Goal: Information Seeking & Learning: Compare options

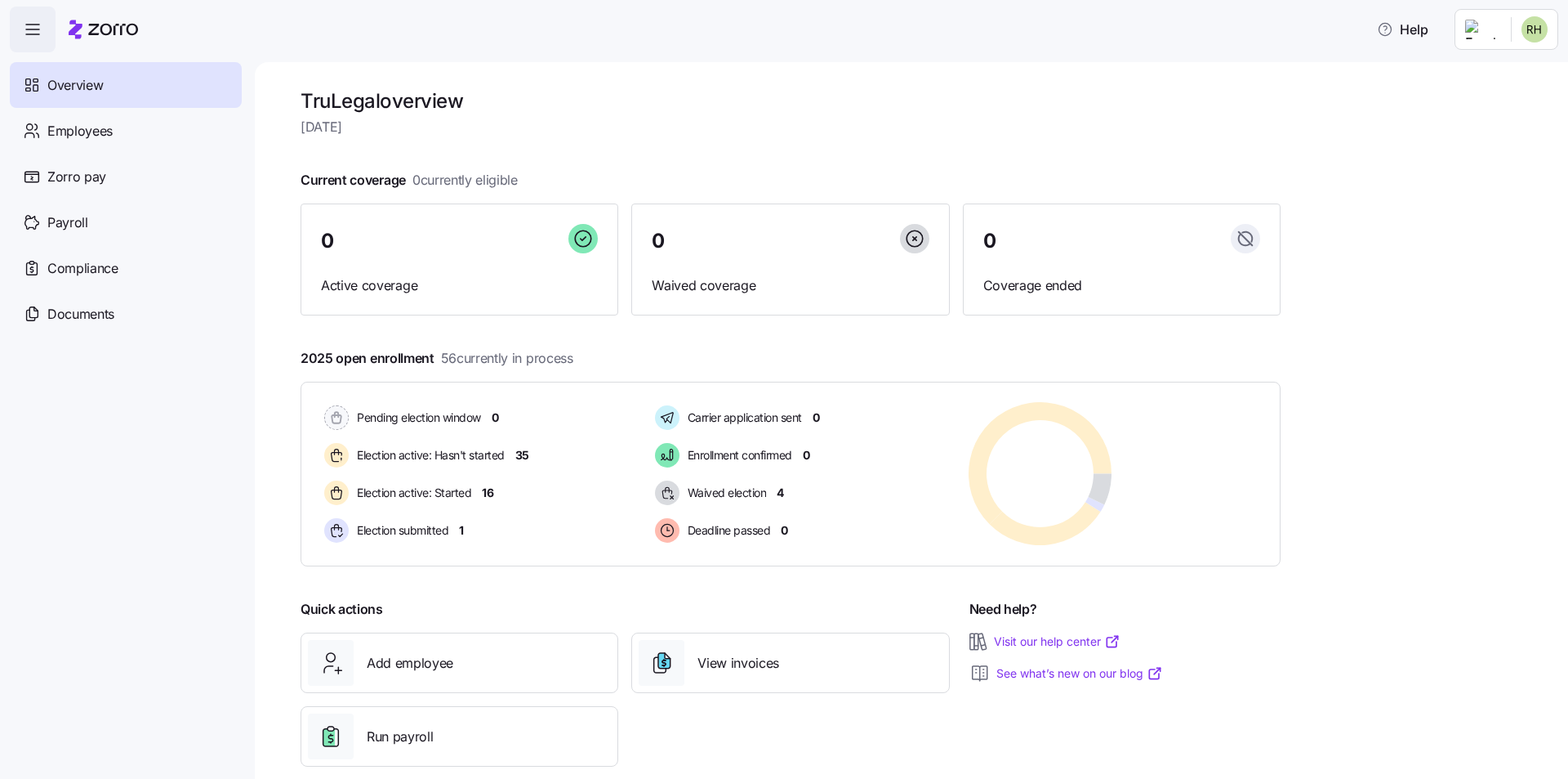
click at [1482, 28] on html "Help Overview Employees Zorro pay Payroll Compliance Documents TruLegal overvie…" at bounding box center [784, 447] width 1568 height 894
click at [1489, 81] on div "Personal view" at bounding box center [1486, 73] width 96 height 18
click at [1503, 34] on html "Help Overview Employees Zorro pay Payroll Compliance Documents TruLegal overvie…" at bounding box center [784, 447] width 1568 height 894
click at [1503, 76] on div "Personal view" at bounding box center [1486, 73] width 96 height 18
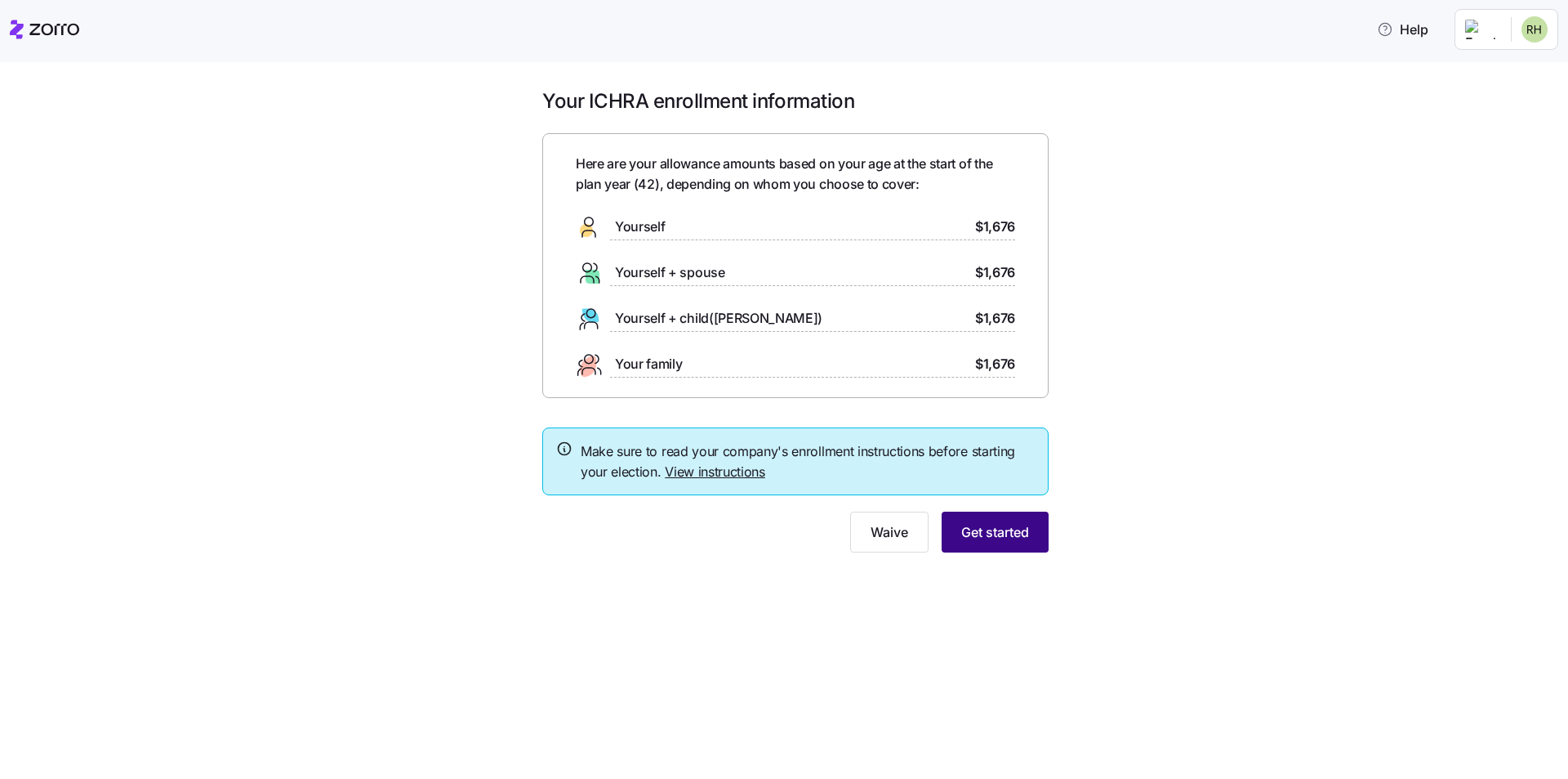
click at [987, 535] on span "Get started" at bounding box center [995, 532] width 68 height 19
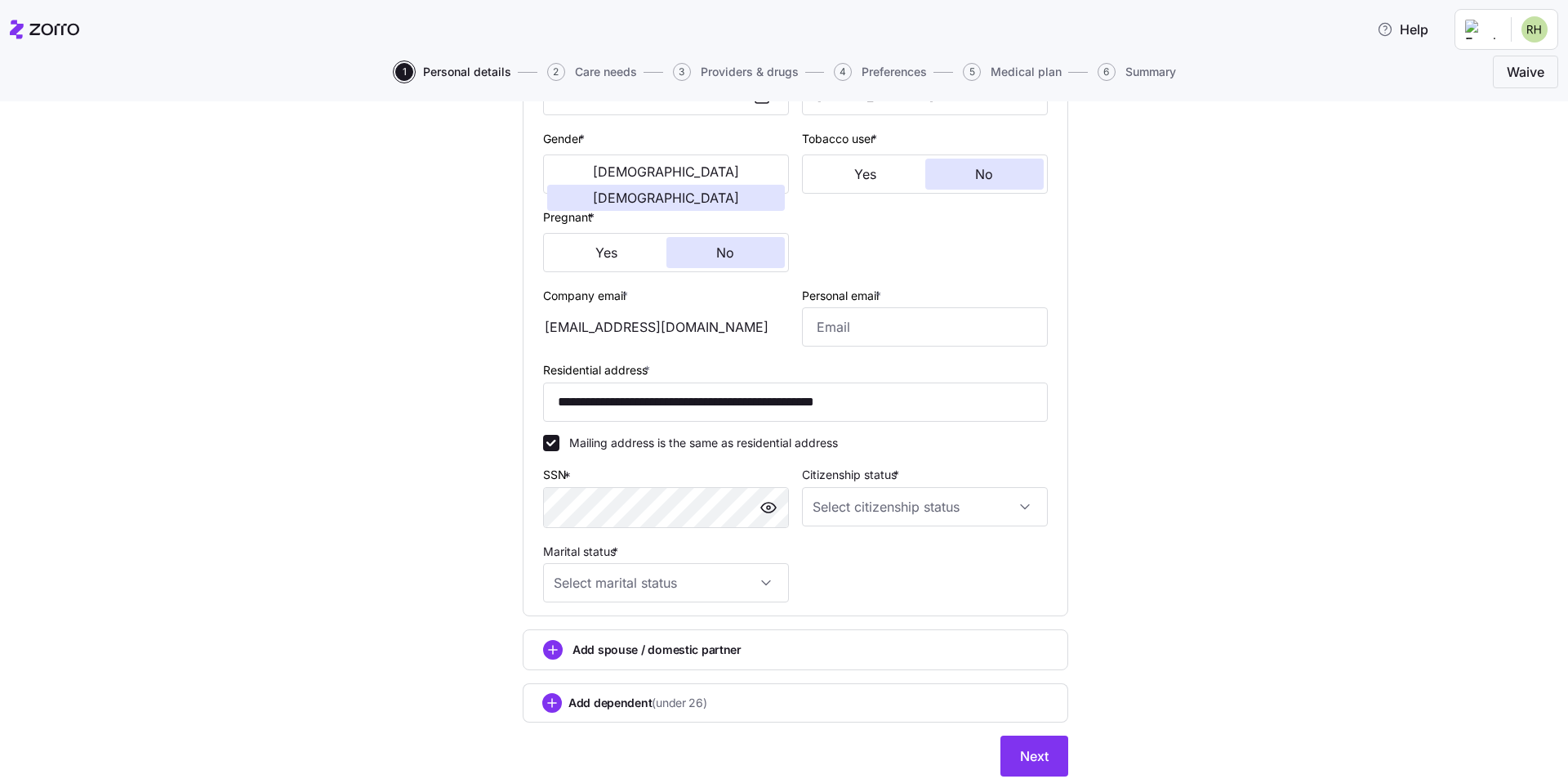
scroll to position [327, 0]
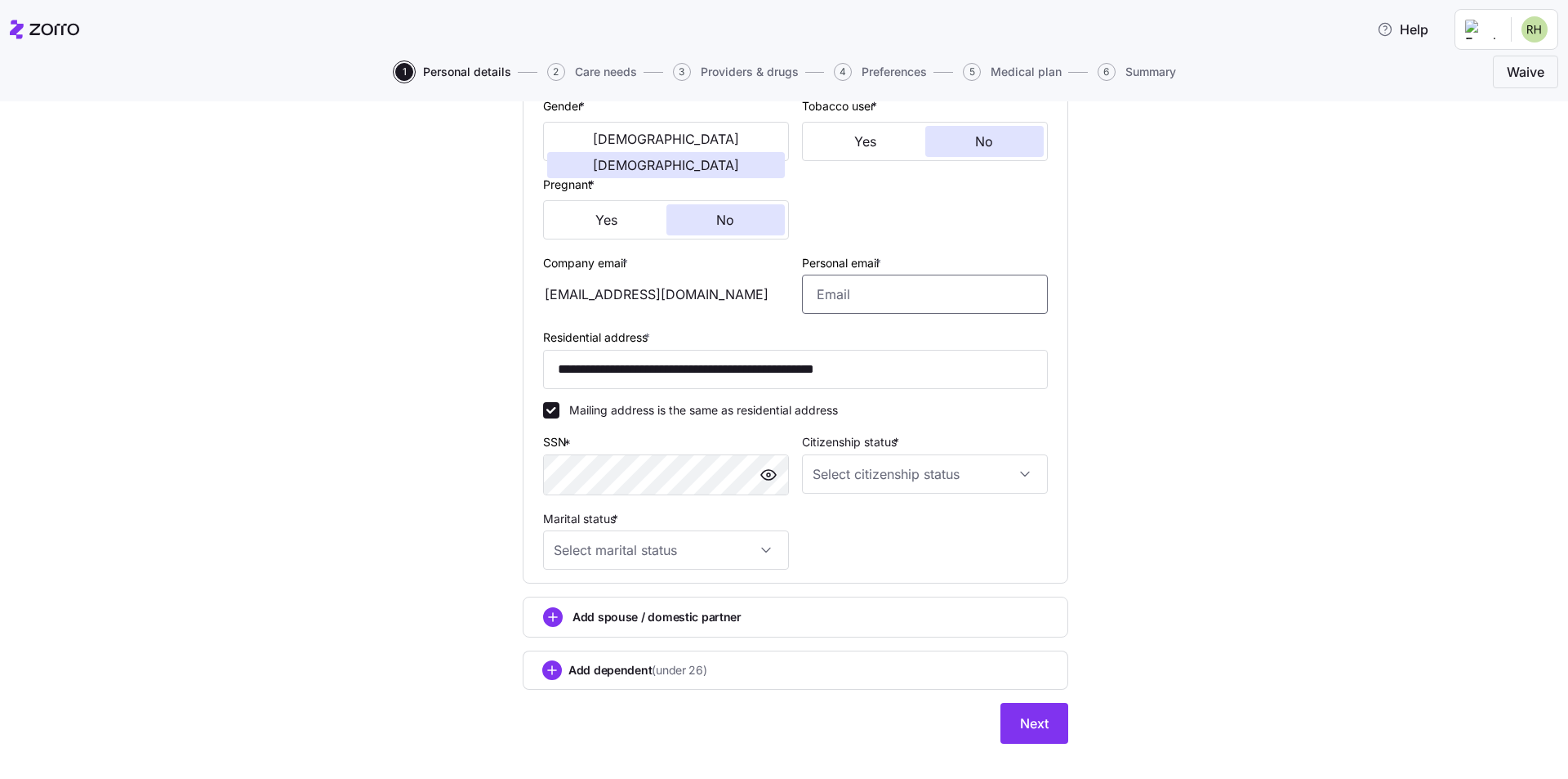
click at [873, 295] on input "Personal email *" at bounding box center [925, 293] width 246 height 39
type input "[EMAIL_ADDRESS][DOMAIN_NAME]"
click at [944, 475] on input "Citizenship status *" at bounding box center [925, 473] width 246 height 39
click at [882, 515] on div "[DEMOGRAPHIC_DATA] citizen" at bounding box center [919, 523] width 233 height 34
type input "[DEMOGRAPHIC_DATA] citizen"
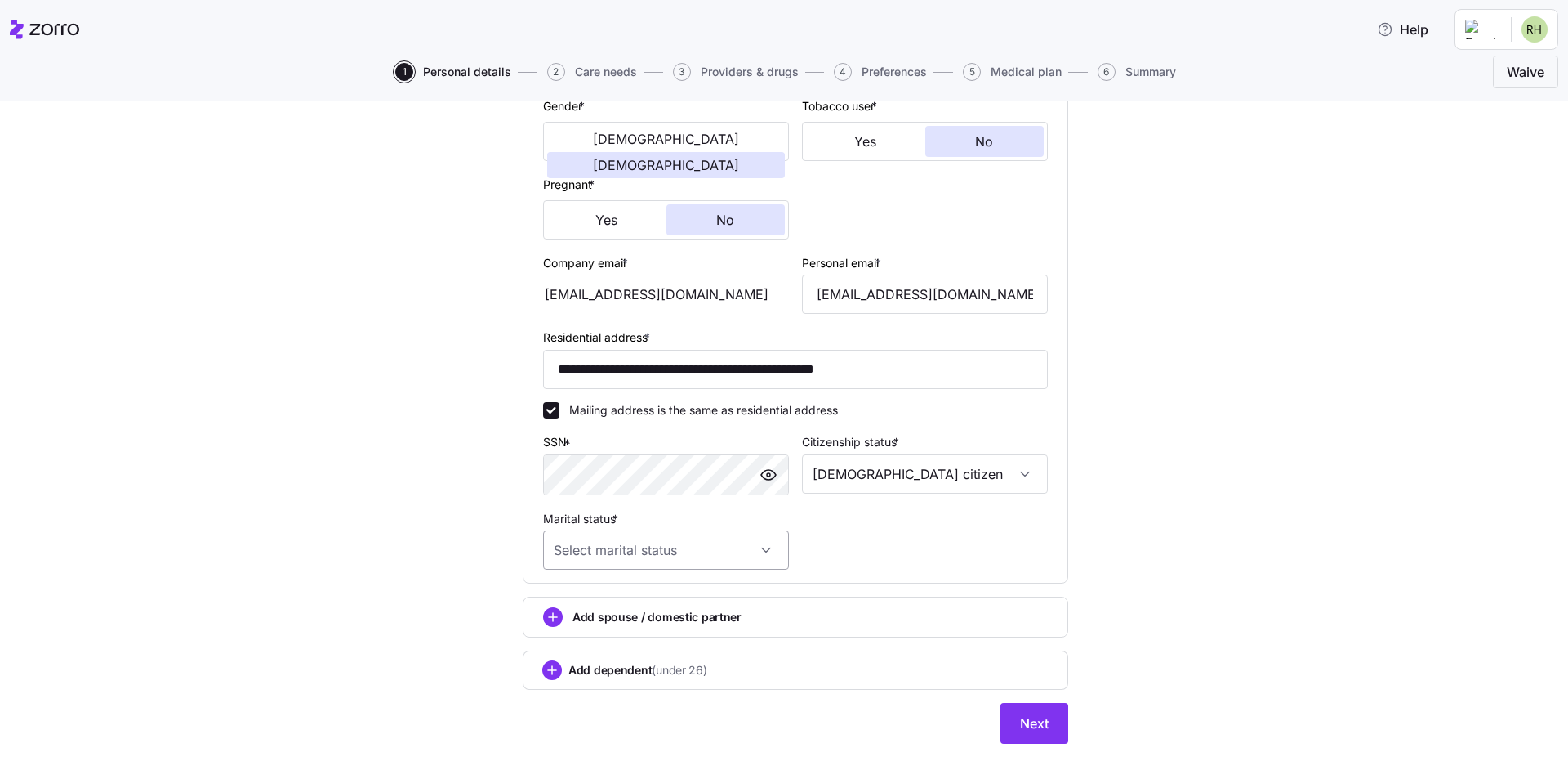
click at [720, 549] on input "Marital status *" at bounding box center [666, 549] width 246 height 39
click at [581, 638] on span "Married" at bounding box center [578, 634] width 42 height 18
type input "Married"
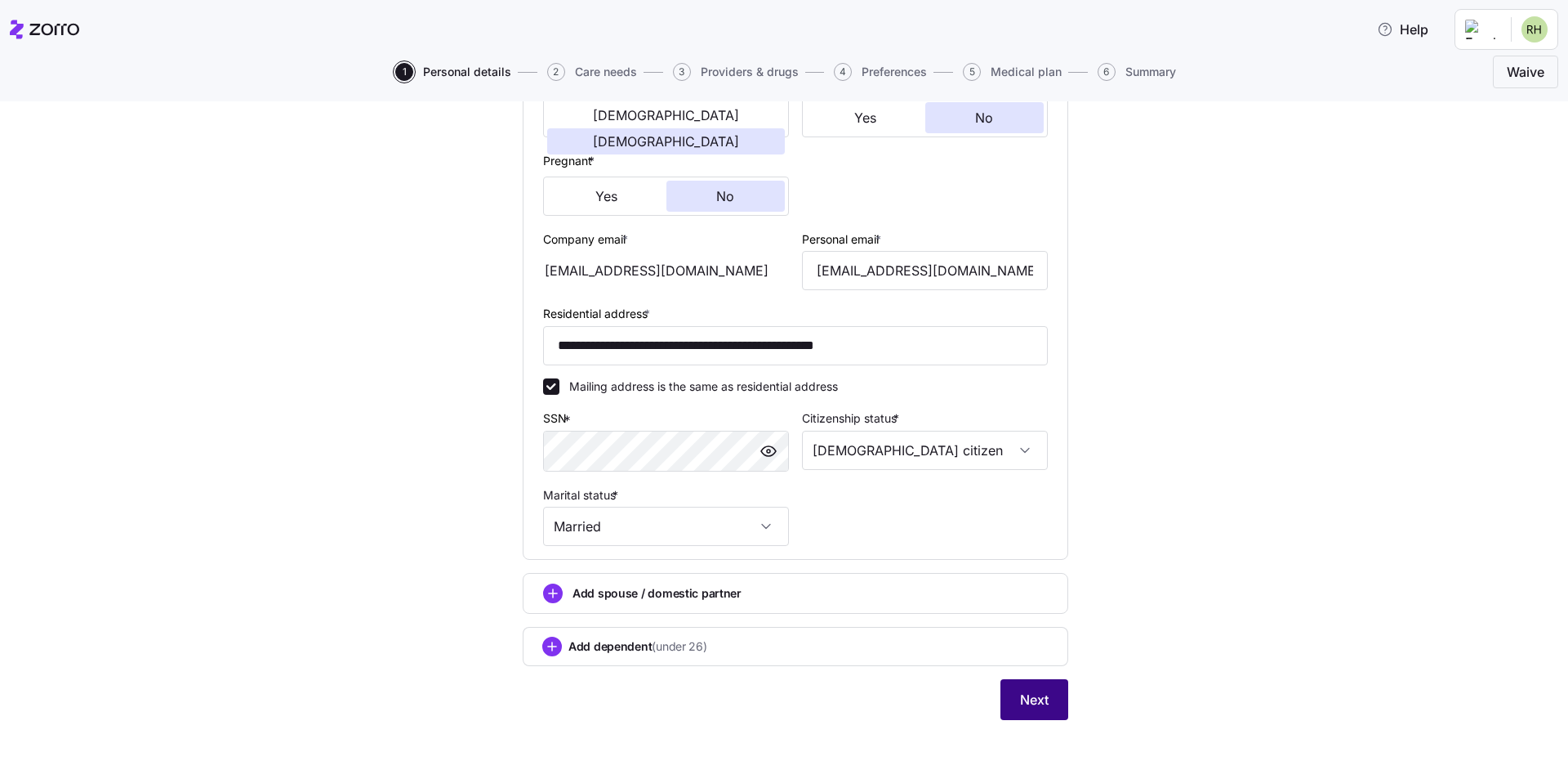
click at [1038, 703] on span "Next" at bounding box center [1034, 700] width 29 height 19
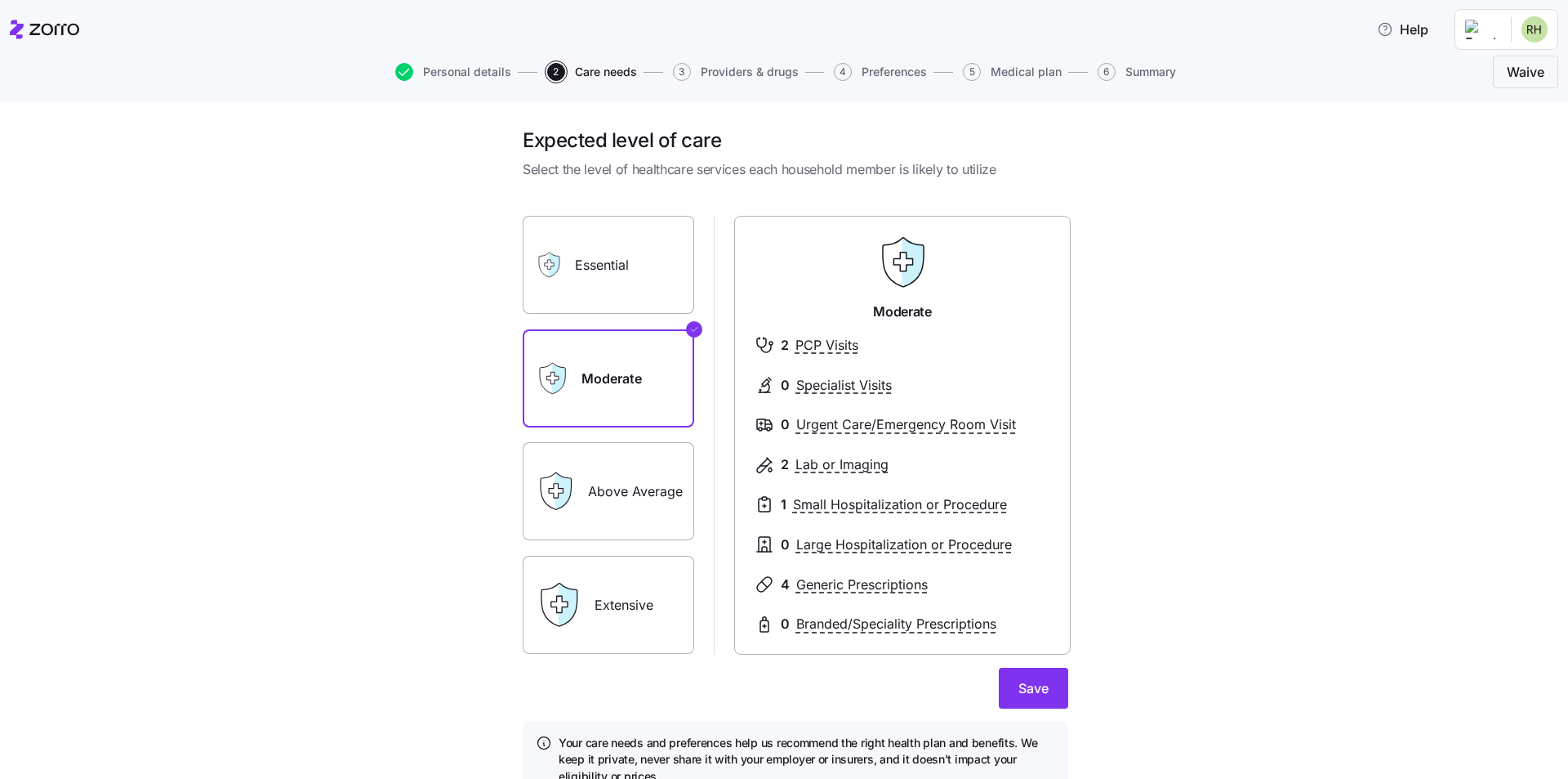
scroll to position [78, 0]
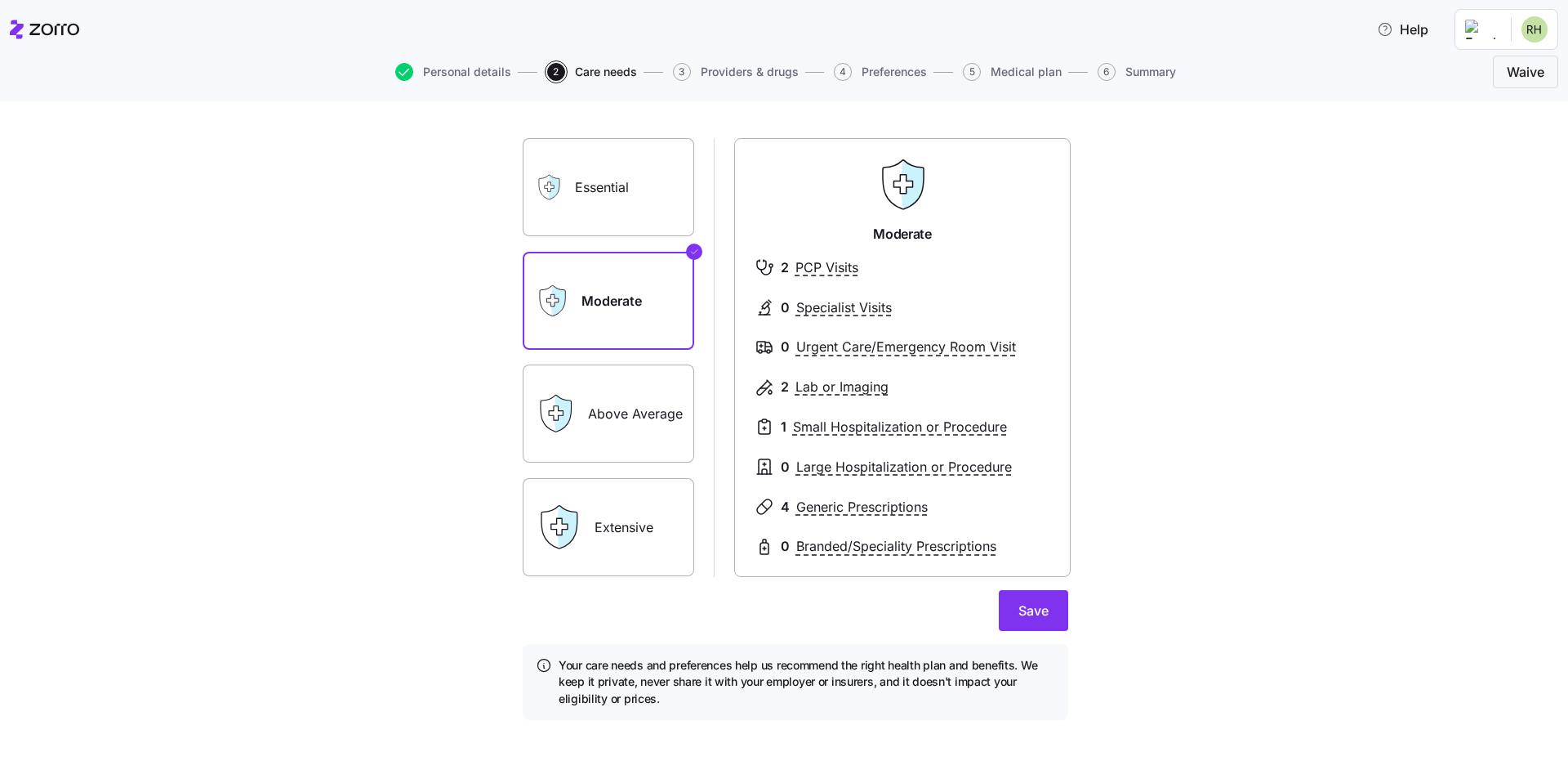
click at [662, 423] on label "Above Average" at bounding box center [609, 413] width 171 height 98
click at [0, 0] on input "Above Average" at bounding box center [0, 0] width 0 height 0
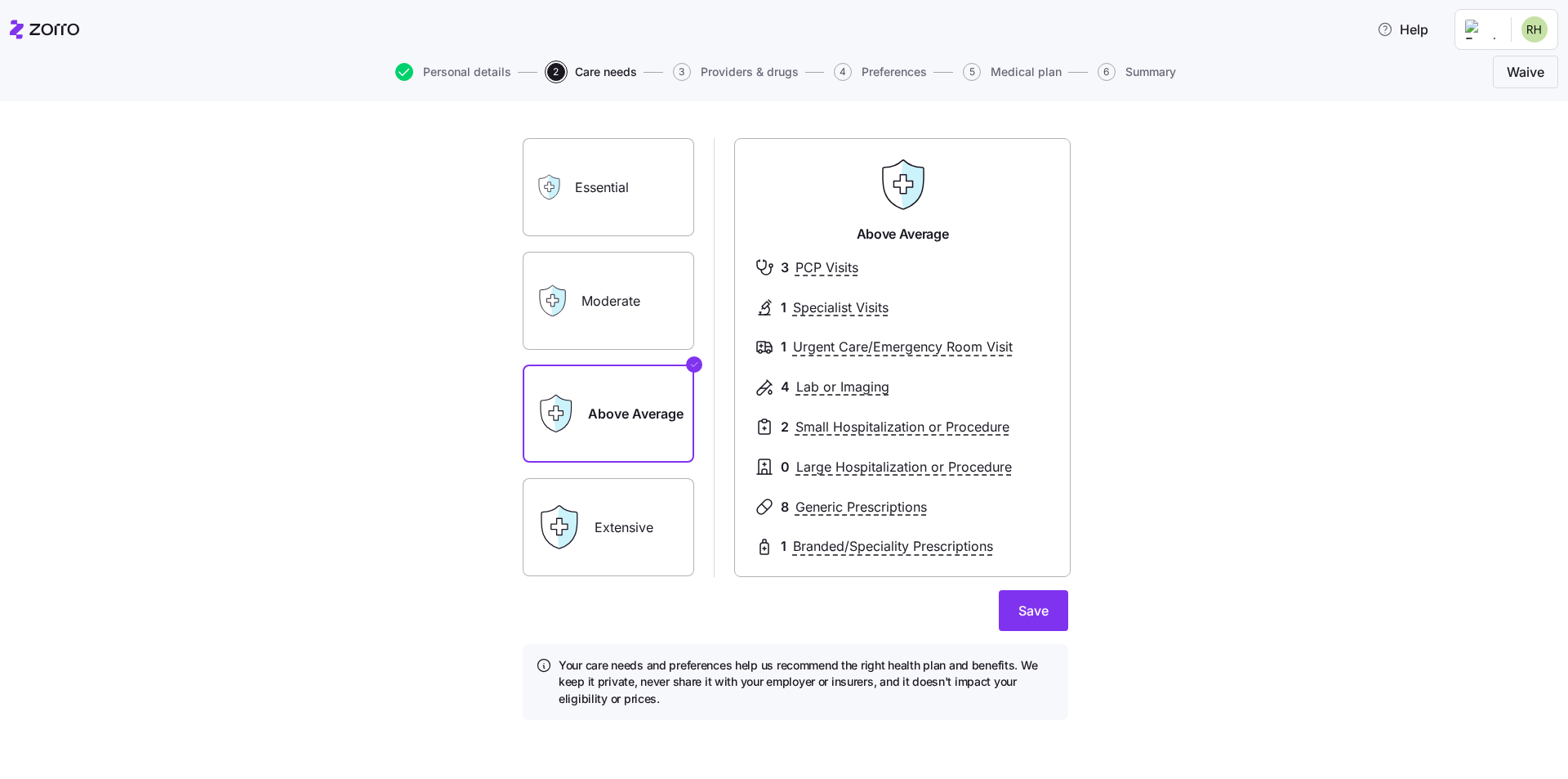
click at [606, 548] on label "Extensive" at bounding box center [609, 527] width 171 height 98
click at [0, 0] on input "Extensive" at bounding box center [0, 0] width 0 height 0
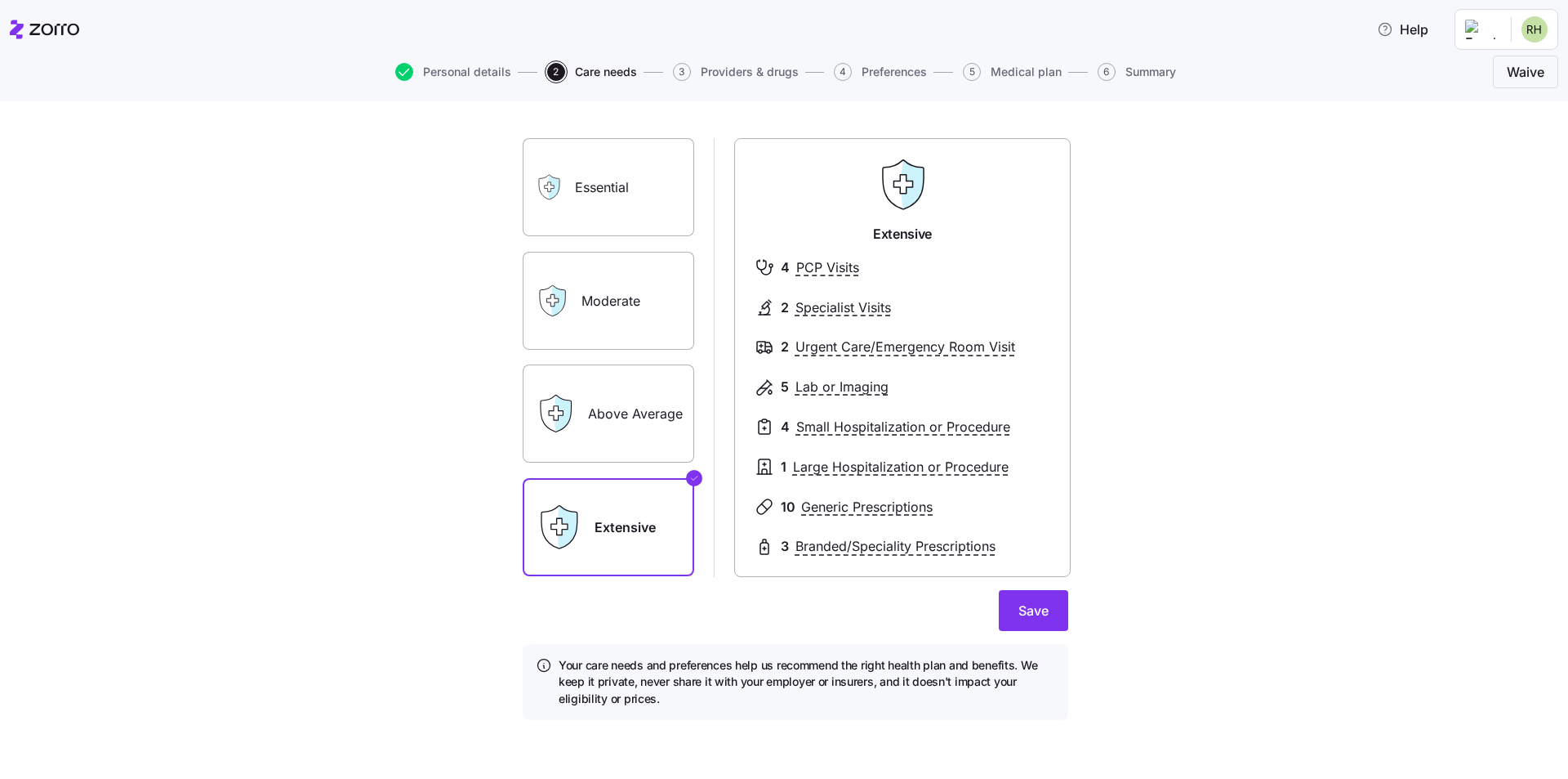
click at [614, 426] on label "Above Average" at bounding box center [609, 413] width 171 height 98
click at [0, 0] on input "Above Average" at bounding box center [0, 0] width 0 height 0
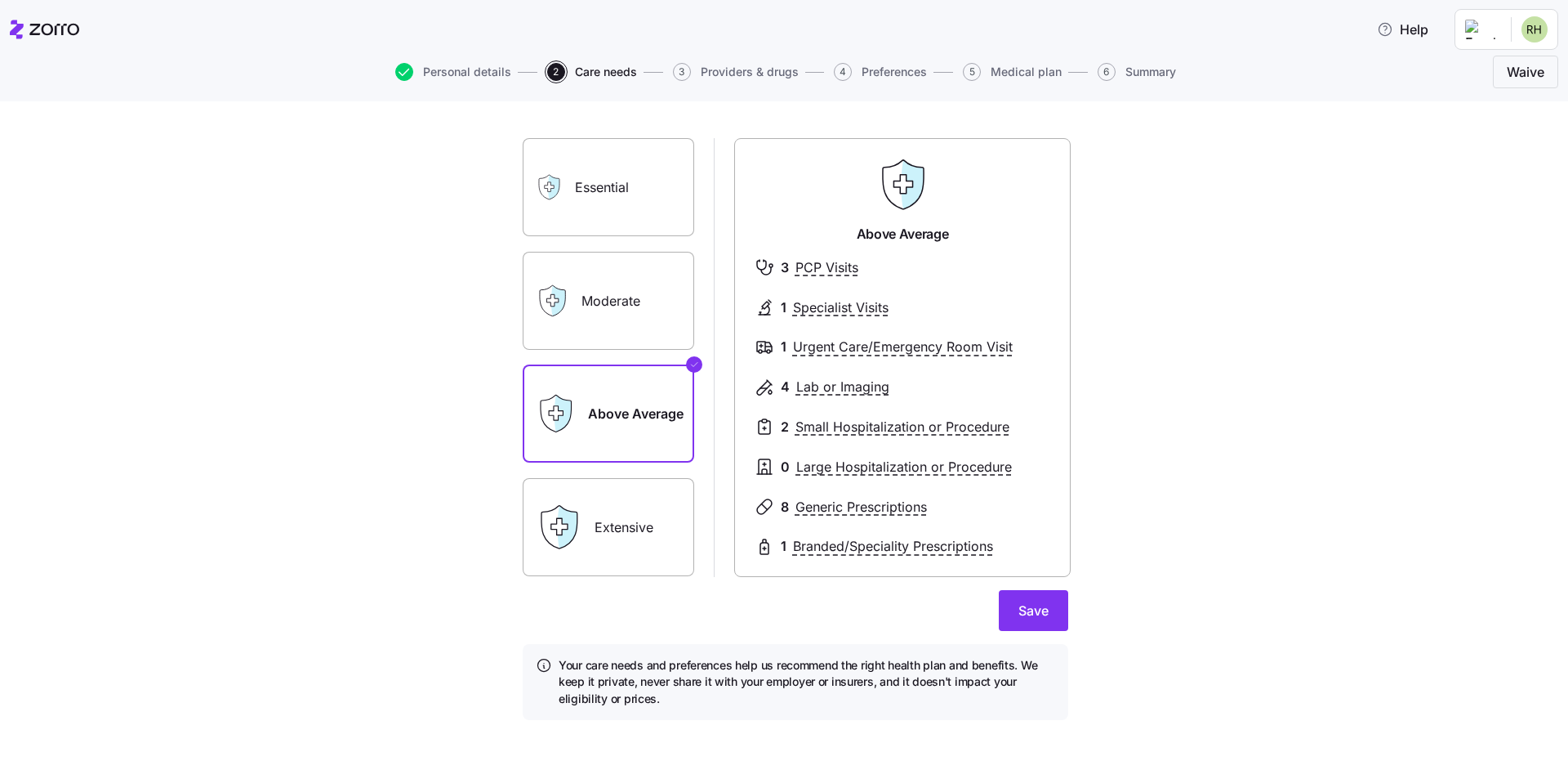
click at [620, 555] on label "Extensive" at bounding box center [609, 527] width 171 height 98
click at [0, 0] on input "Extensive" at bounding box center [0, 0] width 0 height 0
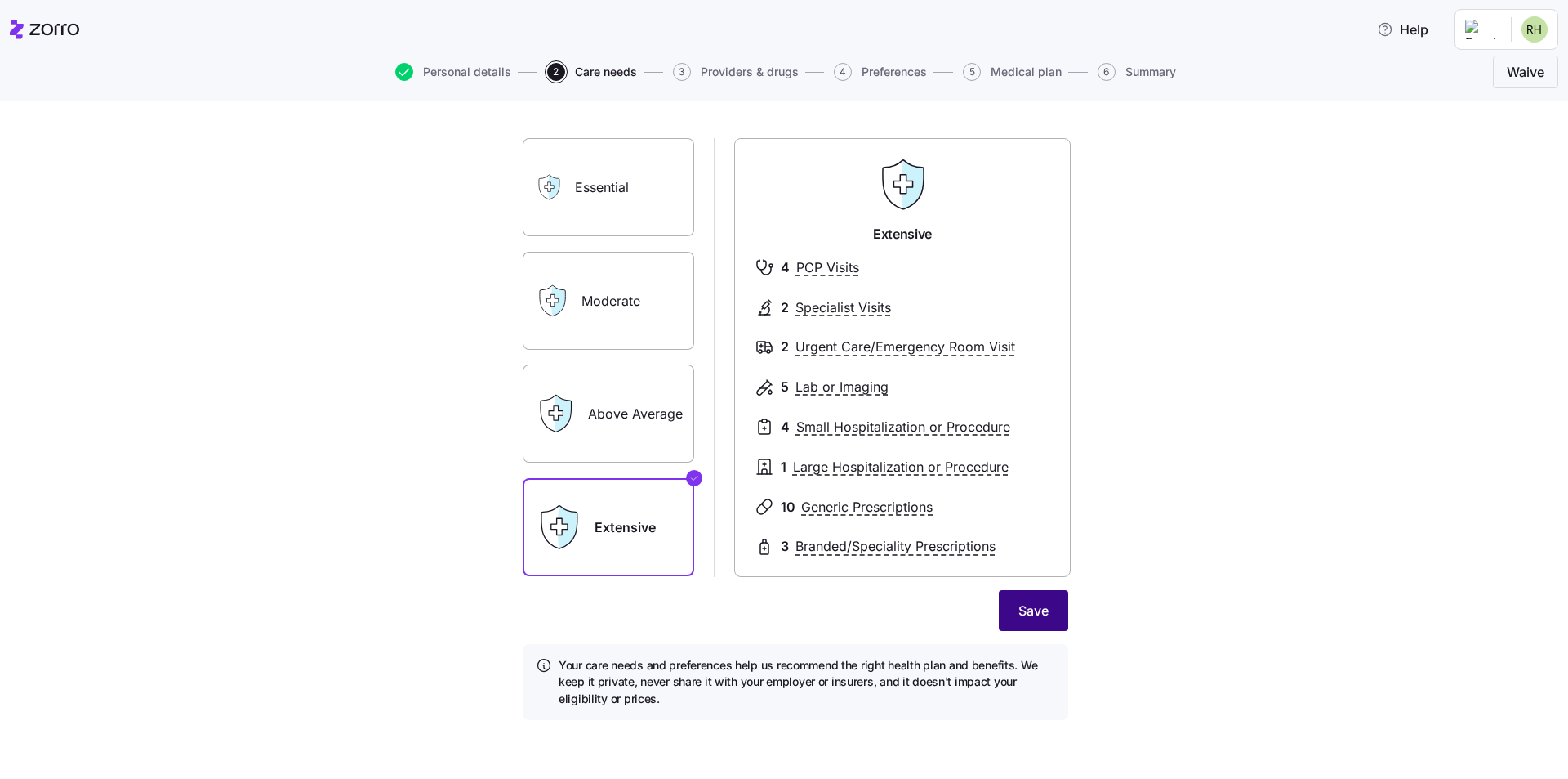
click at [1020, 609] on span "Save" at bounding box center [1034, 610] width 31 height 19
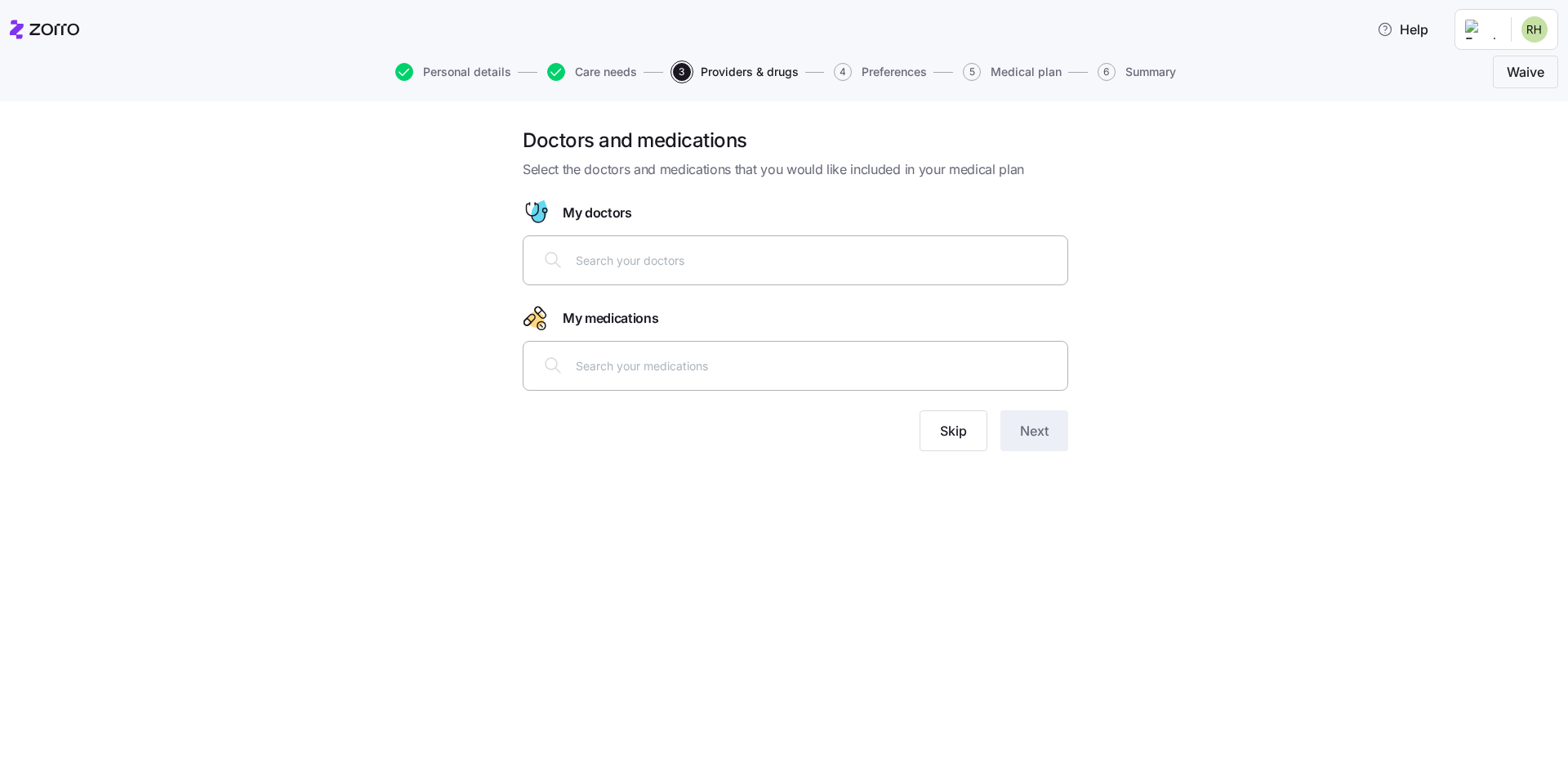
click at [633, 264] on input "text" at bounding box center [817, 259] width 482 height 18
type input "[PERSON_NAME]"
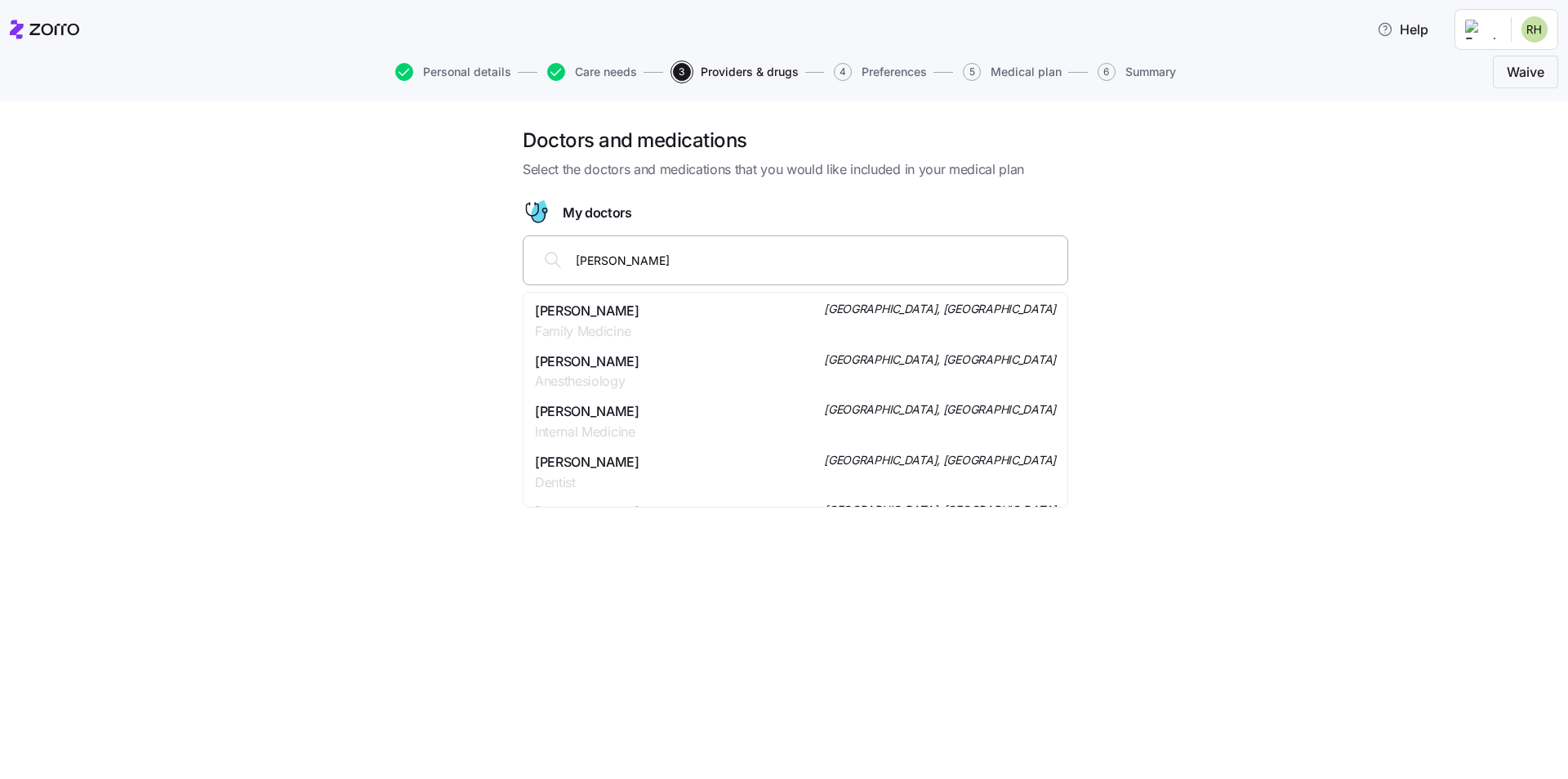
click at [615, 325] on span "Family Medicine" at bounding box center [588, 331] width 105 height 20
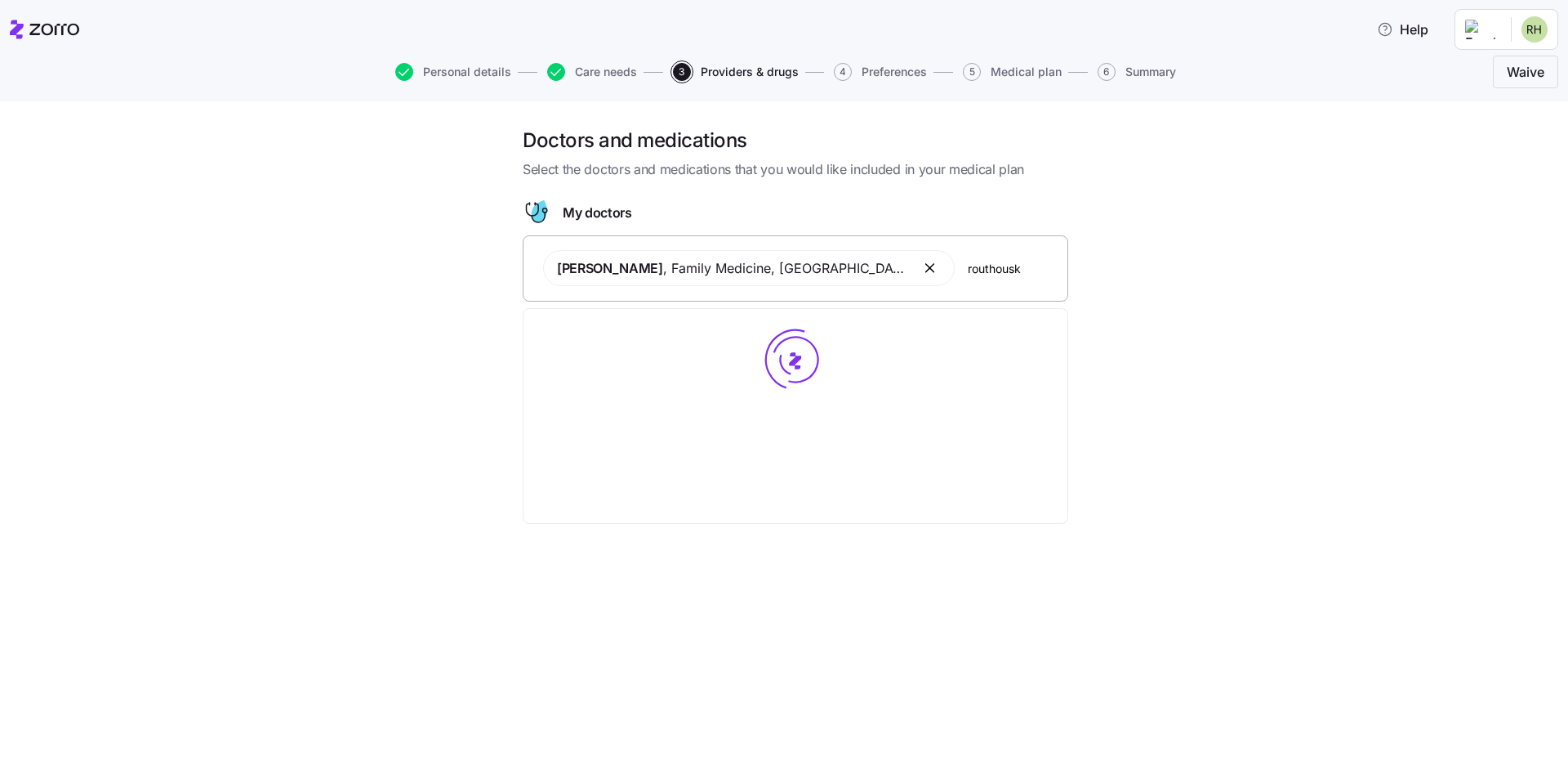
type input "routhouska"
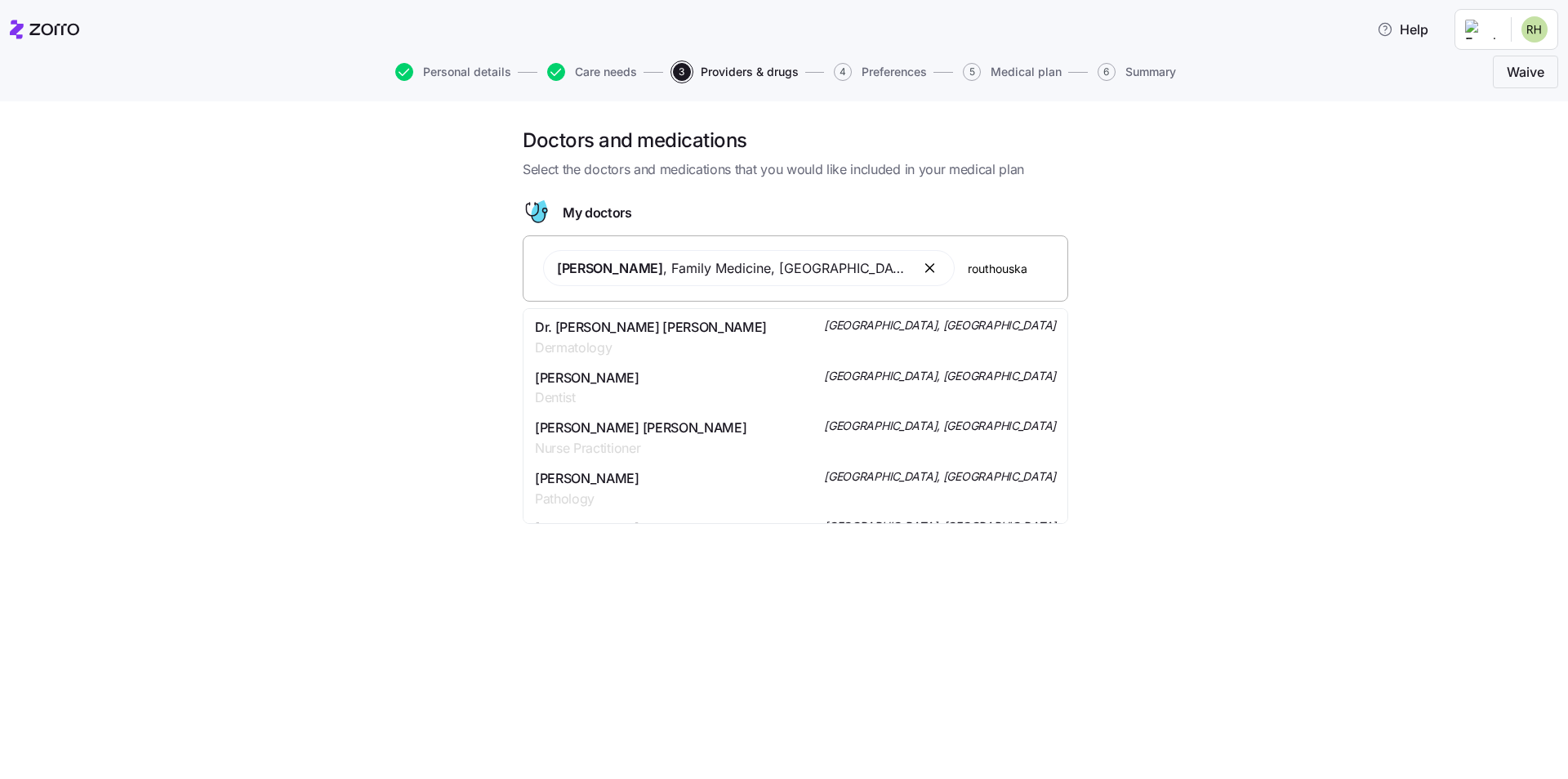
click at [667, 343] on span "Dermatology" at bounding box center [651, 347] width 232 height 20
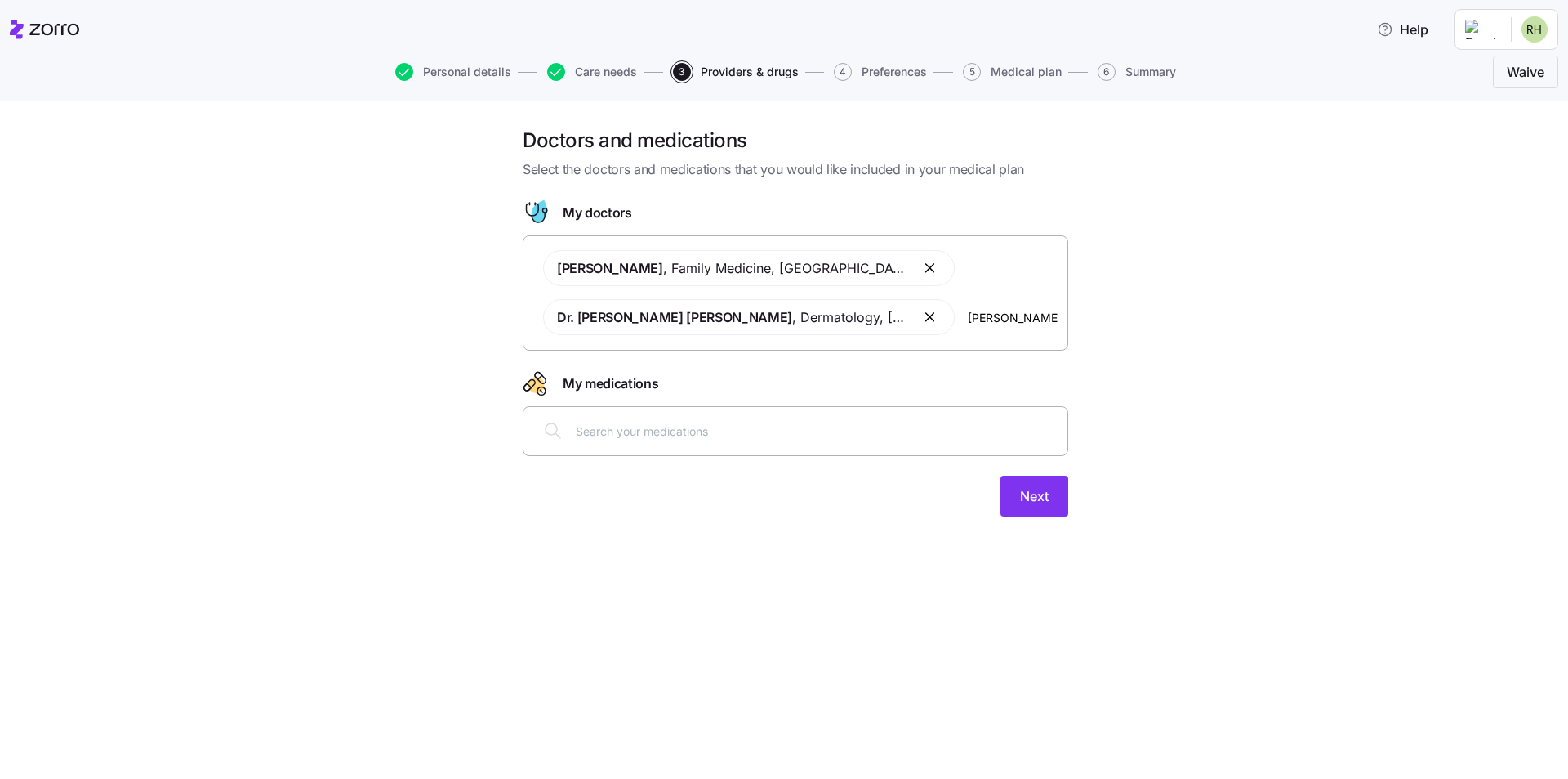
type input "[PERSON_NAME]"
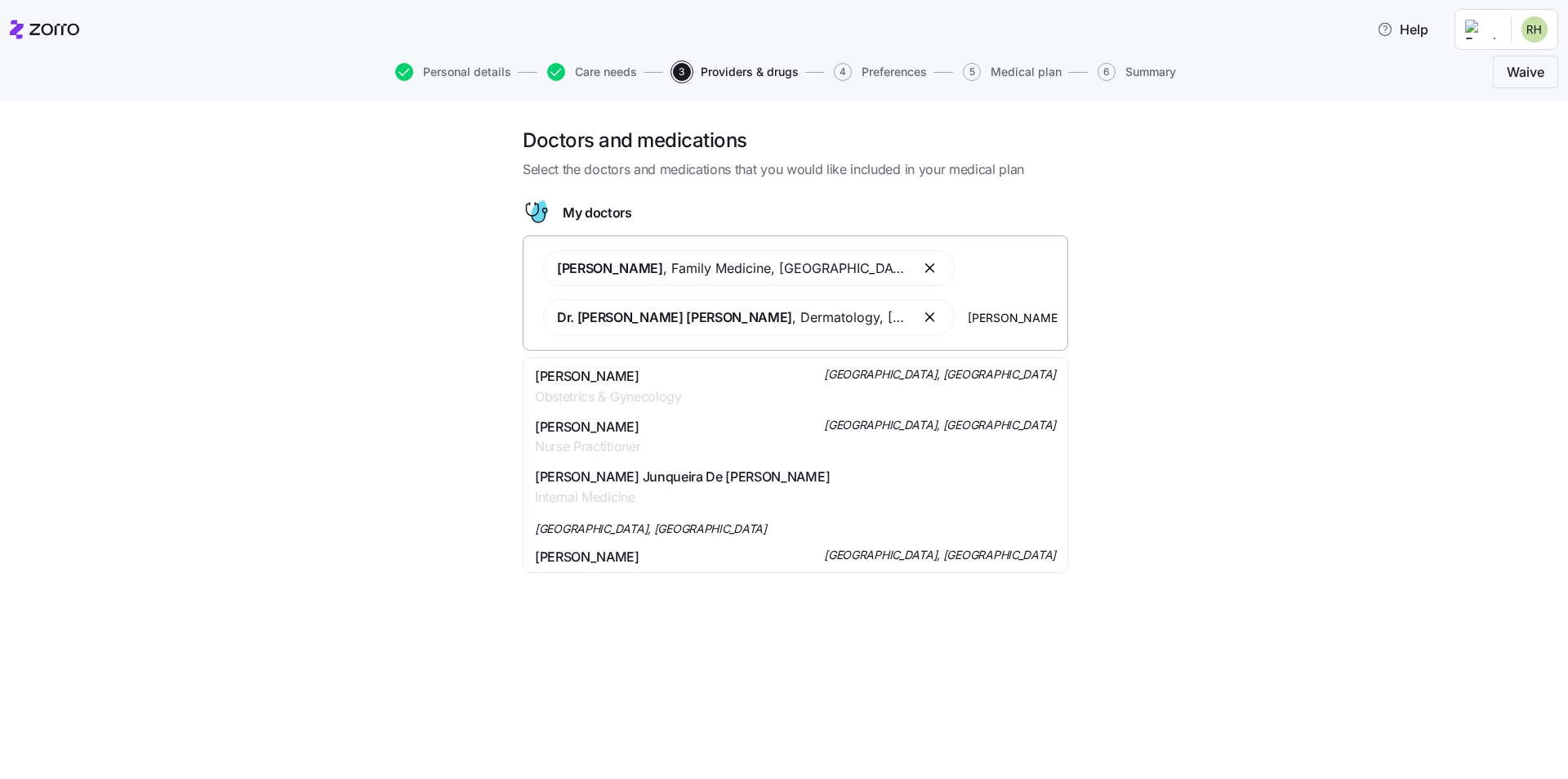
click at [652, 390] on span "Obstetrics & Gynecology" at bounding box center [609, 396] width 147 height 20
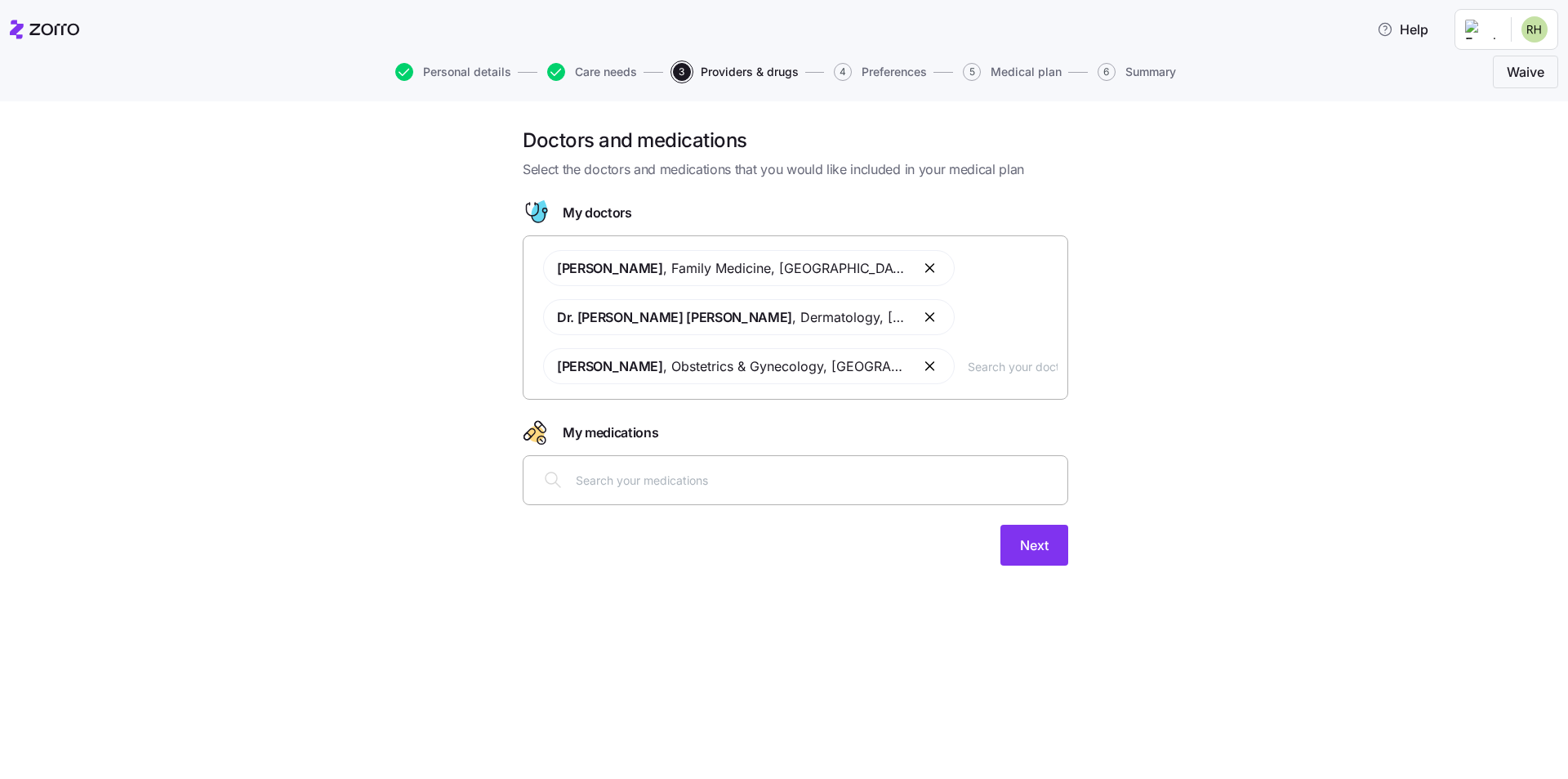
click at [611, 478] on input "text" at bounding box center [817, 479] width 482 height 18
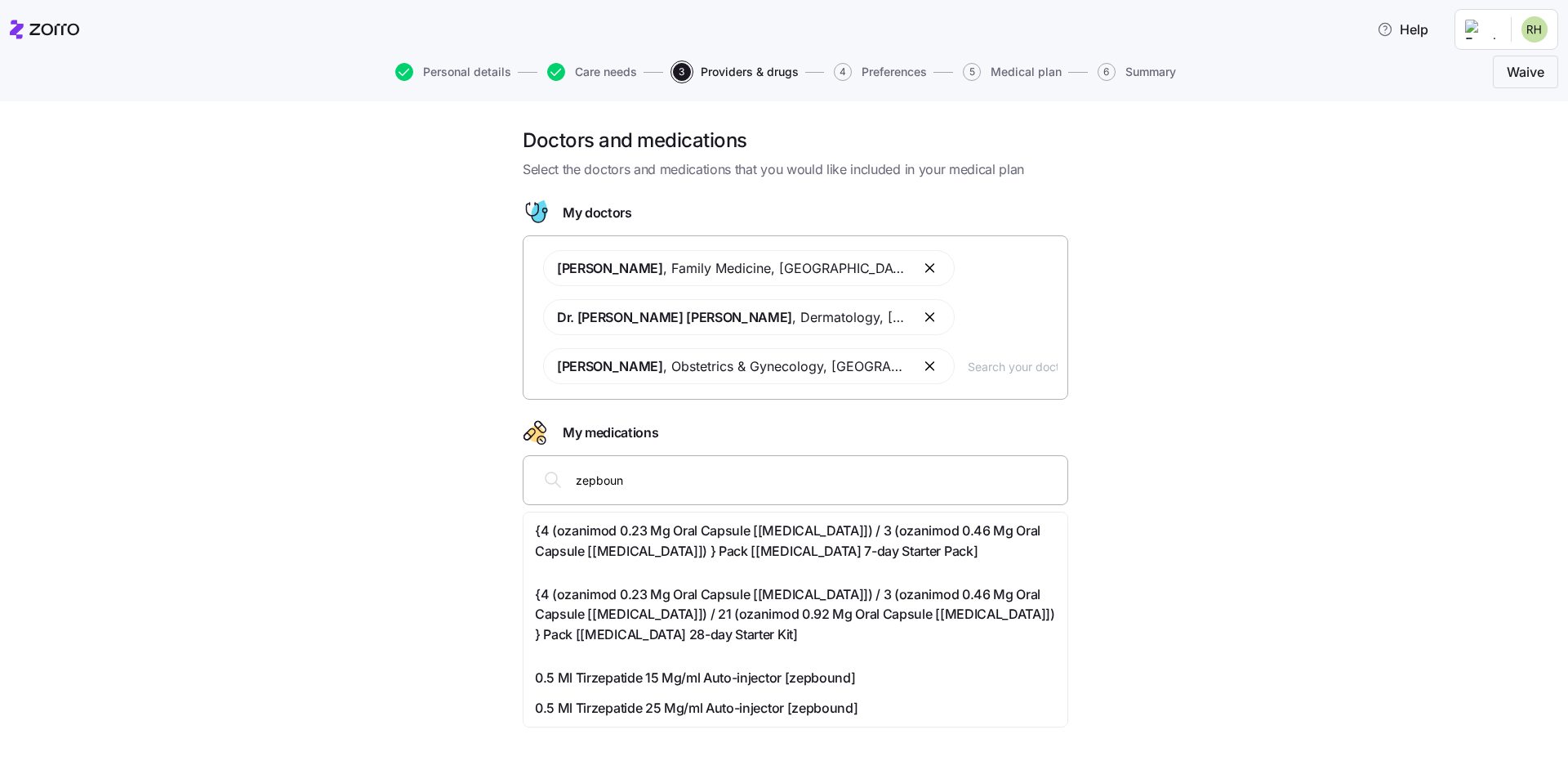
type input "zepbound"
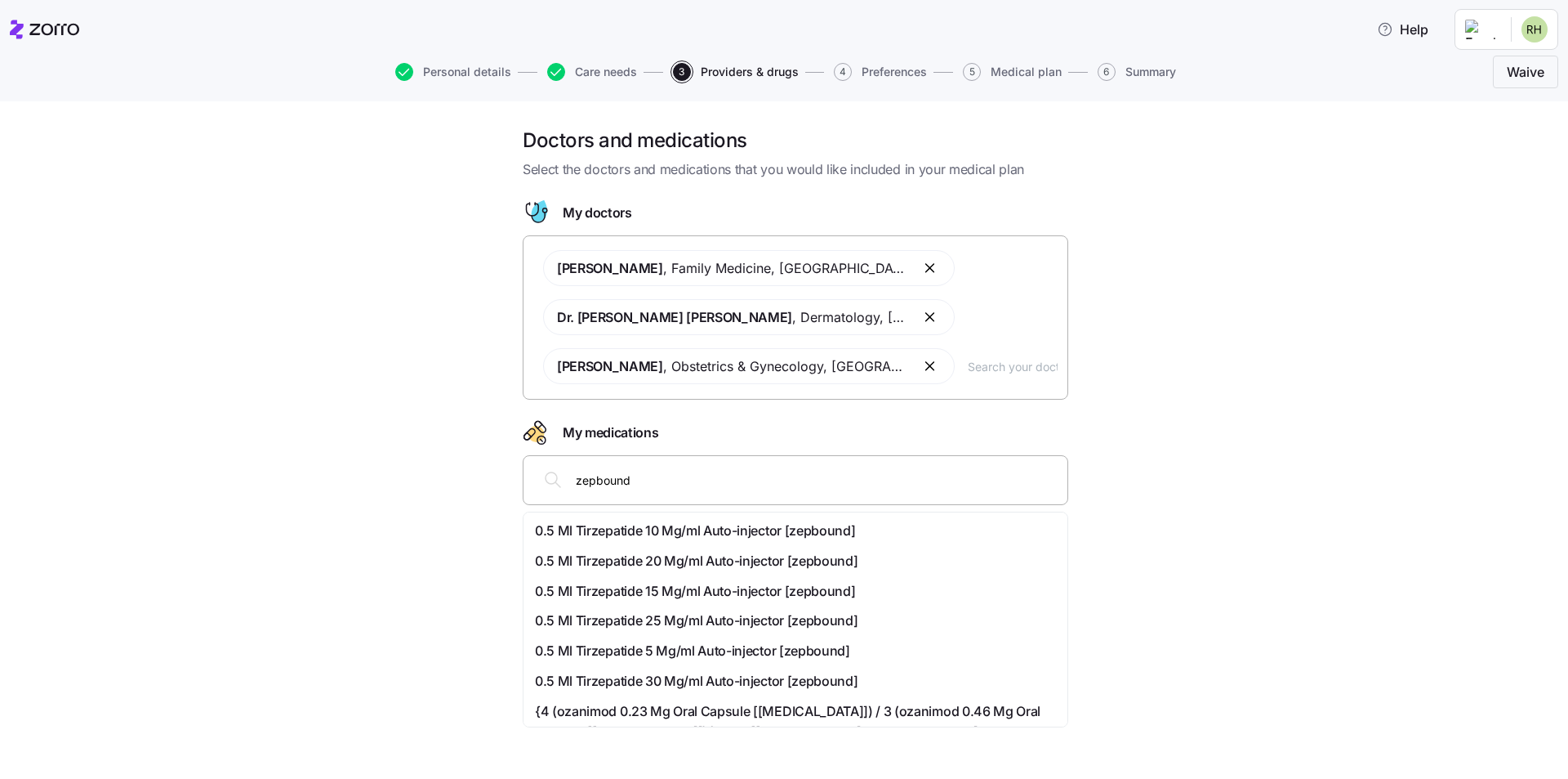
click at [813, 538] on span "0.5 Ml Tirzepatide 10 Mg/ml Auto-injector [zepbound]" at bounding box center [695, 530] width 320 height 20
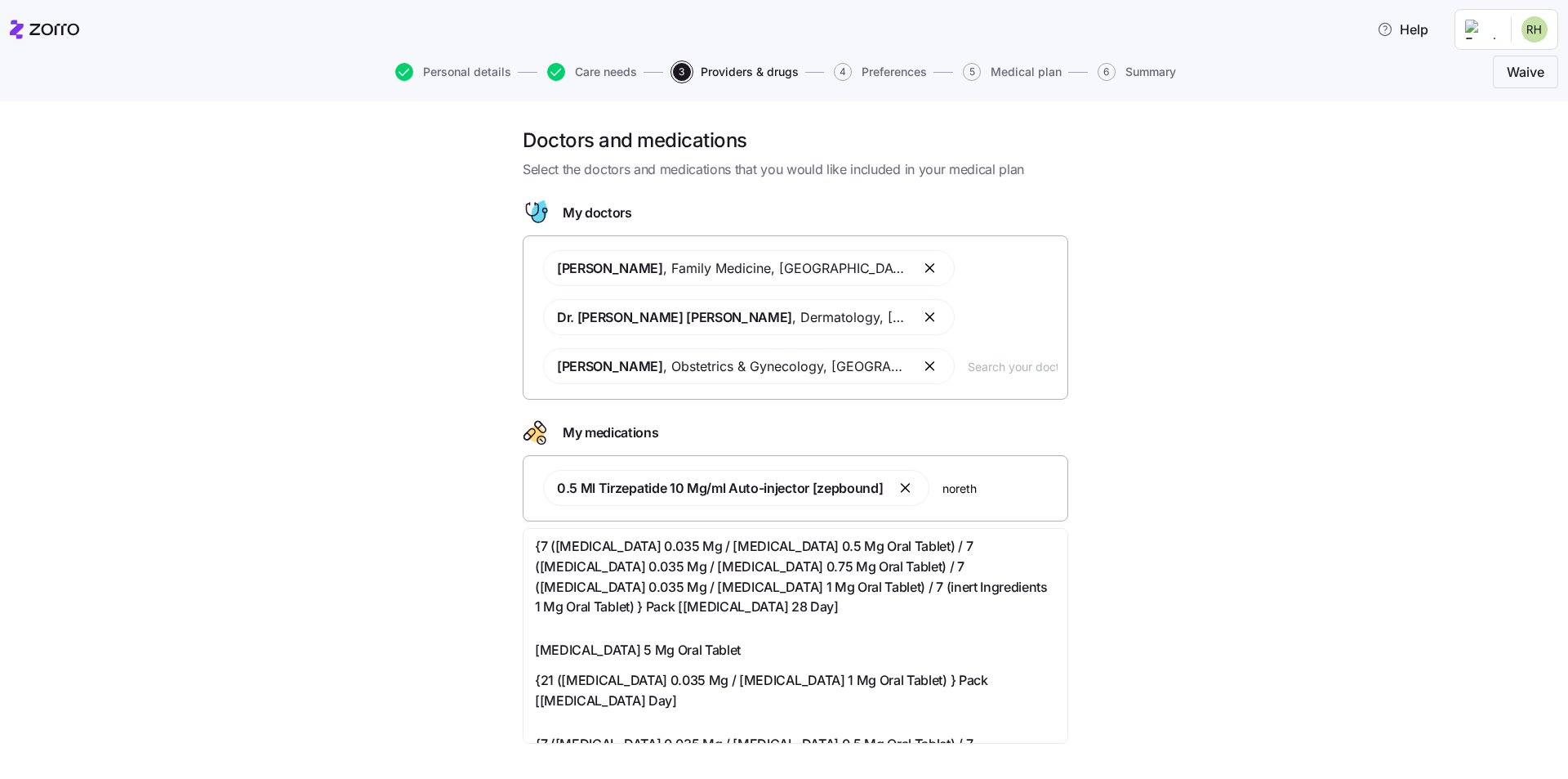
scroll to position [163, 0]
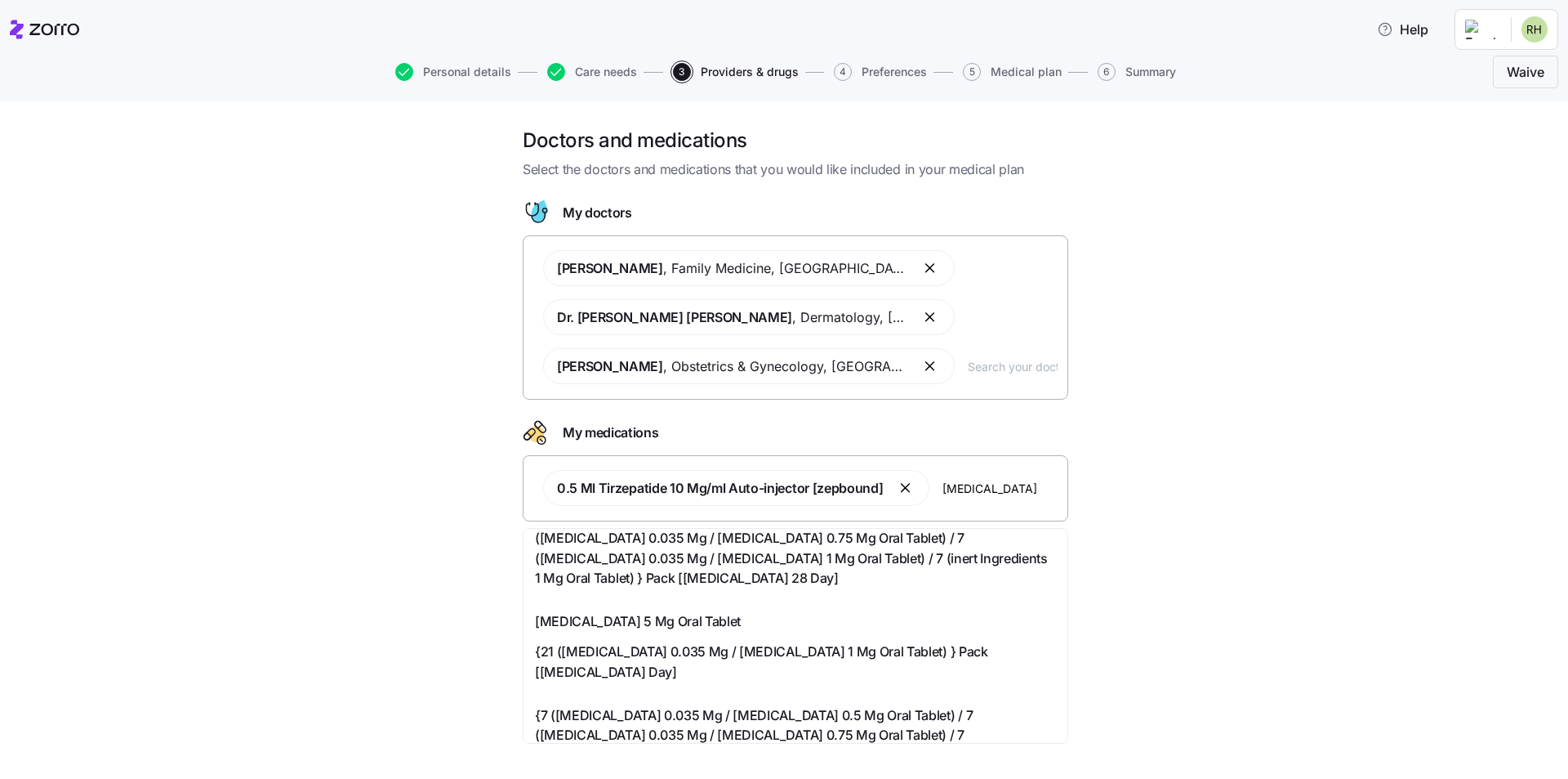
type input "[MEDICAL_DATA] 5"
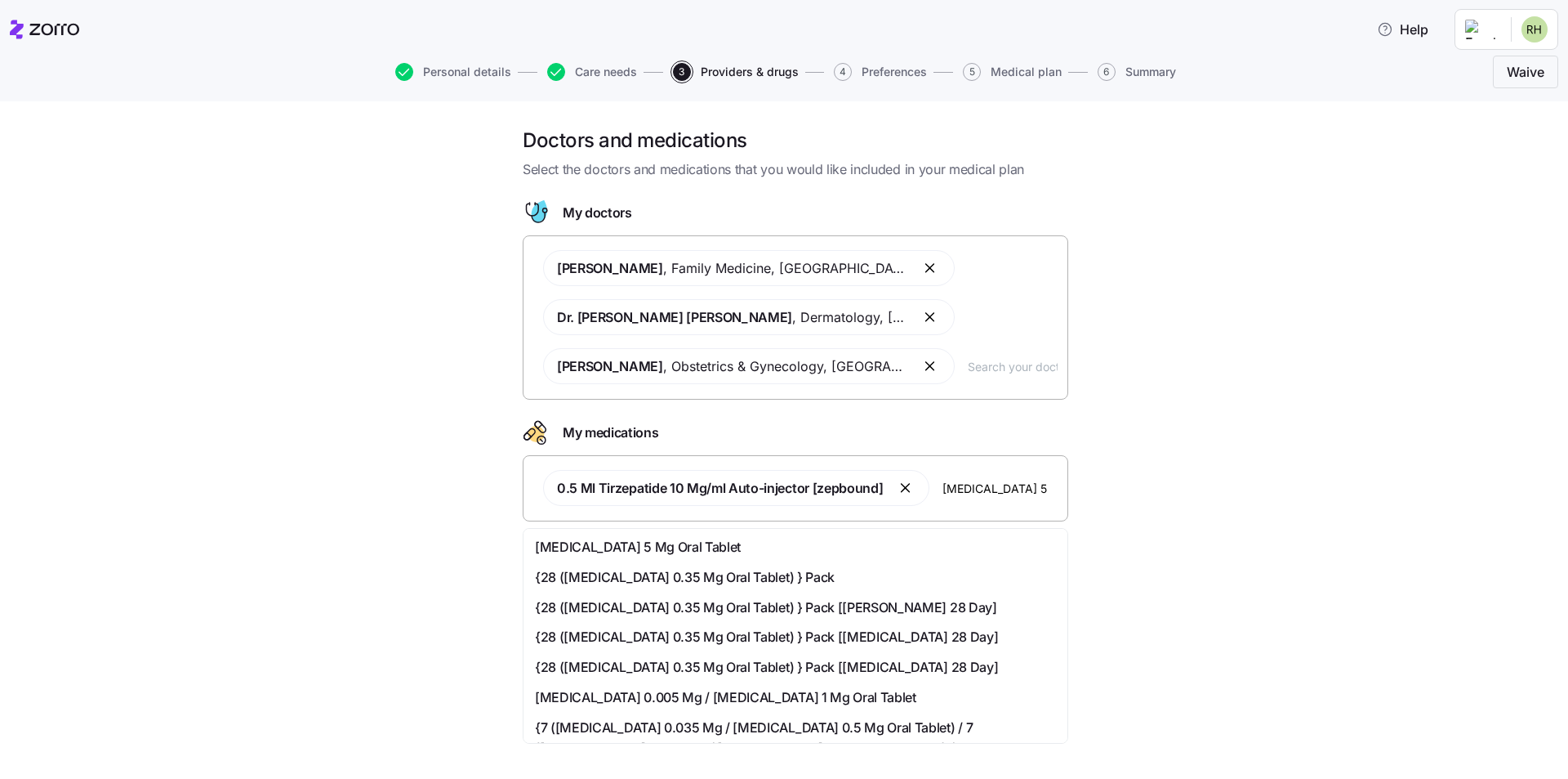
click at [732, 548] on span "[MEDICAL_DATA] 5 Mg Oral Tablet" at bounding box center [638, 547] width 206 height 20
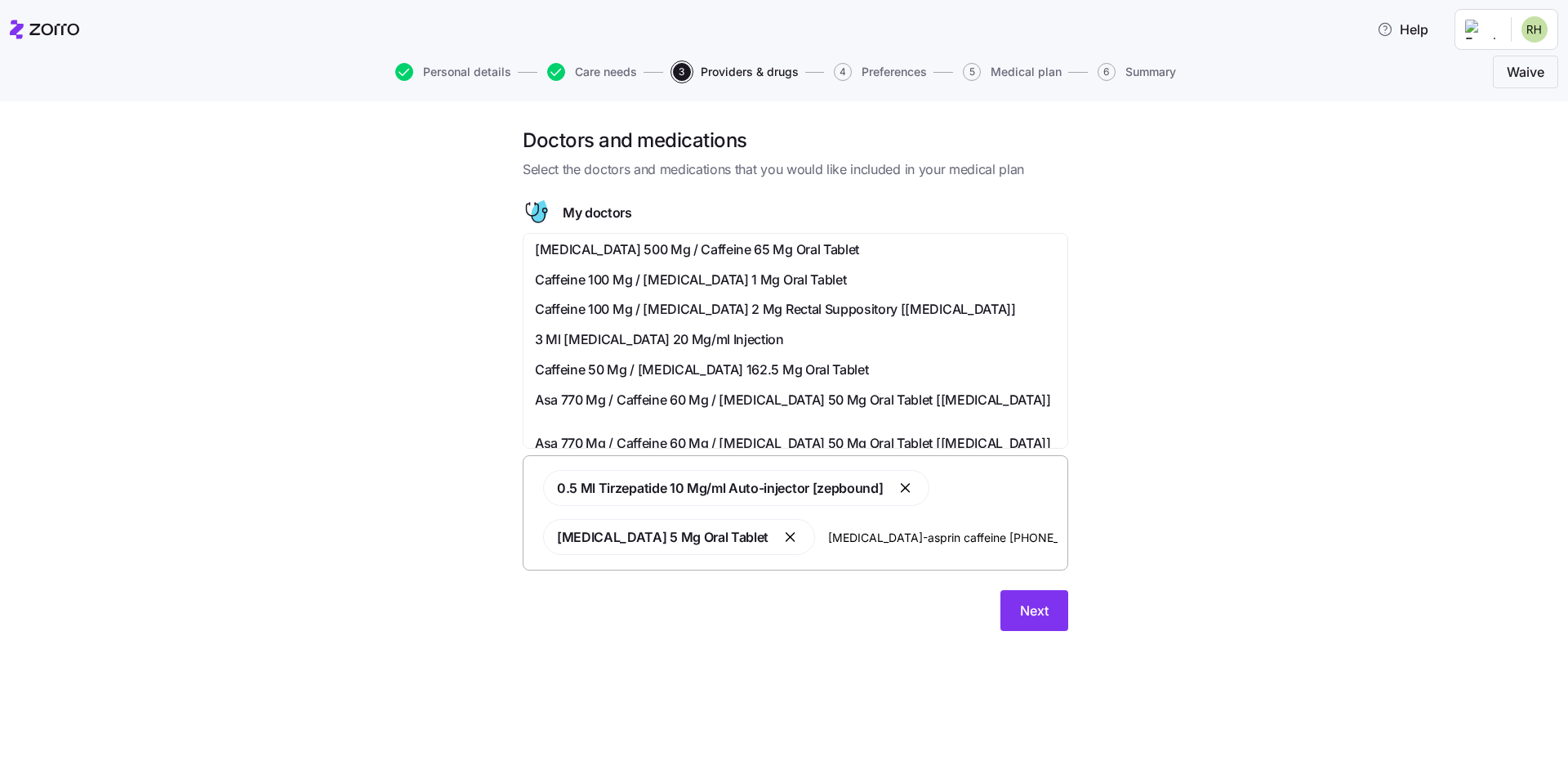
drag, startPoint x: 907, startPoint y: 539, endPoint x: 884, endPoint y: 534, distance: 23.5
click at [857, 533] on input "[MEDICAL_DATA]-asprin caffeine [PHONE_NUMBER] mg capsule" at bounding box center [943, 536] width 230 height 18
click at [901, 537] on input "[MEDICAL_DATA]-asprin caffeine [PHONE_NUMBER] mg capsule" at bounding box center [943, 536] width 230 height 18
click at [911, 538] on input "[MEDICAL_DATA]-asprin caffeine [PHONE_NUMBER] mg capsule" at bounding box center [943, 536] width 230 height 18
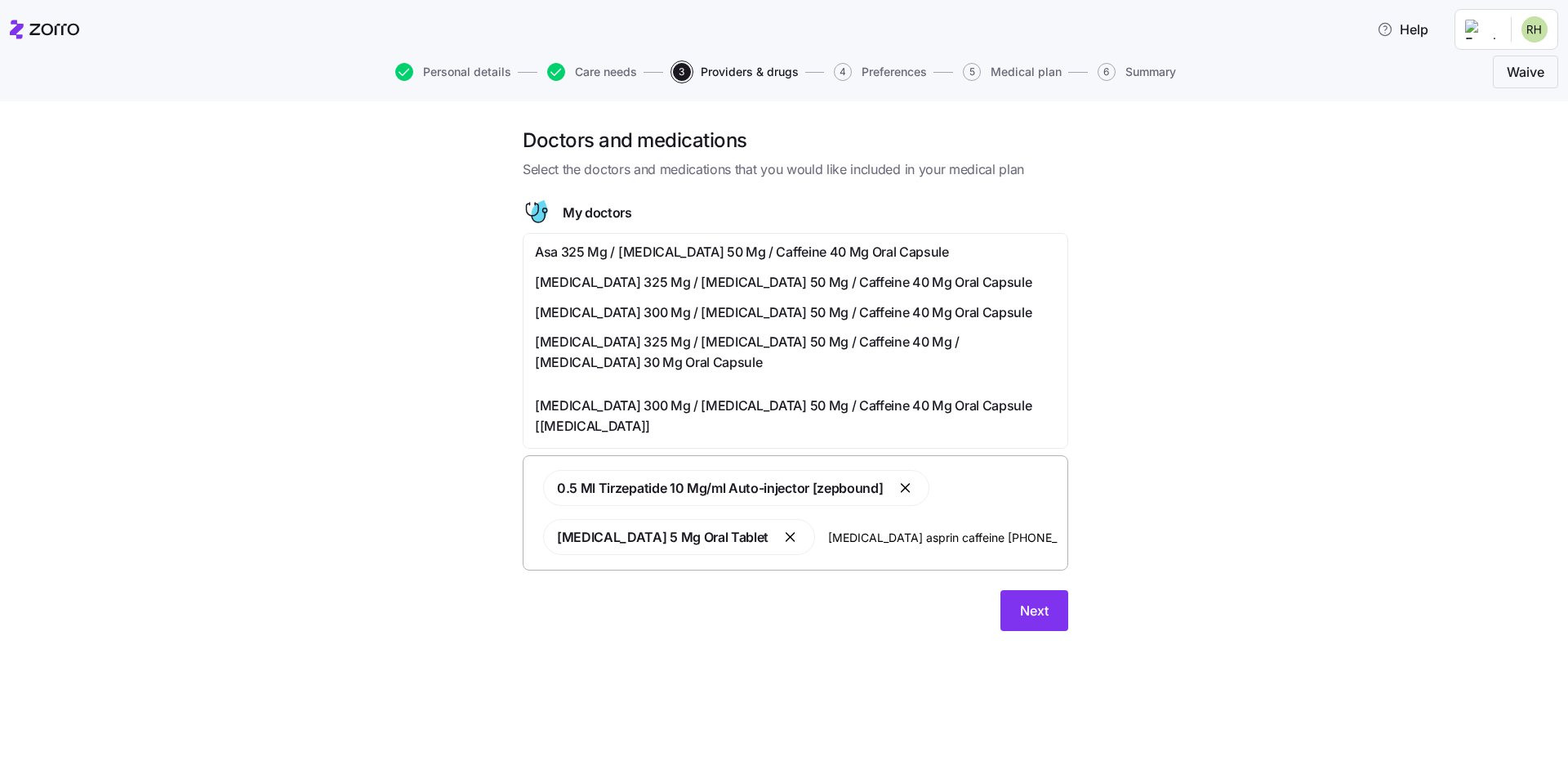
type input "[MEDICAL_DATA] asprin caffeine [PHONE_NUMBER] mg capsule"
click at [744, 252] on span "Asa 325 Mg / [MEDICAL_DATA] 50 Mg / Caffeine 40 Mg Oral Capsule" at bounding box center [742, 252] width 414 height 20
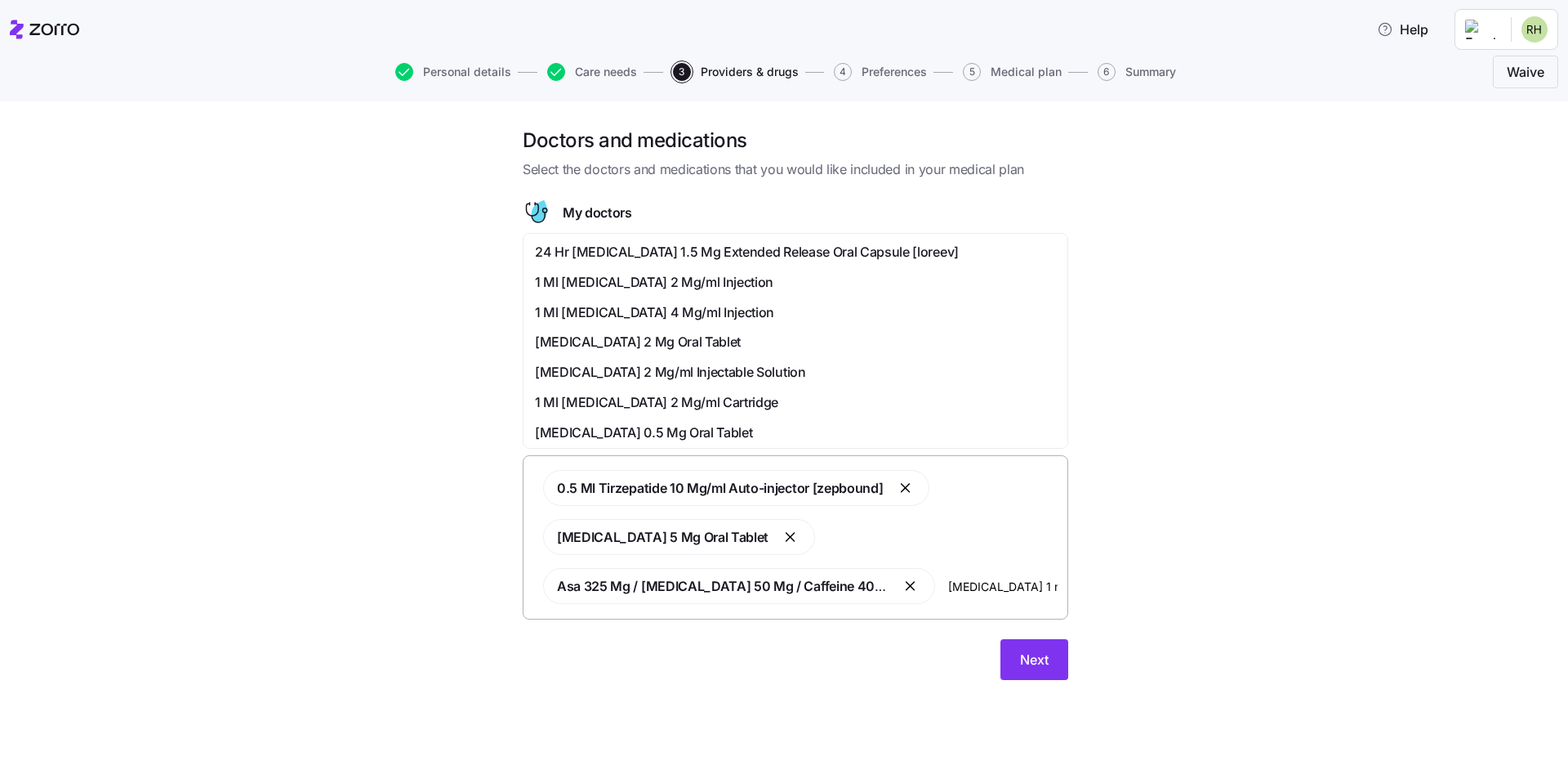
type input "[MEDICAL_DATA] 1 mg"
click at [687, 282] on span "[MEDICAL_DATA] 1 Mg Oral Tablet" at bounding box center [636, 282] width 203 height 20
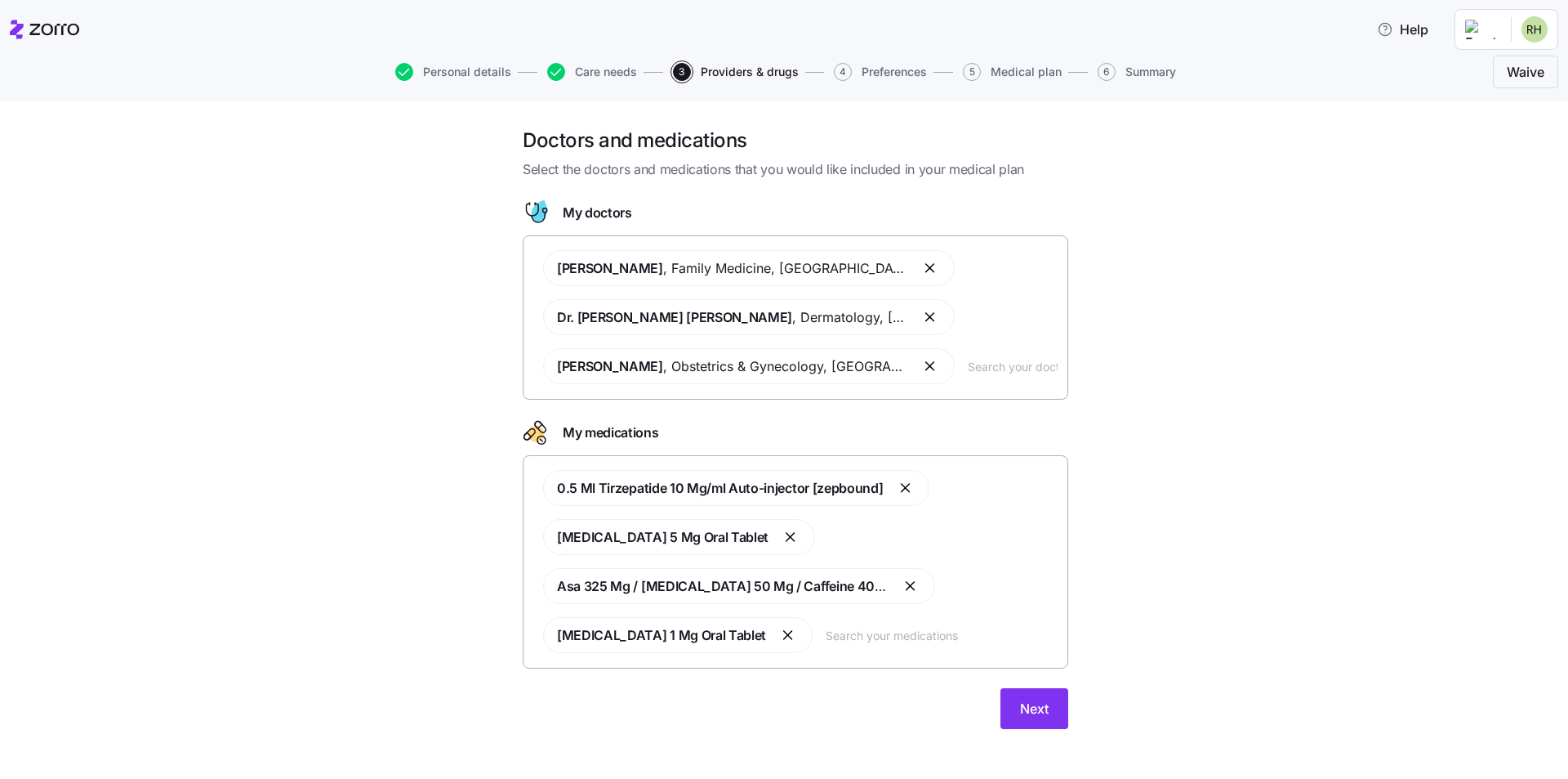
click at [905, 647] on div "0.5 Ml Tirzepatide 10 Mg/ml Auto-injector [zepbound] [MEDICAL_DATA] 5 Mg Oral T…" at bounding box center [795, 562] width 525 height 203
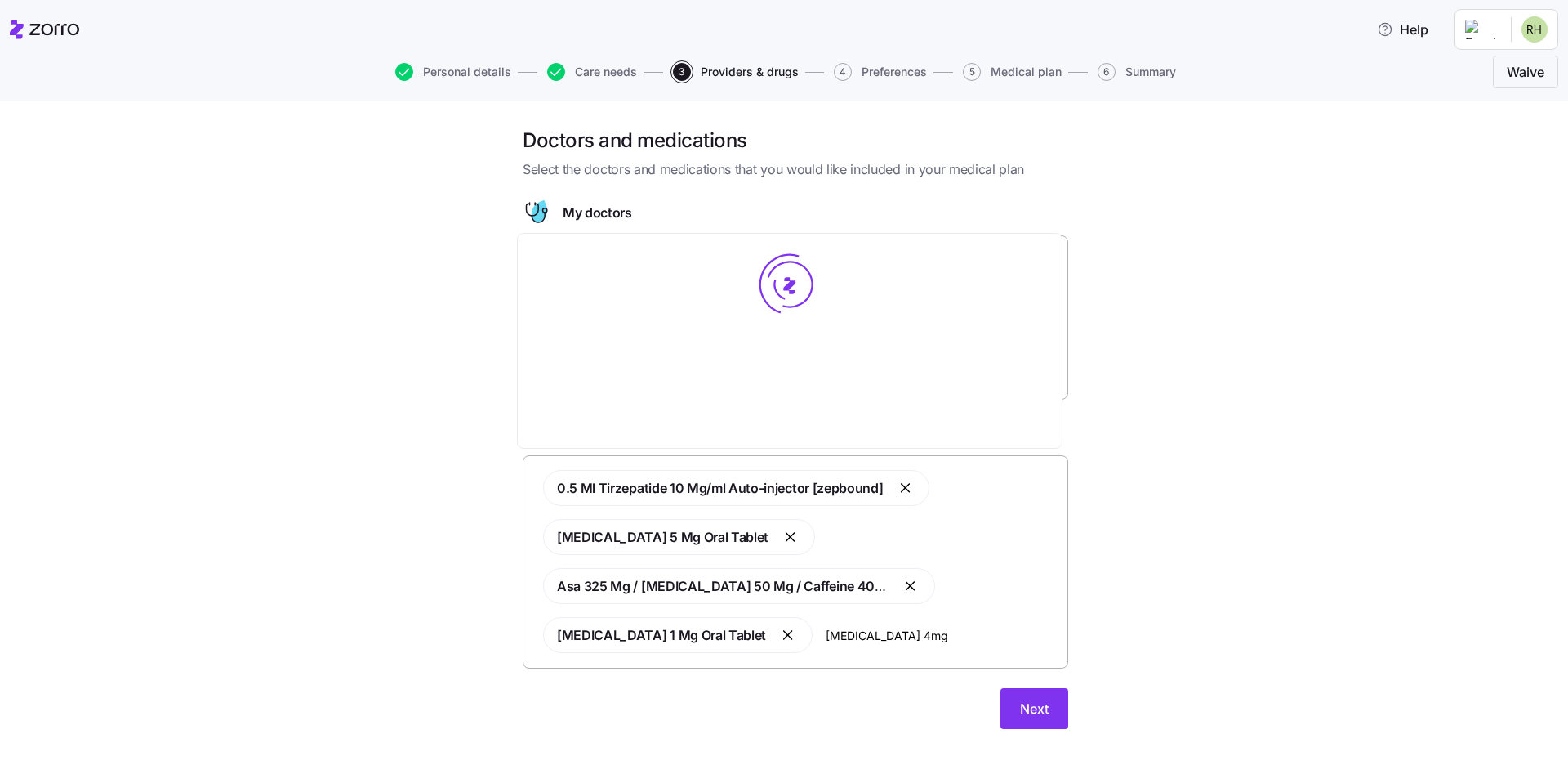
type input "[MEDICAL_DATA] 4mg"
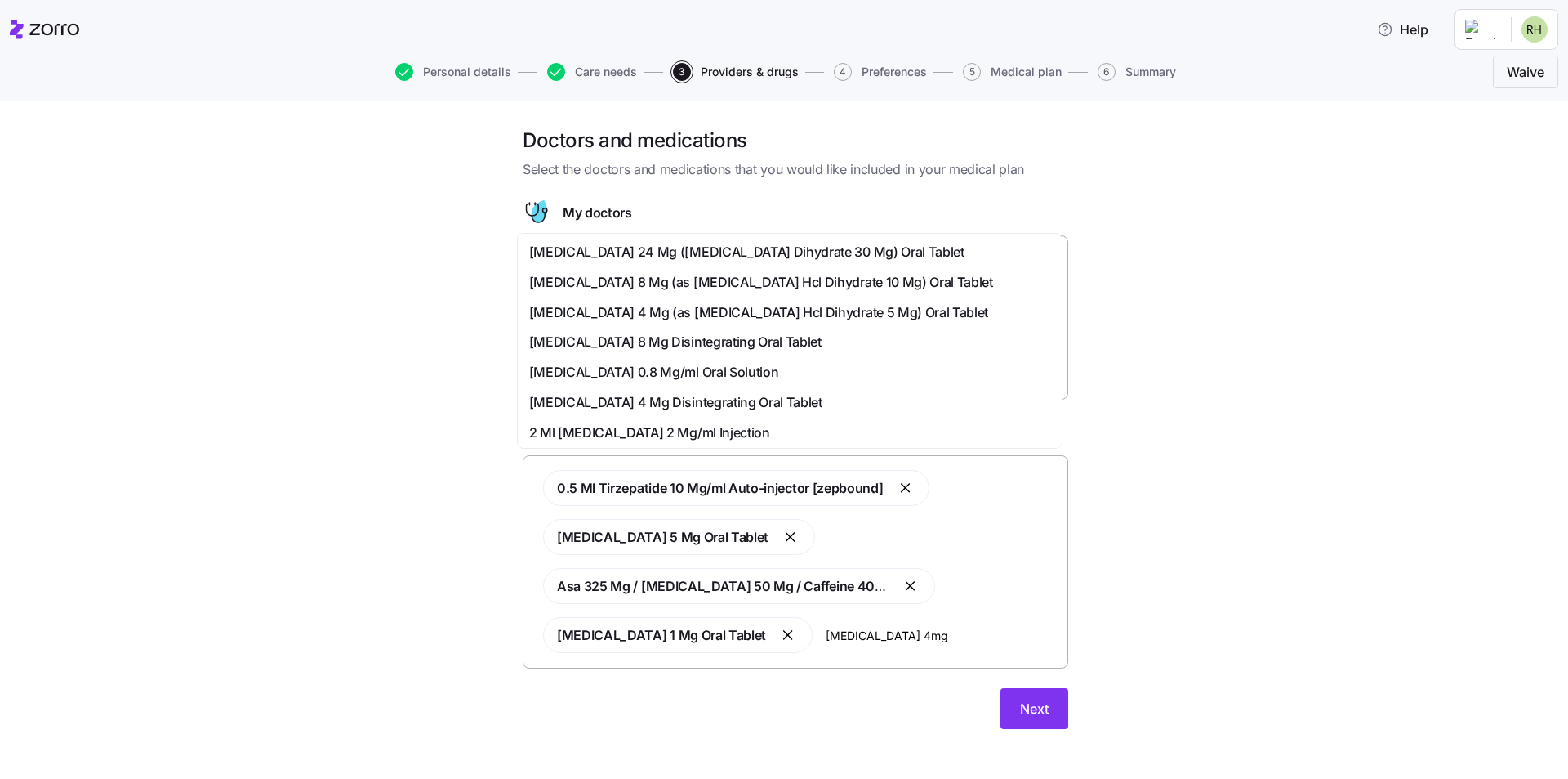
click at [735, 403] on span "[MEDICAL_DATA] 4 Mg Disintegrating Oral Tablet" at bounding box center [676, 402] width 293 height 20
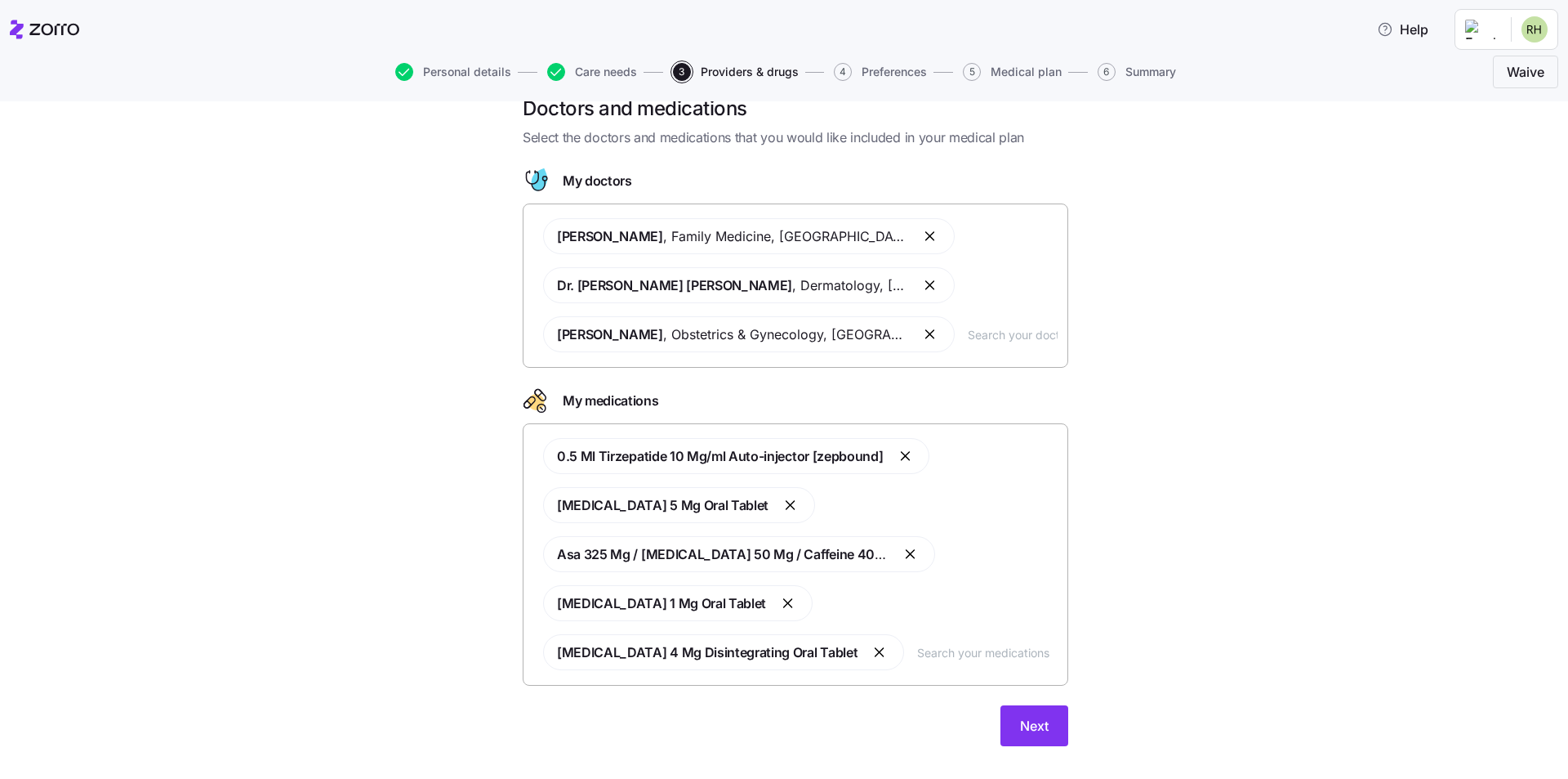
scroll to position [58, 0]
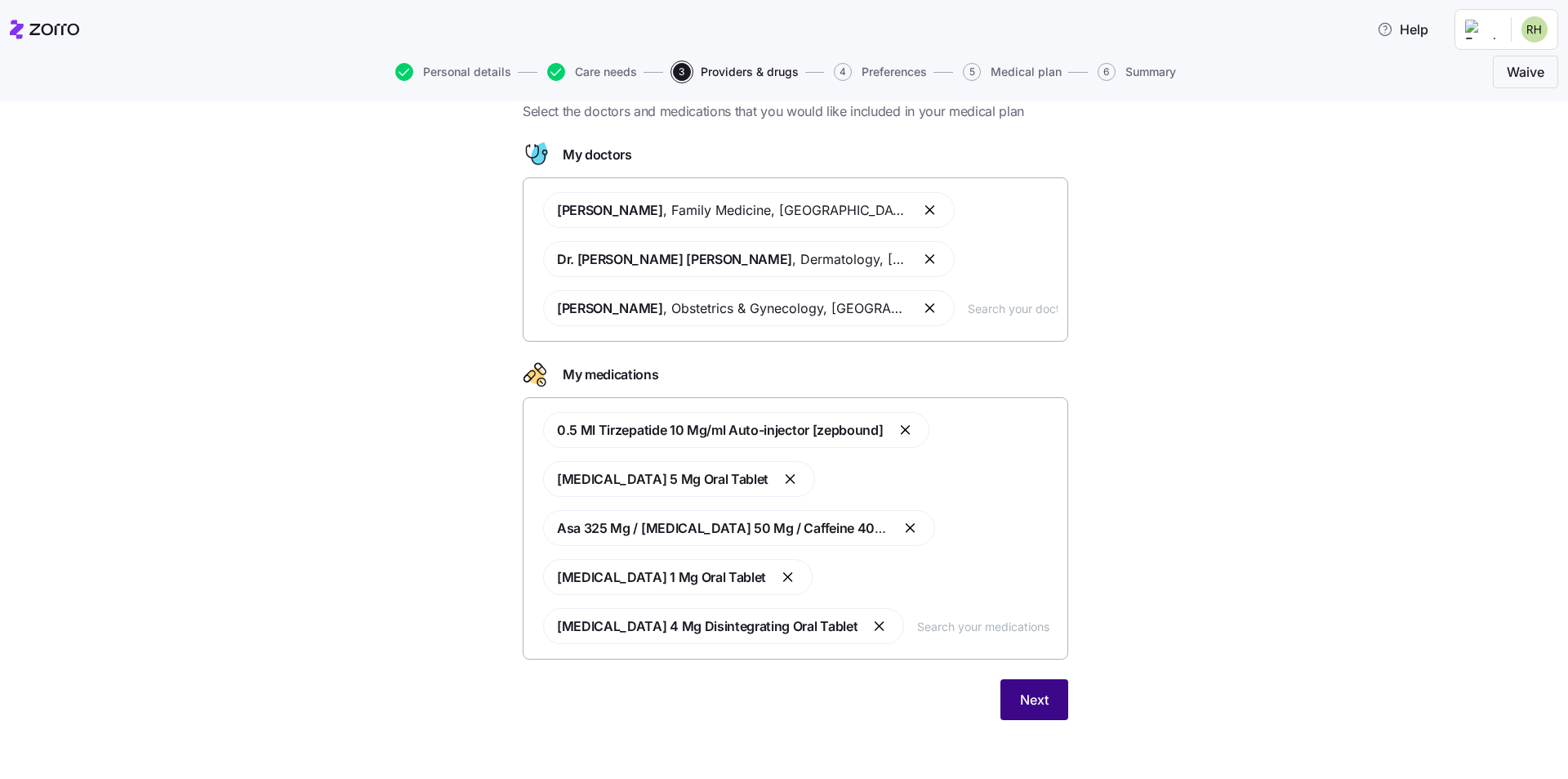
click at [1051, 700] on button "Next" at bounding box center [1035, 699] width 68 height 41
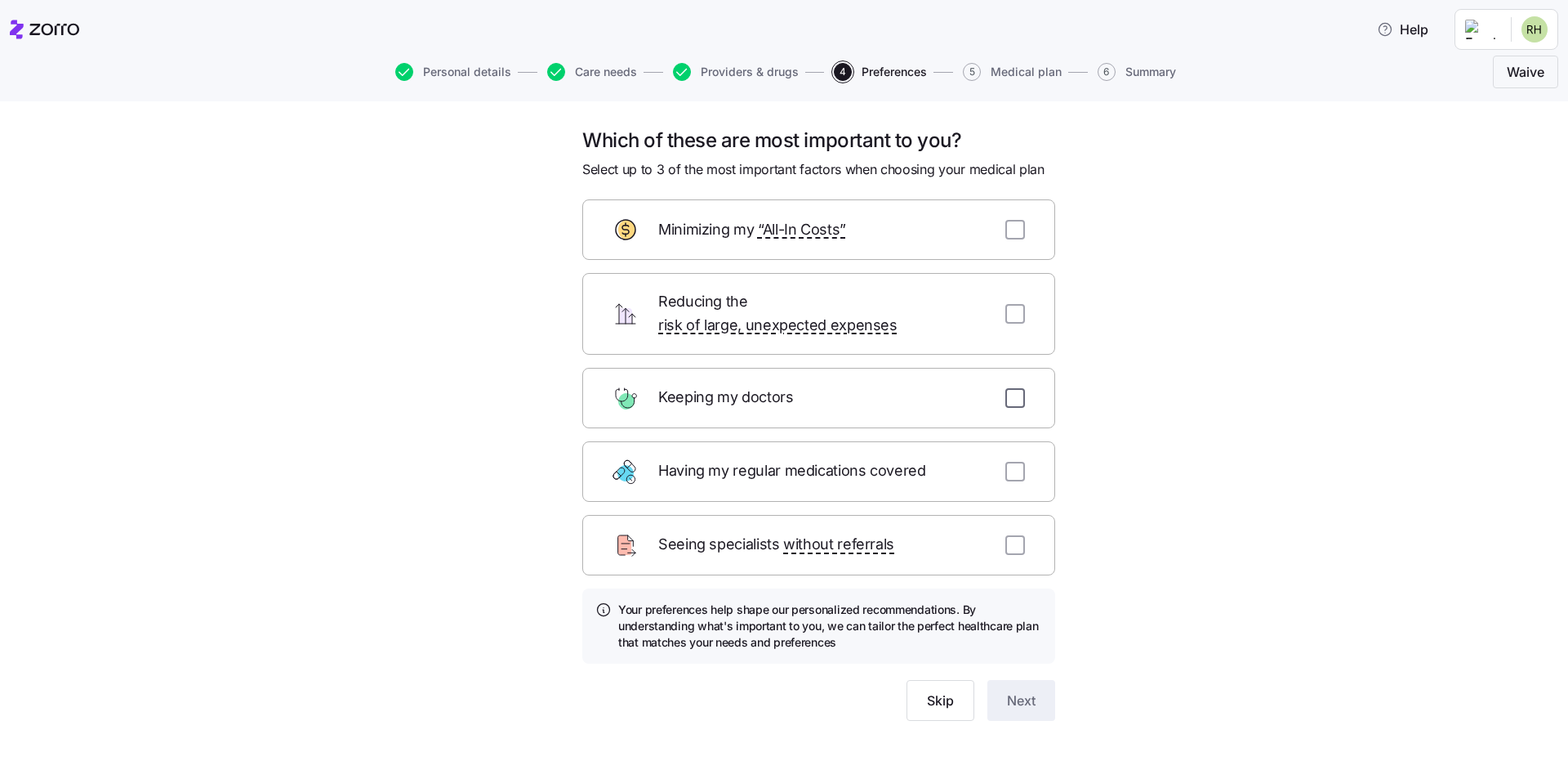
click at [1012, 388] on input "checkbox" at bounding box center [1015, 397] width 19 height 19
checkbox input "true"
click at [1015, 462] on input "checkbox" at bounding box center [1015, 472] width 19 height 19
checkbox input "true"
click at [1021, 304] on input "checkbox" at bounding box center [1015, 314] width 19 height 19
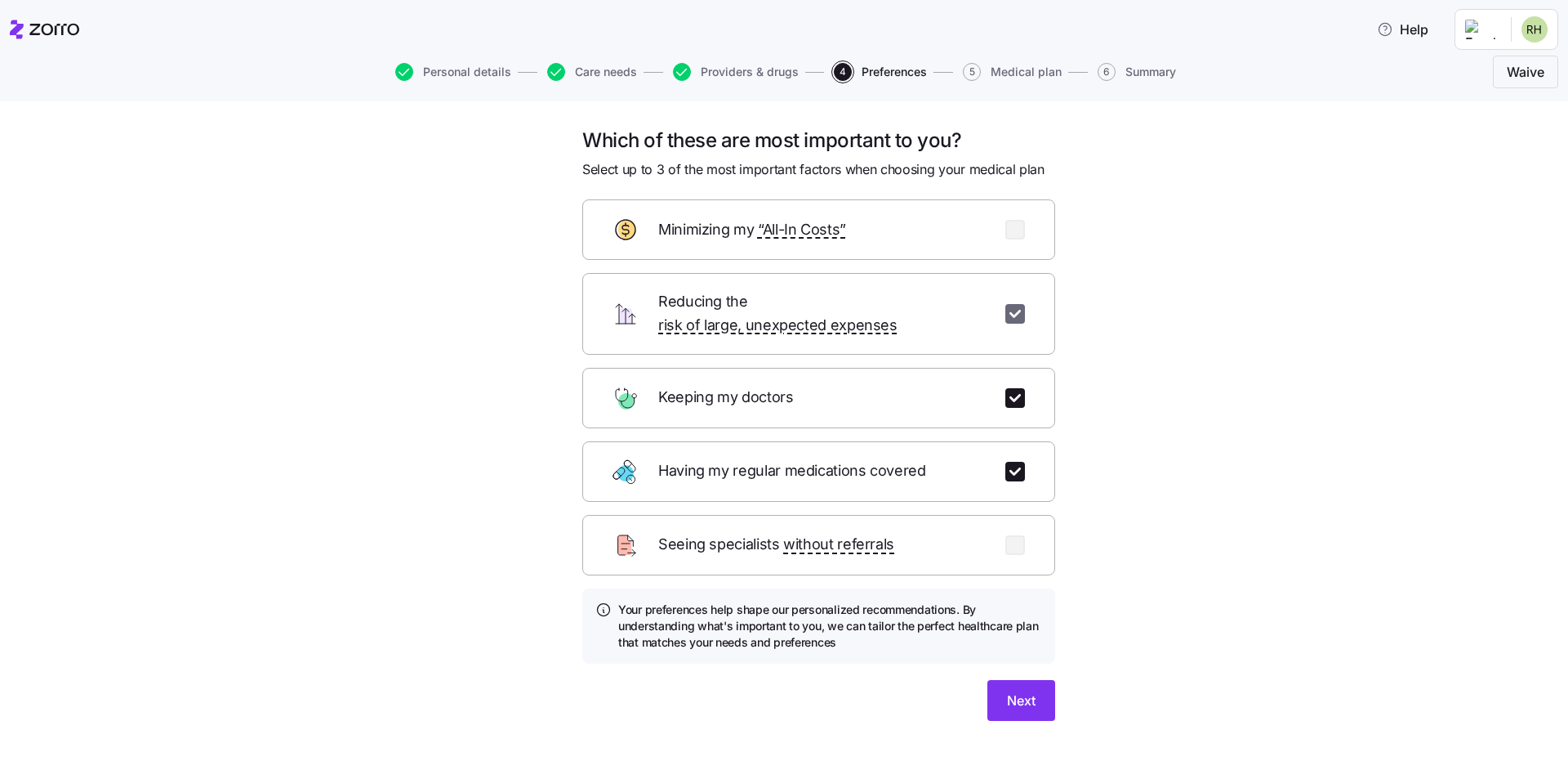
click at [1015, 307] on input "checkbox" at bounding box center [1015, 314] width 19 height 19
checkbox input "false"
click at [1024, 225] on input "checkbox" at bounding box center [1015, 230] width 19 height 19
checkbox input "true"
click at [1005, 694] on button "Next" at bounding box center [1021, 700] width 68 height 41
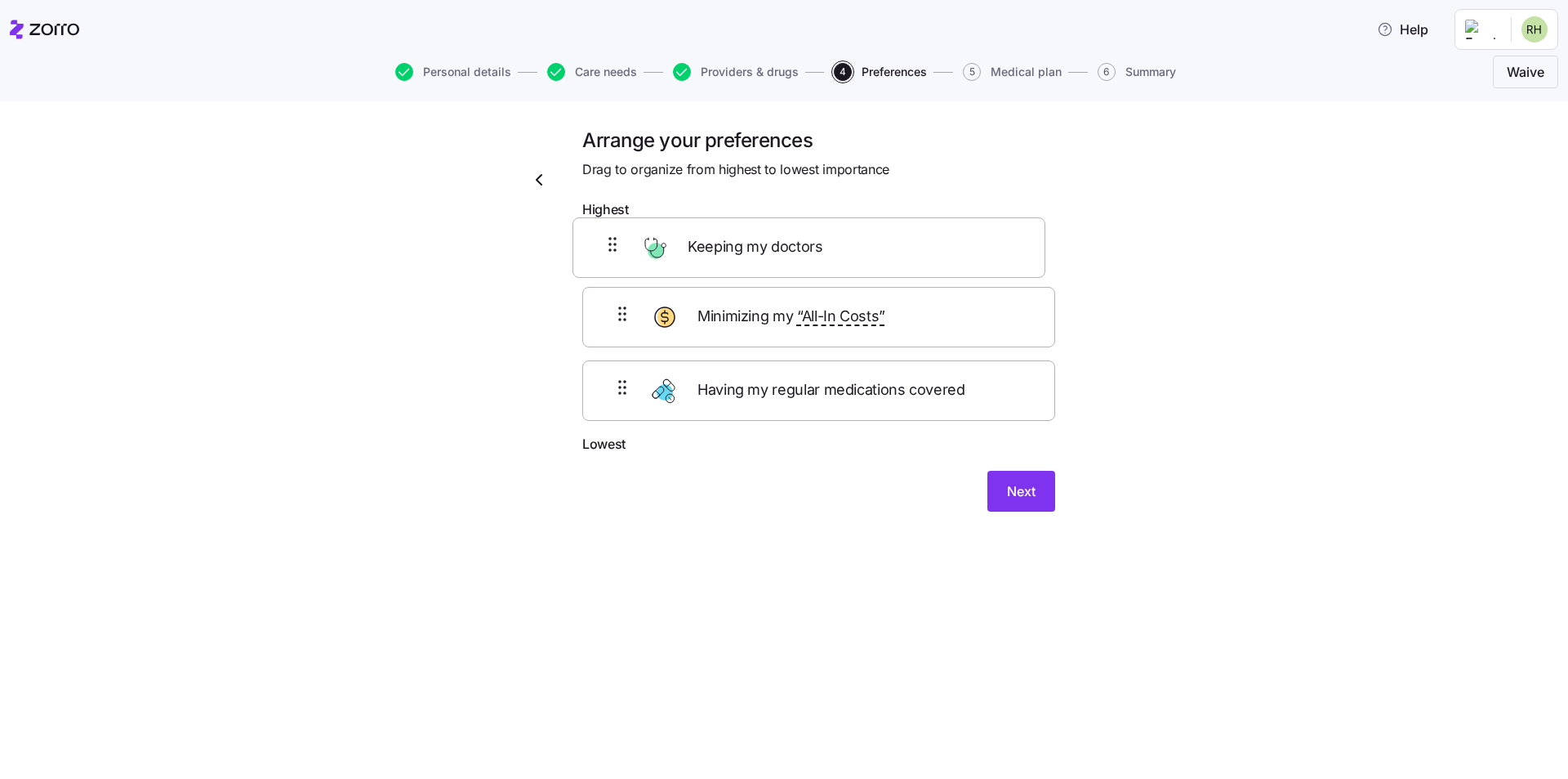
drag, startPoint x: 624, startPoint y: 337, endPoint x: 615, endPoint y: 249, distance: 88.5
click at [615, 249] on div "Minimizing my “All-In Costs” Keeping my doctors Having my regular medications c…" at bounding box center [819, 330] width 473 height 208
drag, startPoint x: 622, startPoint y: 403, endPoint x: 617, endPoint y: 245, distance: 158.1
click at [617, 245] on div "Keeping my doctors Minimizing my “All-In Costs” Having my regular medications c…" at bounding box center [819, 330] width 473 height 208
drag, startPoint x: 631, startPoint y: 404, endPoint x: 622, endPoint y: 238, distance: 166.2
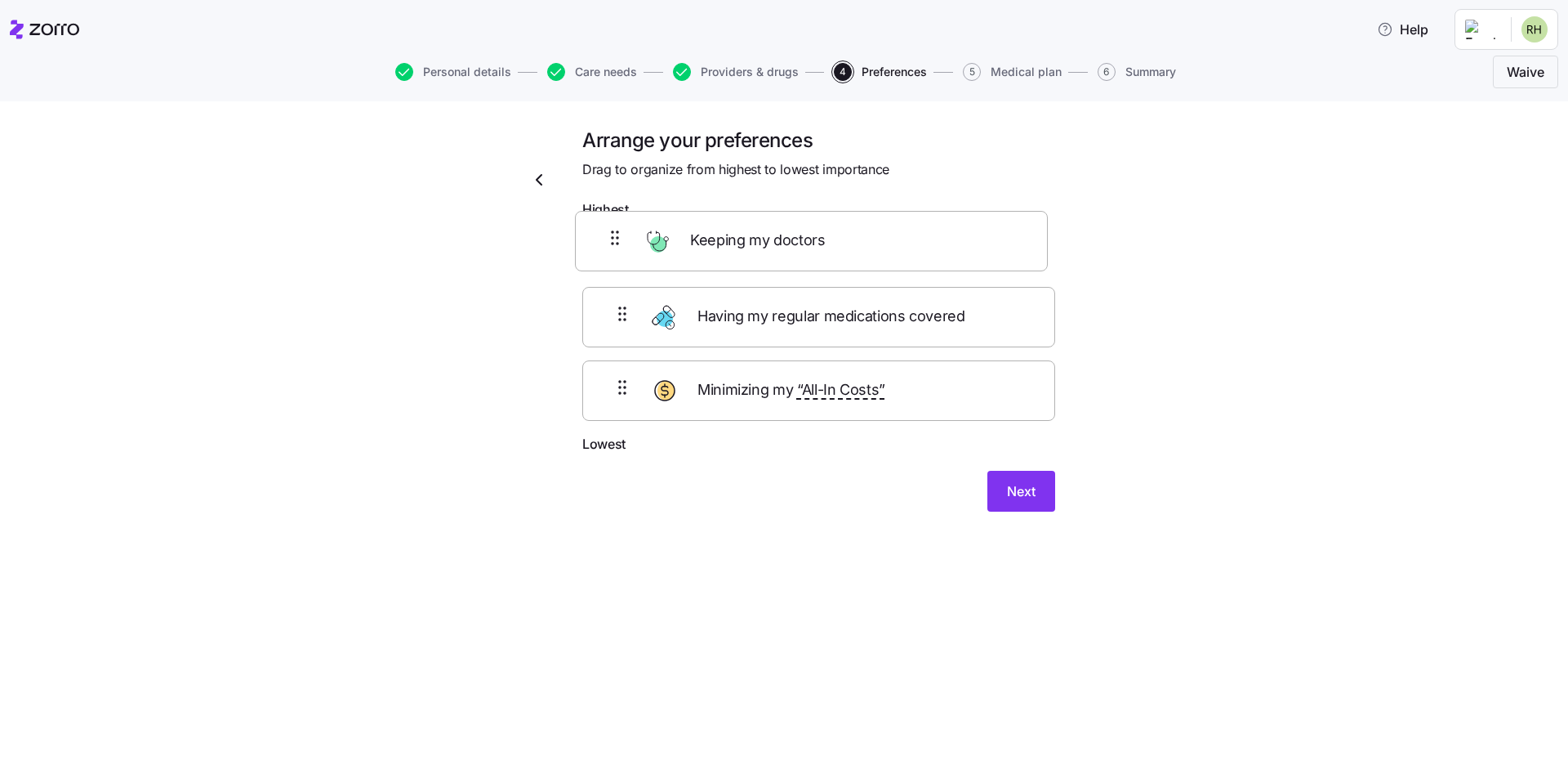
click at [622, 238] on div "Having my regular medications covered Minimizing my “All-In Costs” Keeping my d…" at bounding box center [819, 330] width 473 height 208
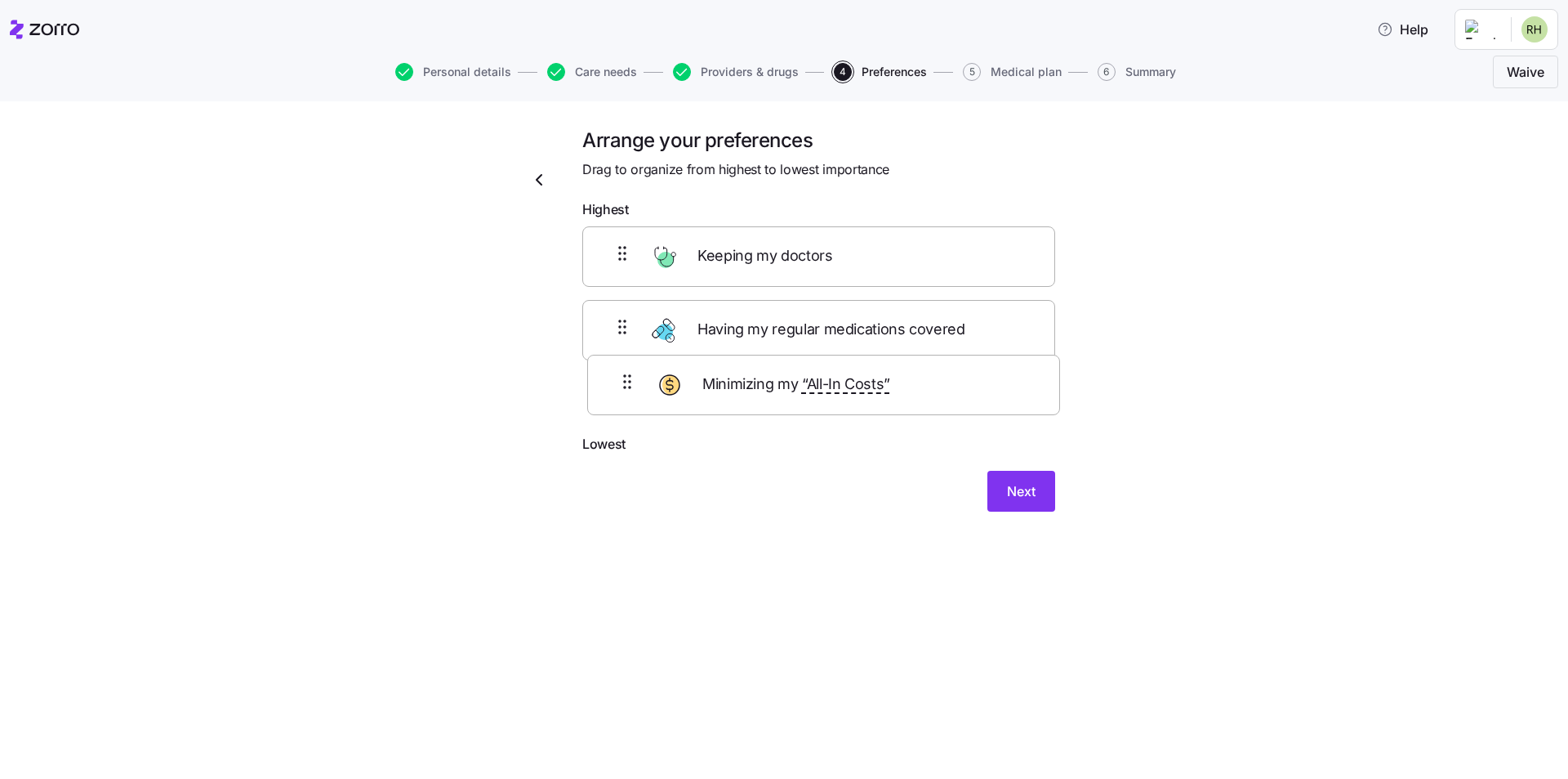
drag, startPoint x: 615, startPoint y: 329, endPoint x: 619, endPoint y: 400, distance: 71.1
click at [619, 400] on div "Keeping my doctors Minimizing my “All-In Costs” Having my regular medications c…" at bounding box center [819, 330] width 473 height 208
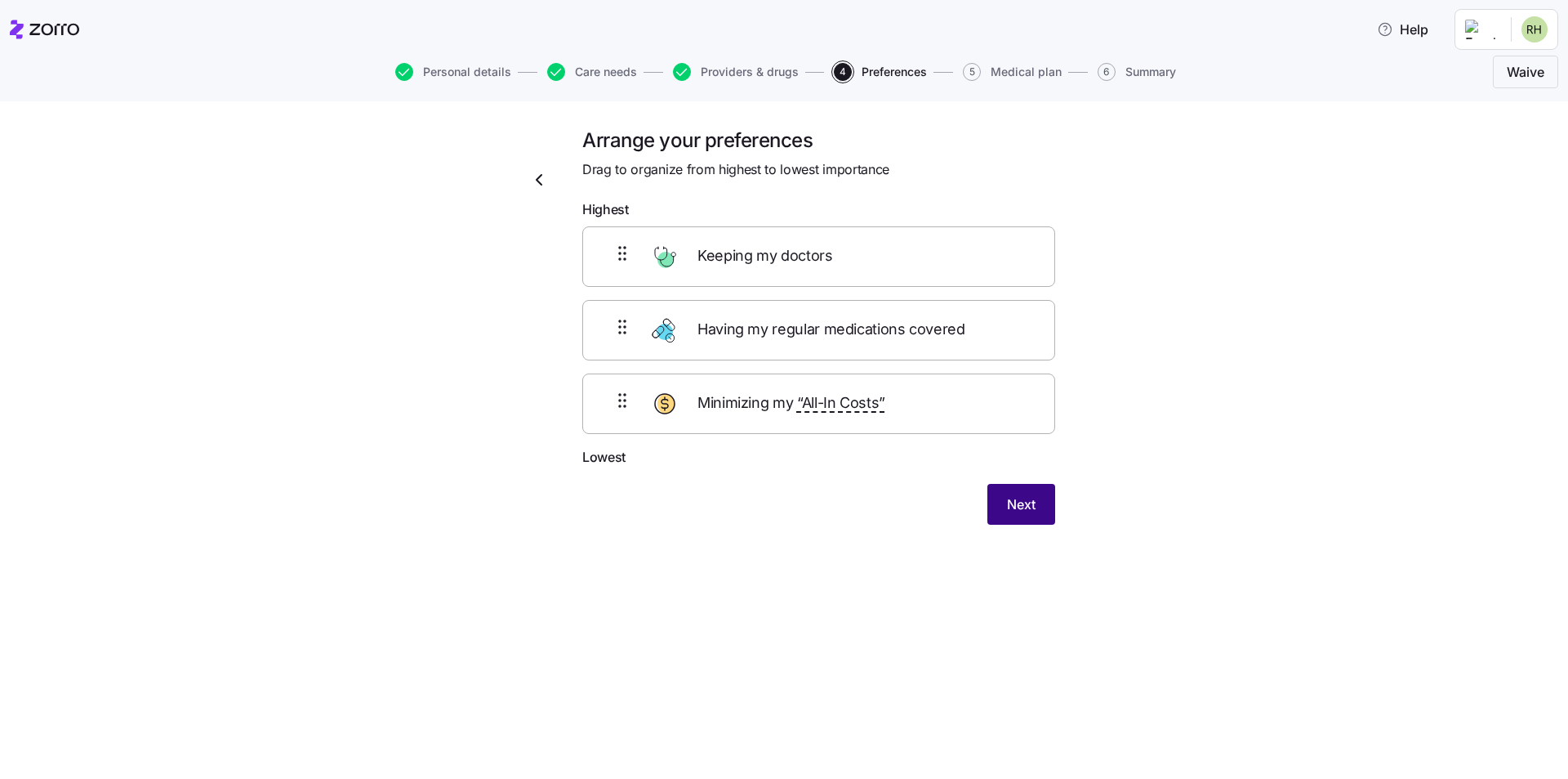
click at [1018, 506] on span "Next" at bounding box center [1021, 504] width 29 height 19
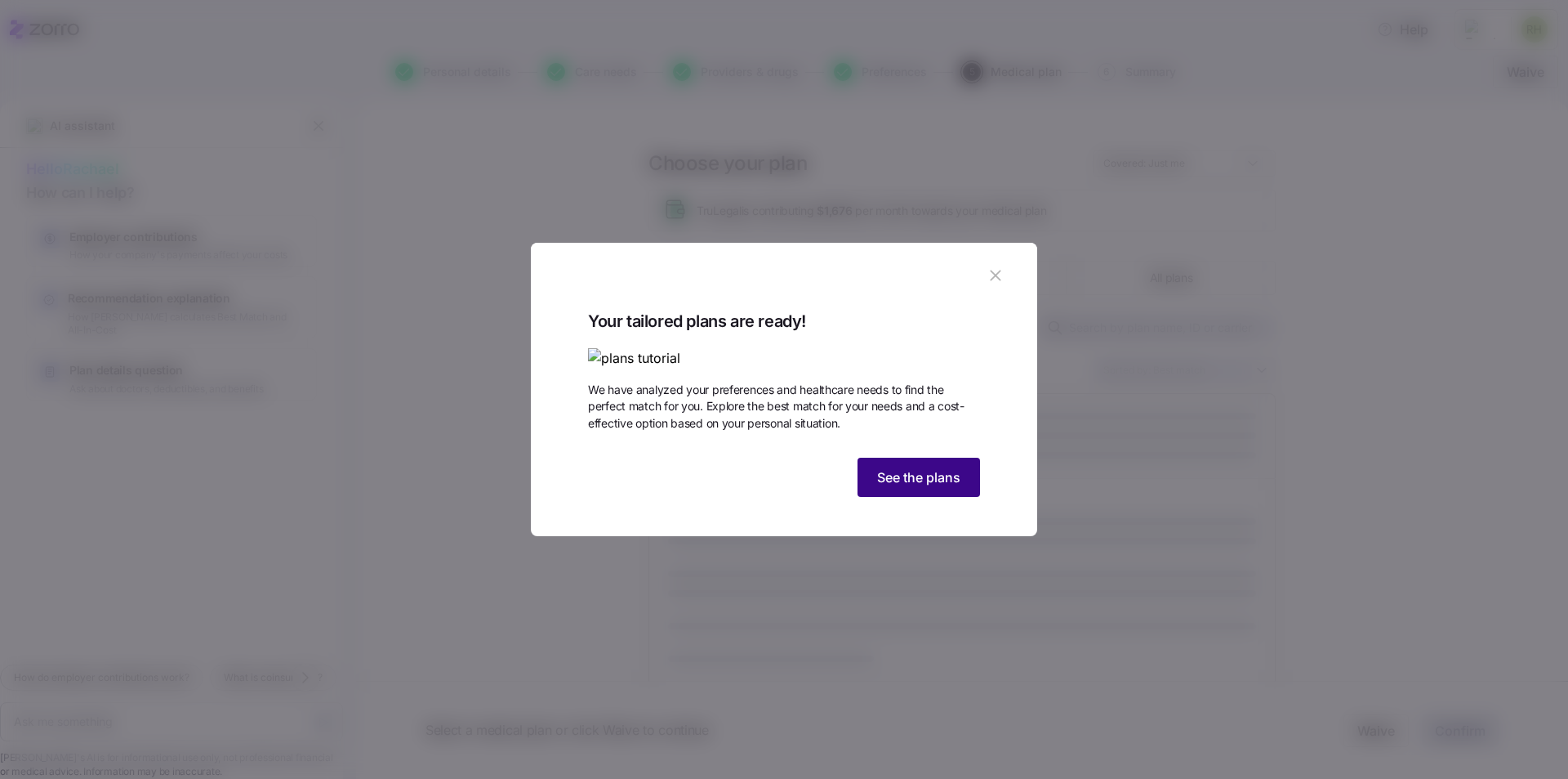
click at [938, 497] on button "See the plans" at bounding box center [918, 477] width 122 height 39
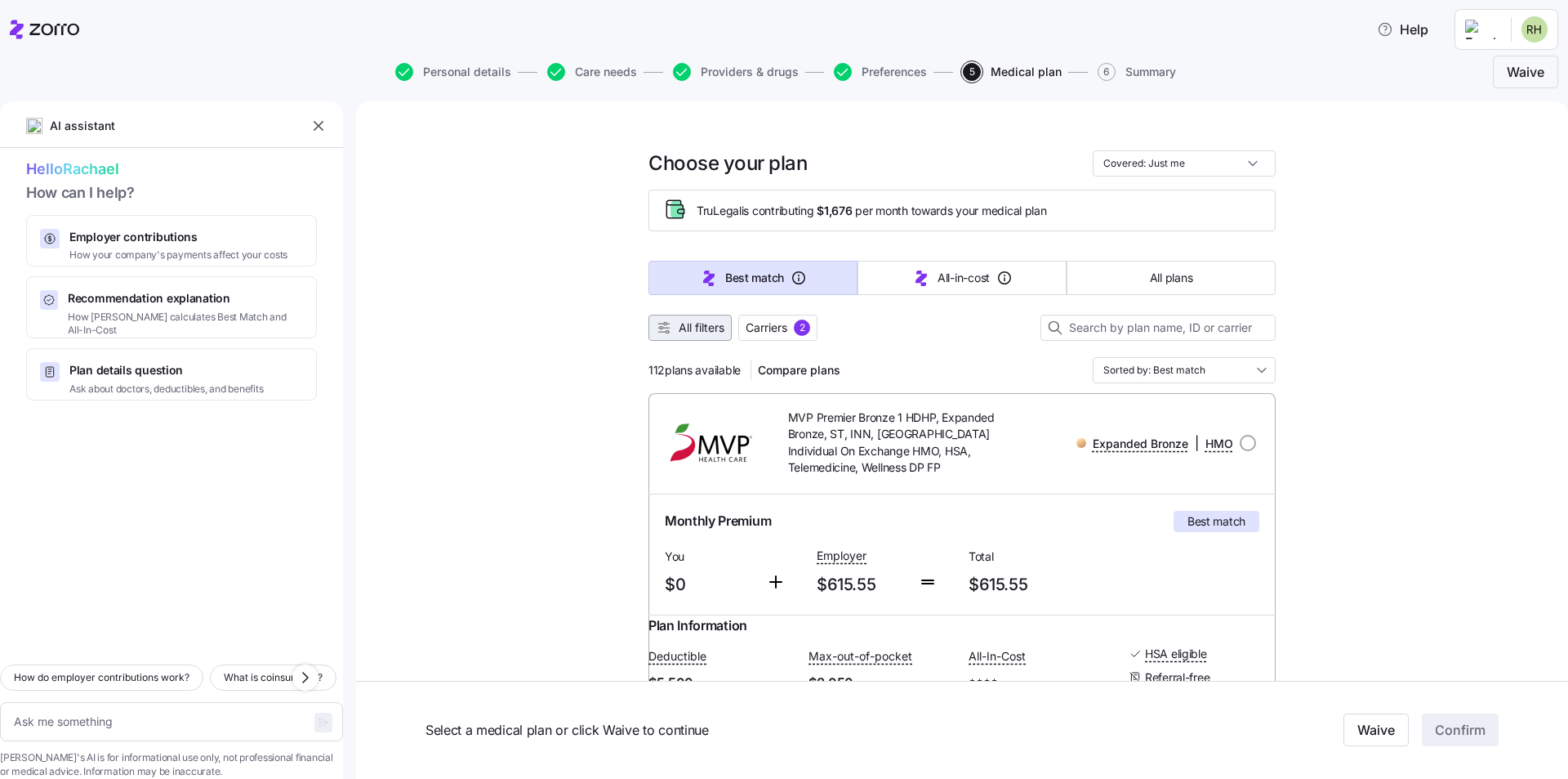
click at [705, 329] on span "All filters" at bounding box center [701, 327] width 45 height 17
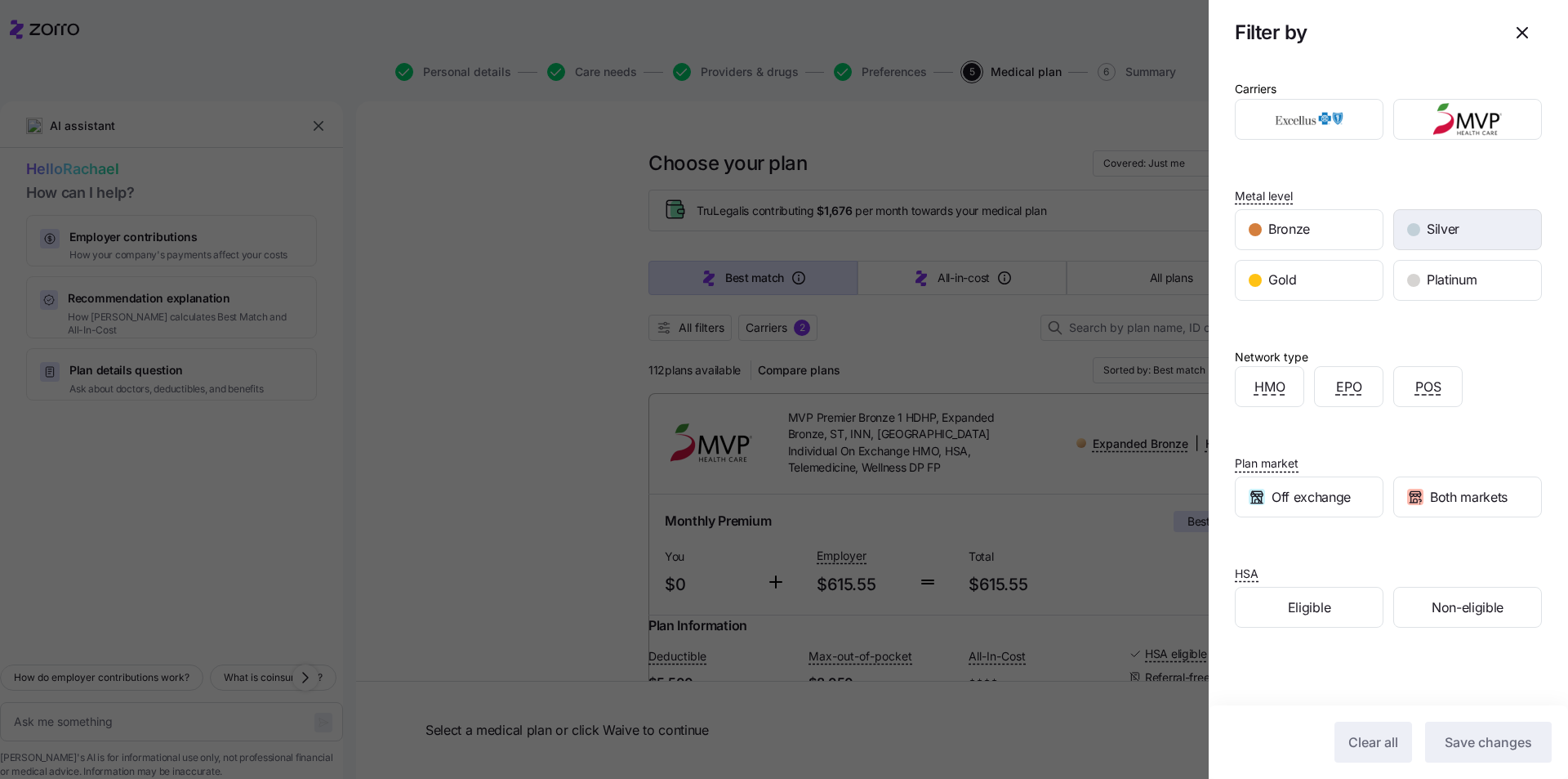
click at [1413, 230] on div "button" at bounding box center [1413, 229] width 13 height 13
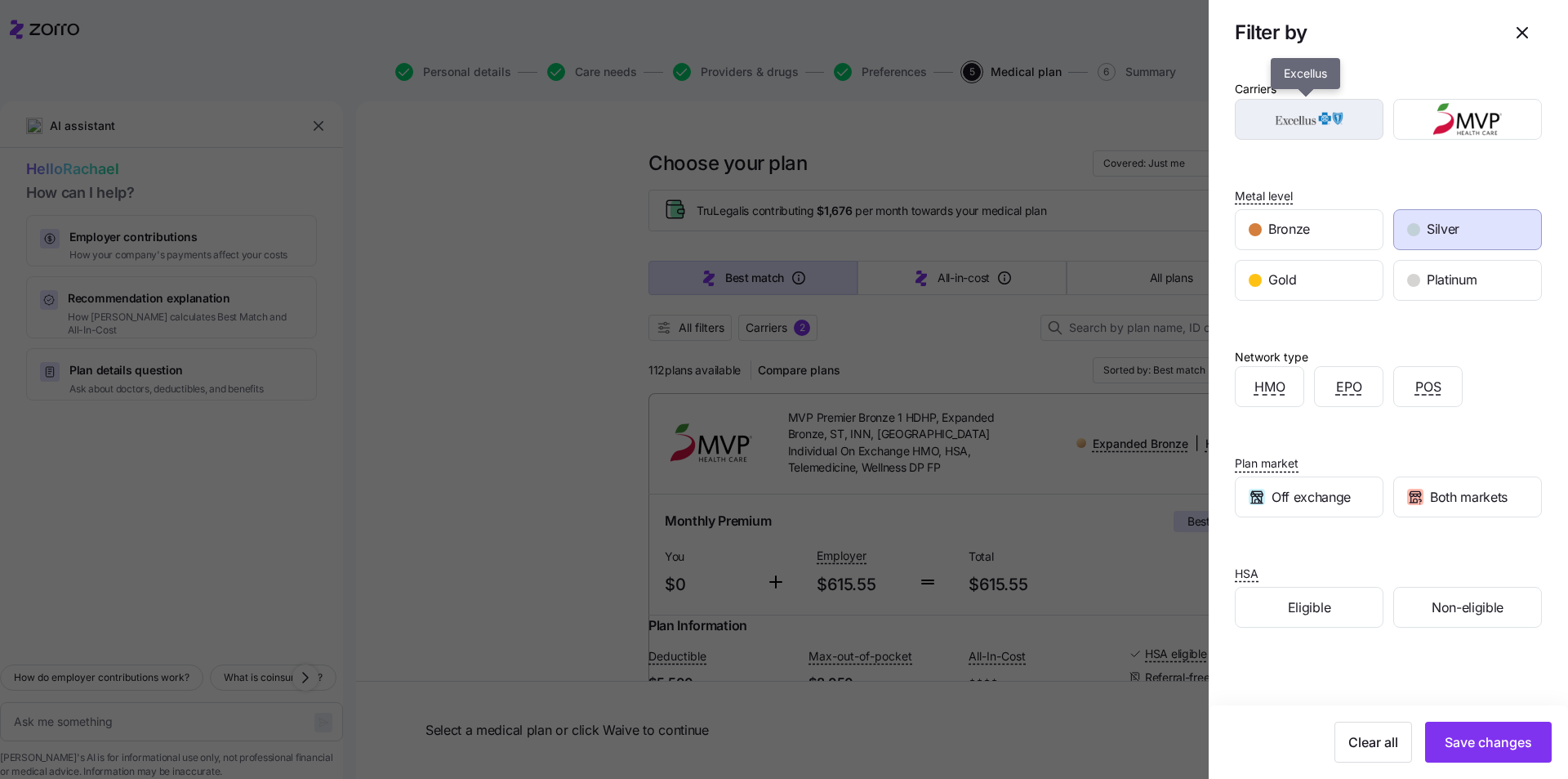
click at [1322, 131] on img "button" at bounding box center [1310, 119] width 120 height 32
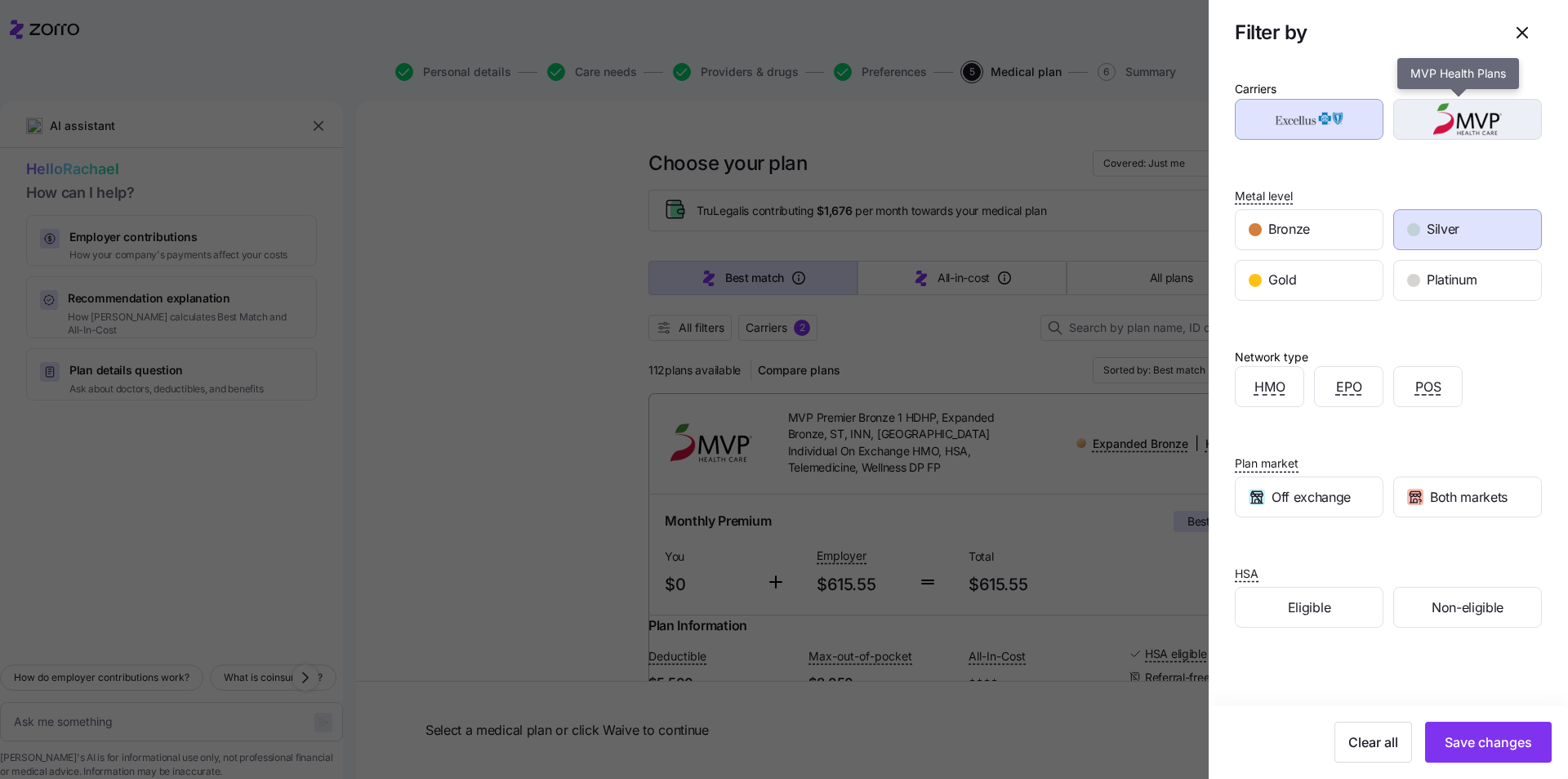
click at [1429, 124] on img "button" at bounding box center [1468, 119] width 120 height 32
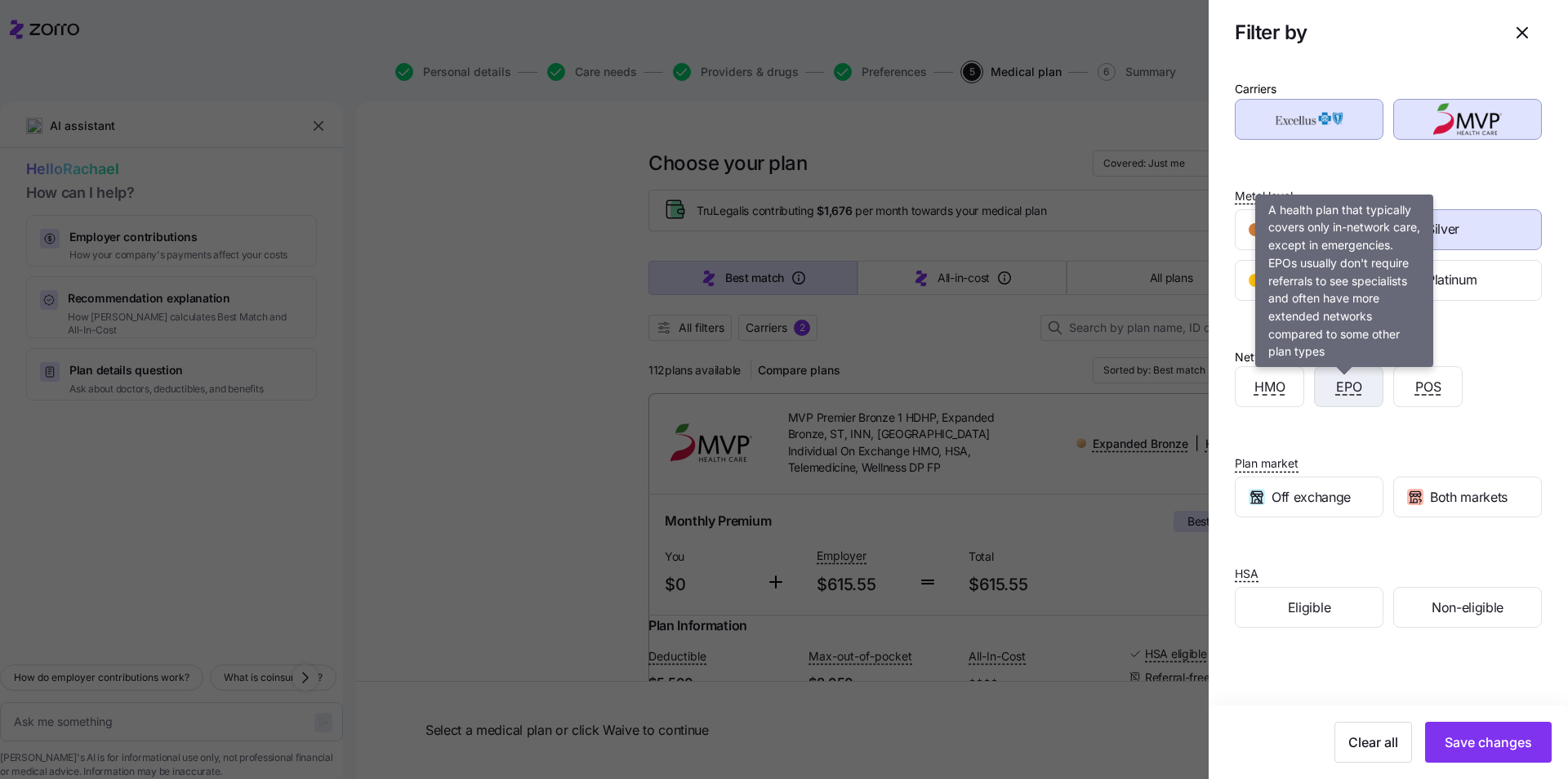
click at [1355, 395] on span "EPO" at bounding box center [1350, 386] width 26 height 20
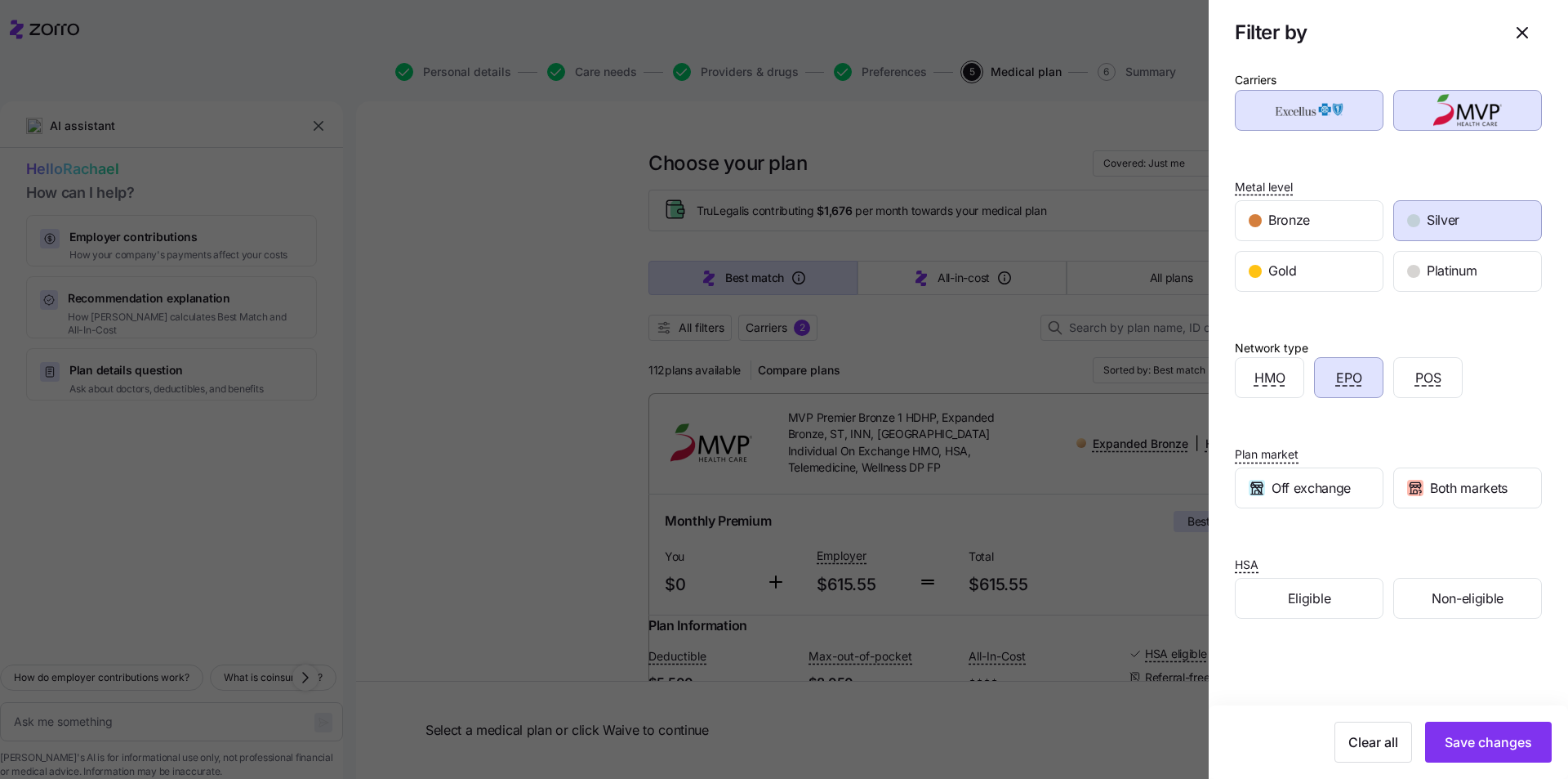
scroll to position [11, 0]
click at [1502, 738] on span "Save changes" at bounding box center [1489, 741] width 87 height 19
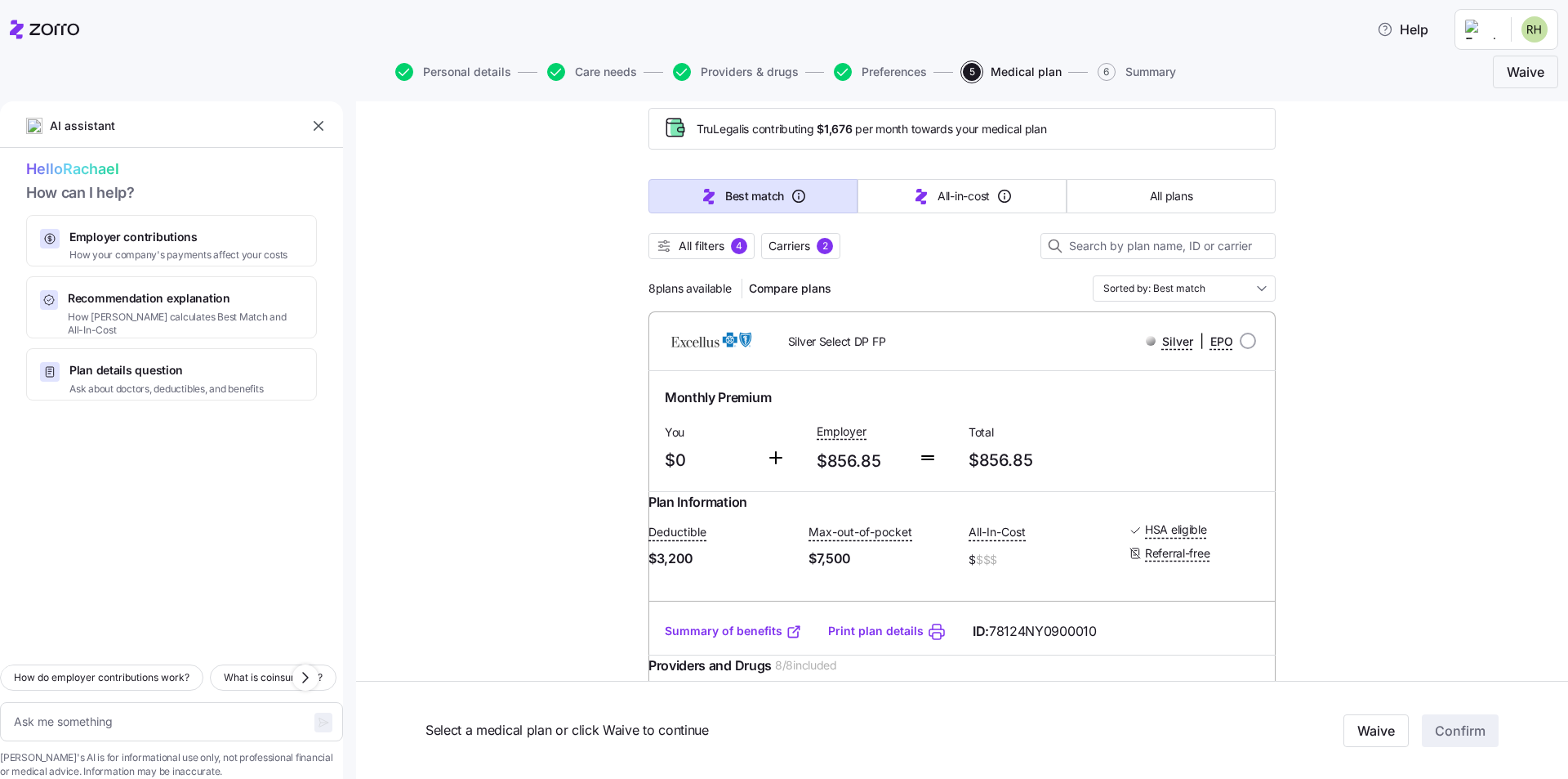
scroll to position [0, 0]
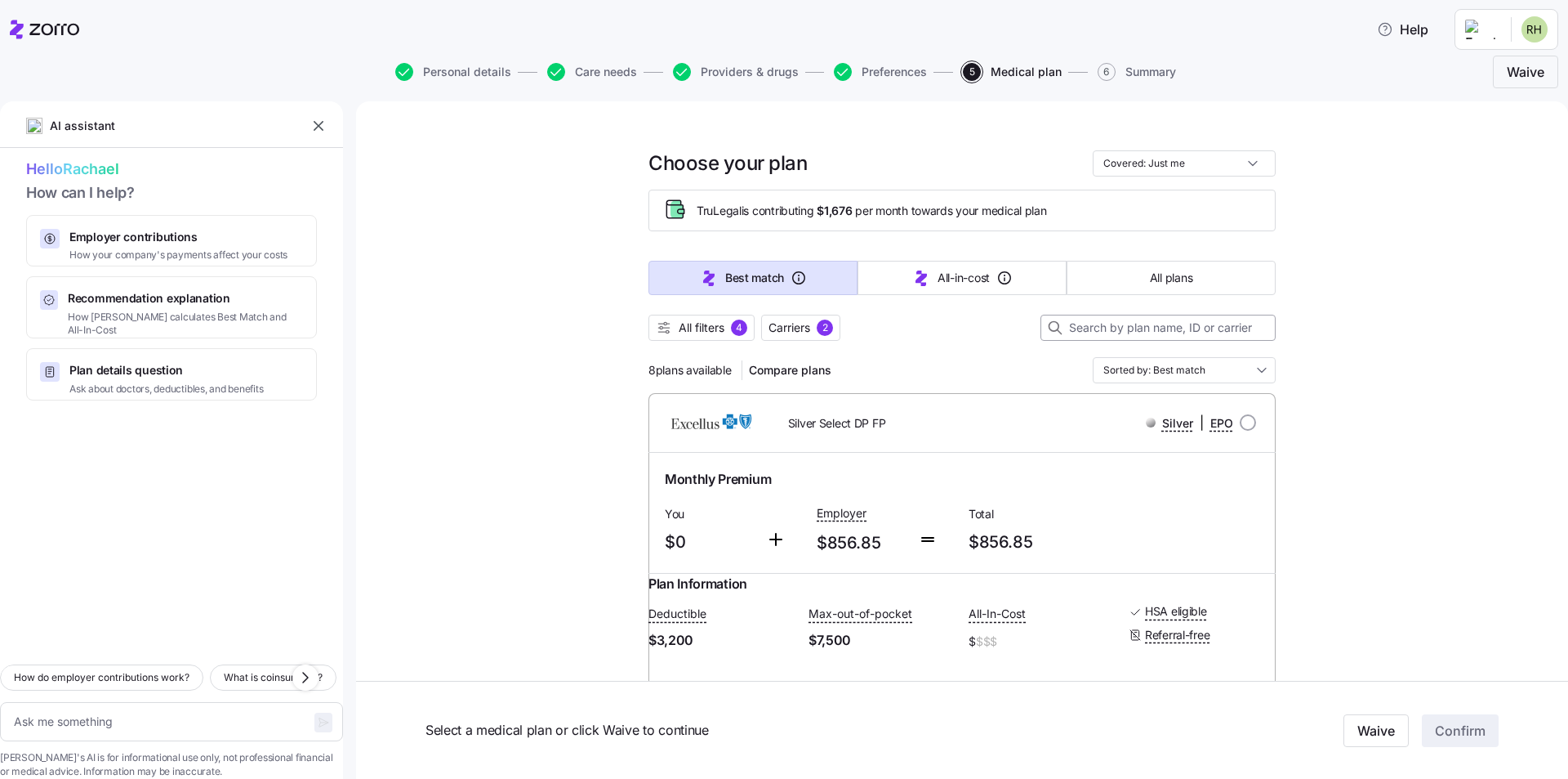
drag, startPoint x: 689, startPoint y: 335, endPoint x: 1102, endPoint y: 328, distance: 413.1
click at [689, 335] on span "All filters" at bounding box center [701, 327] width 45 height 17
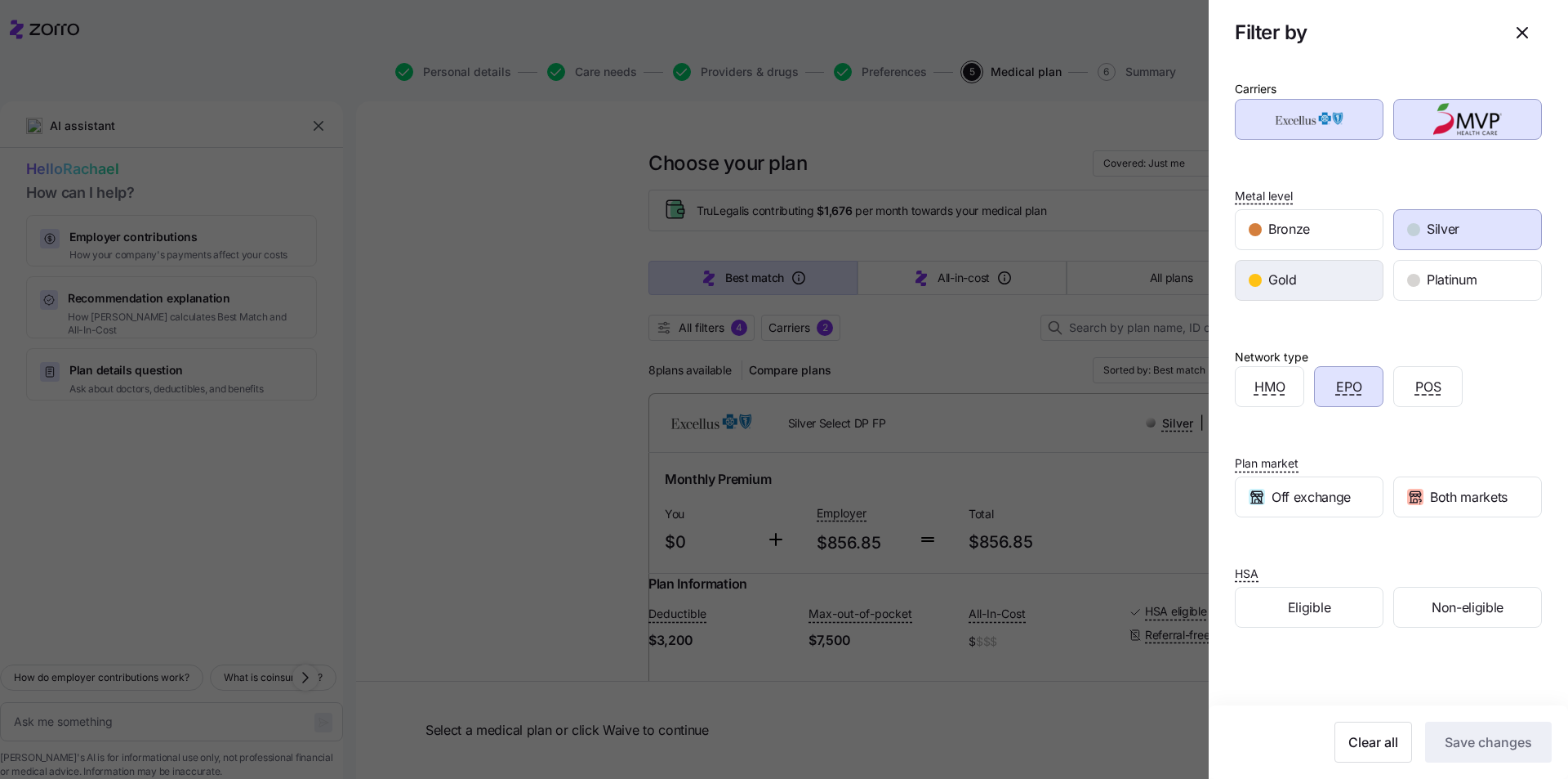
click at [1327, 278] on div "Gold" at bounding box center [1309, 279] width 147 height 39
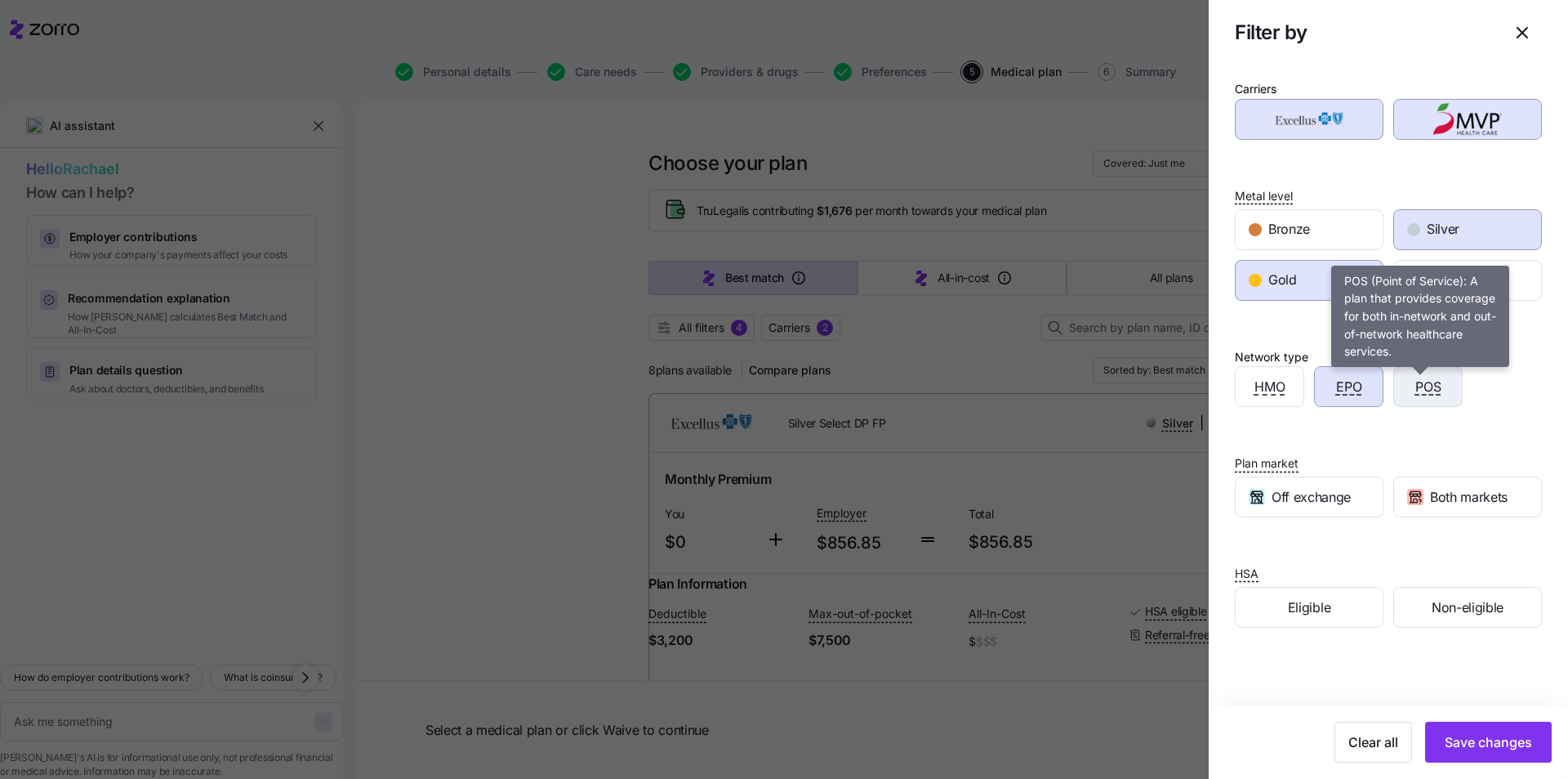
click at [1431, 389] on span "POS" at bounding box center [1428, 386] width 26 height 20
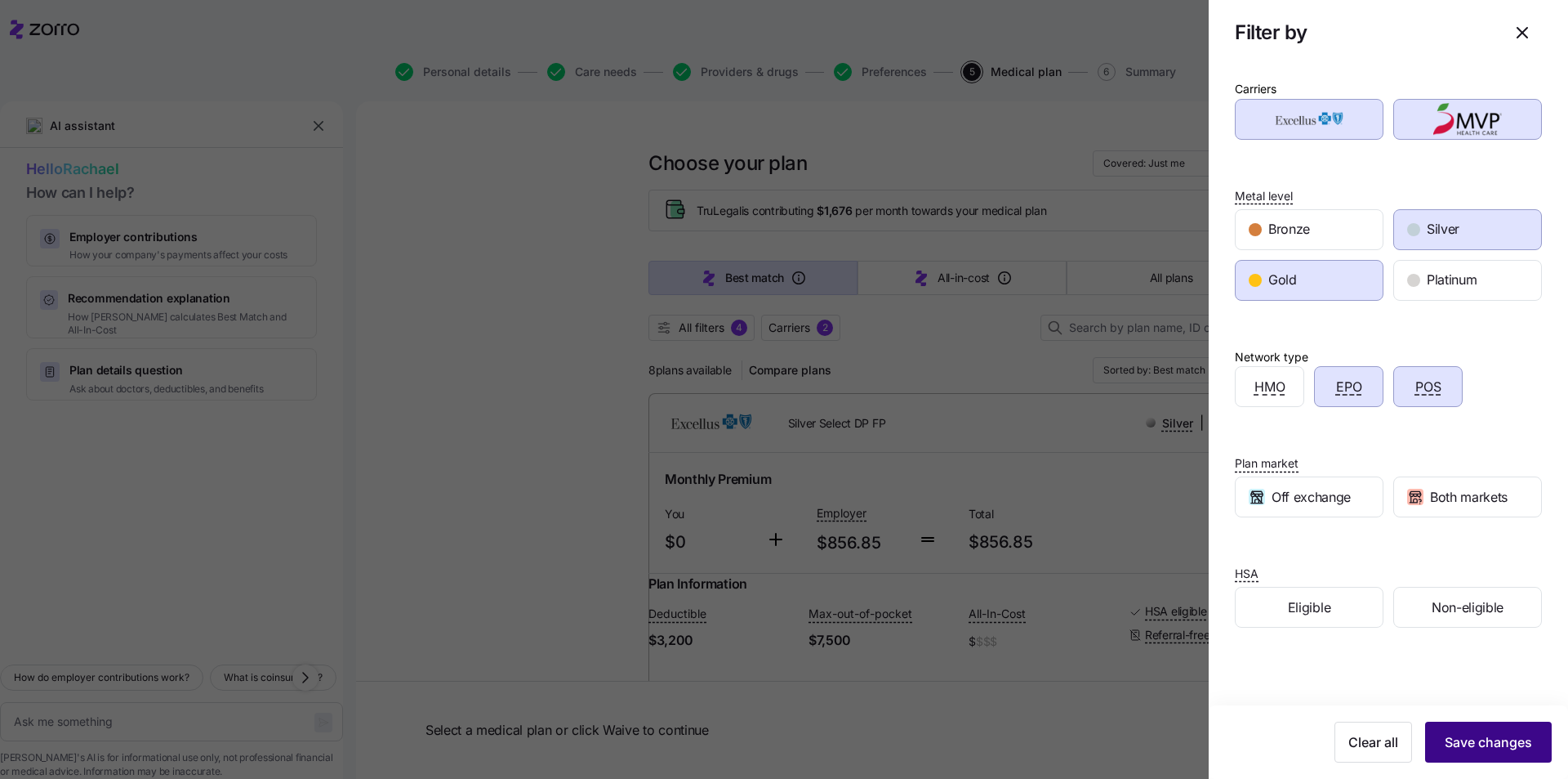
click at [1486, 735] on span "Save changes" at bounding box center [1489, 741] width 87 height 19
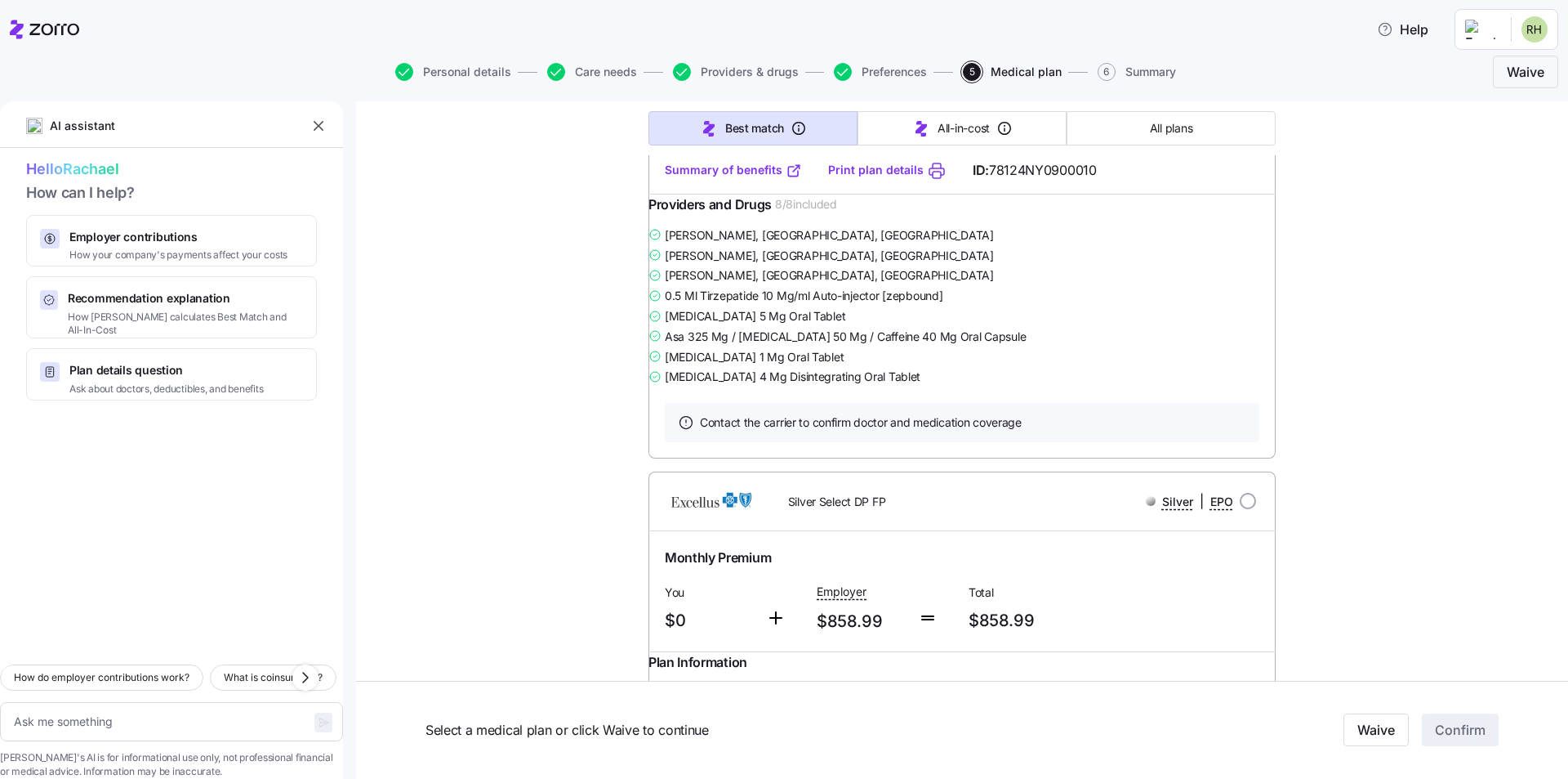
scroll to position [572, 0]
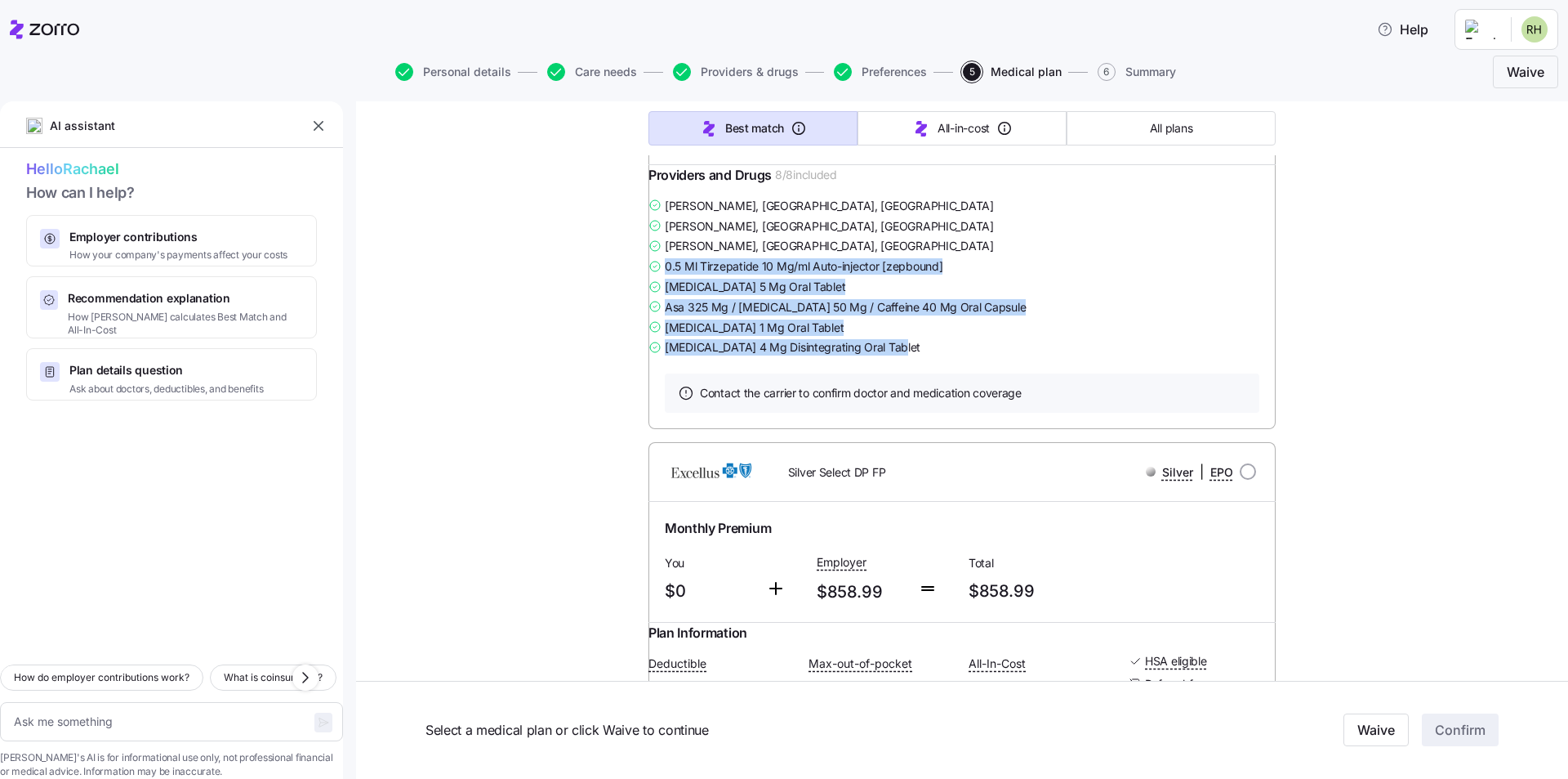
drag, startPoint x: 913, startPoint y: 384, endPoint x: 664, endPoint y: 299, distance: 263.1
click at [664, 299] on div "[PERSON_NAME] , [PERSON_NAME], [GEOGRAPHIC_DATA] [PERSON_NAME] , [GEOGRAPHIC_DA…" at bounding box center [962, 276] width 627 height 162
click at [1210, 297] on div "[MEDICAL_DATA] 5 Mg Oral Tablet" at bounding box center [962, 286] width 627 height 20
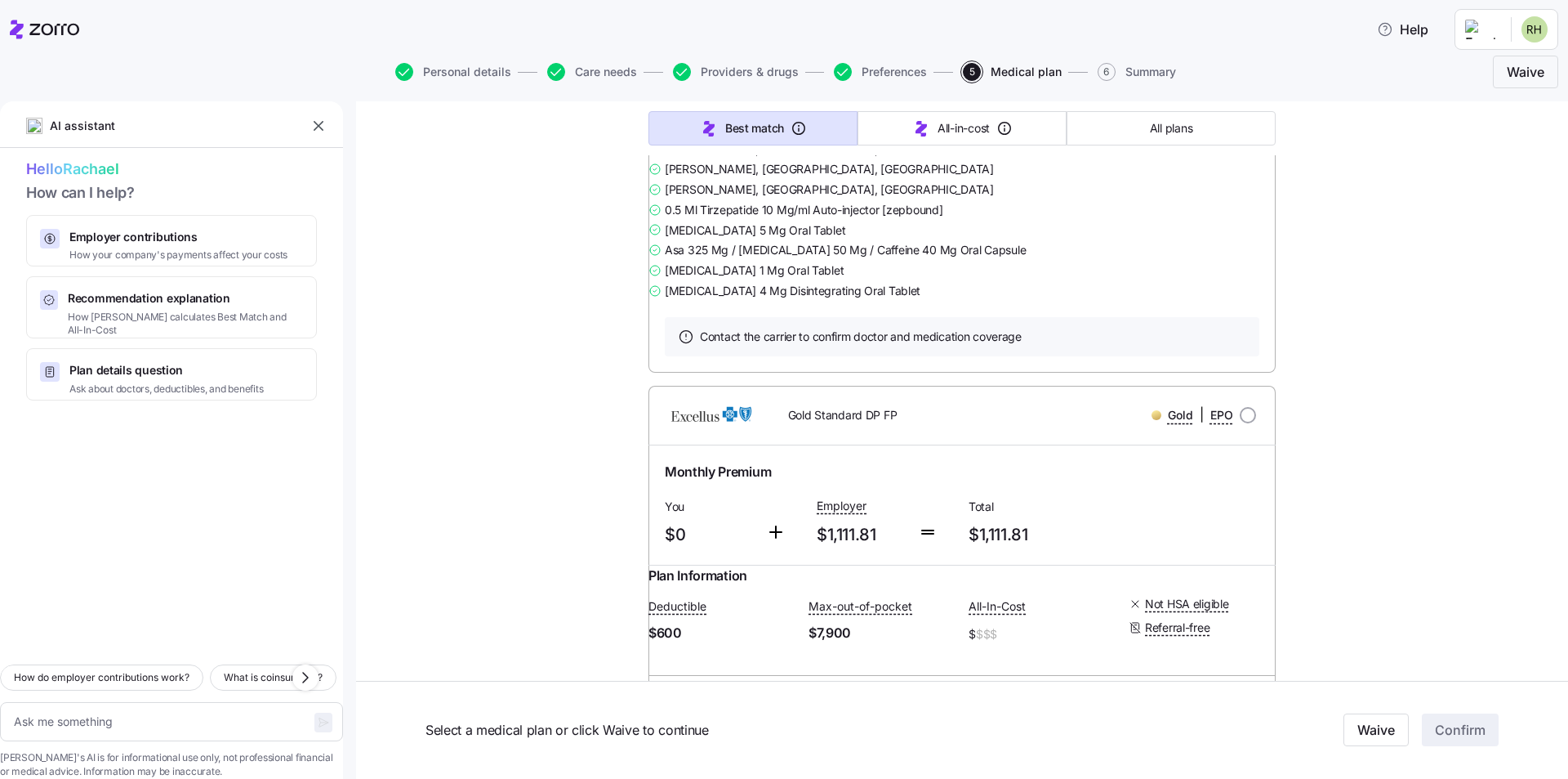
scroll to position [7435, 0]
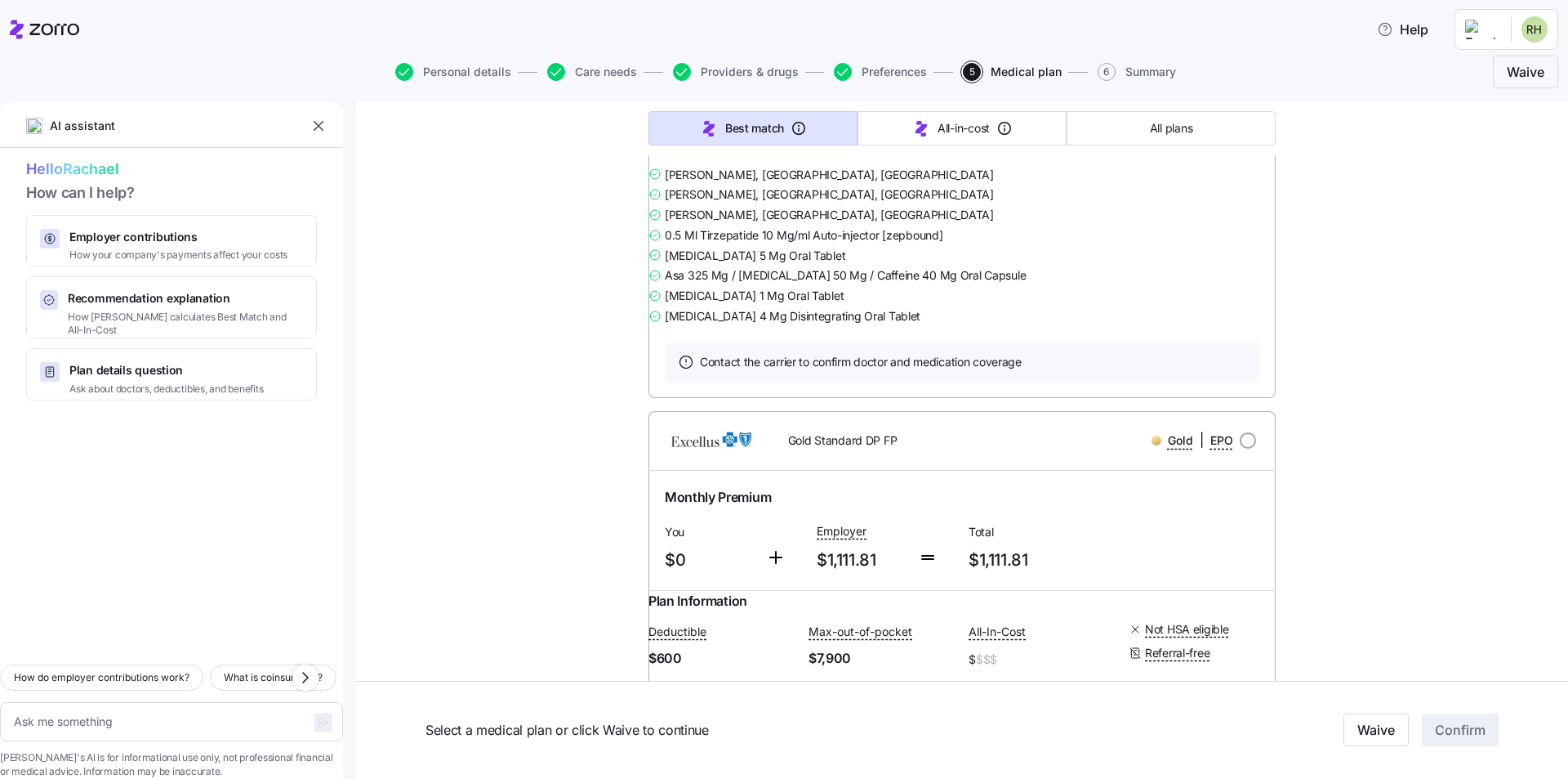
drag, startPoint x: 930, startPoint y: 354, endPoint x: 816, endPoint y: 355, distance: 114.0
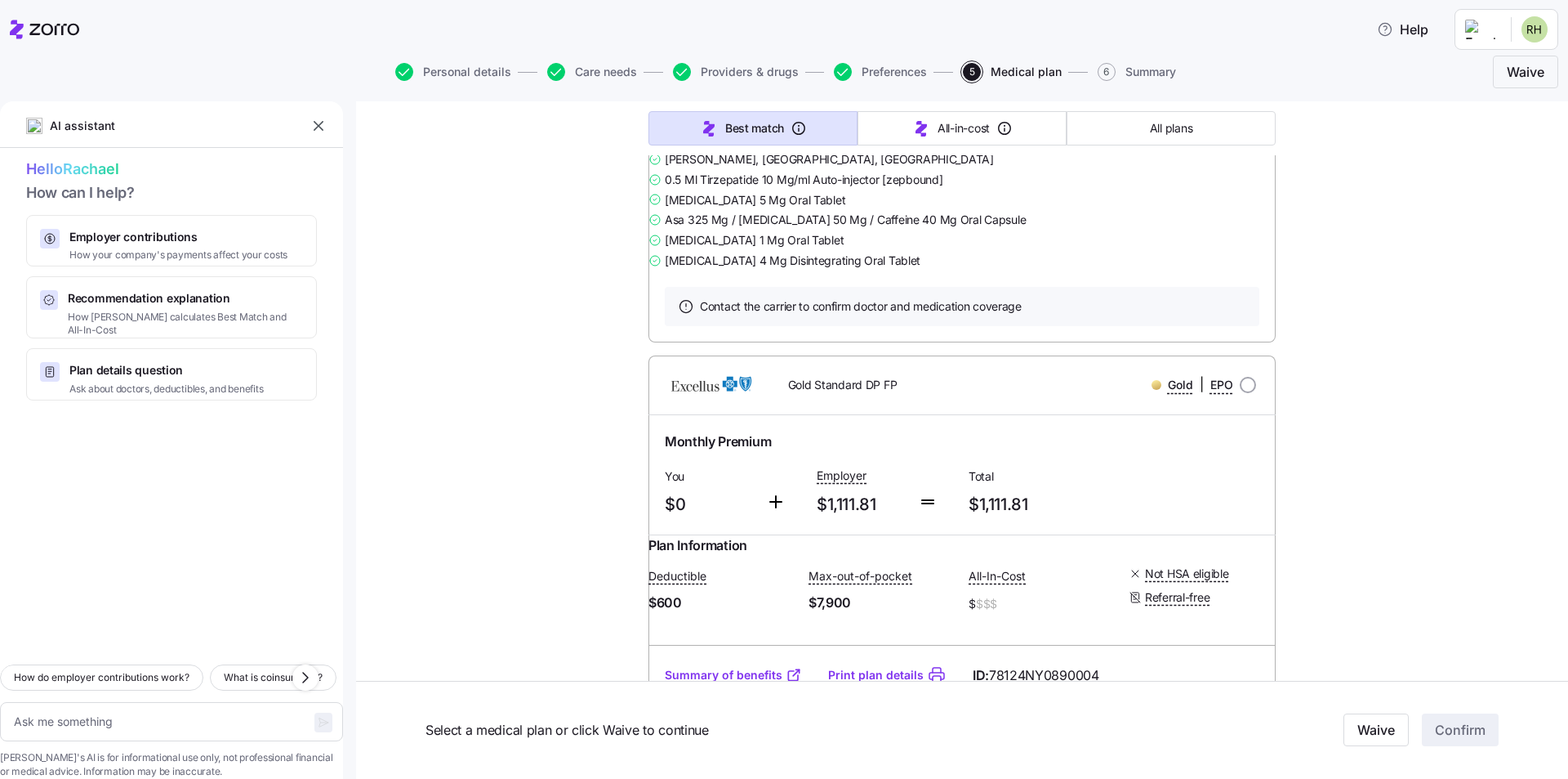
scroll to position [7517, 0]
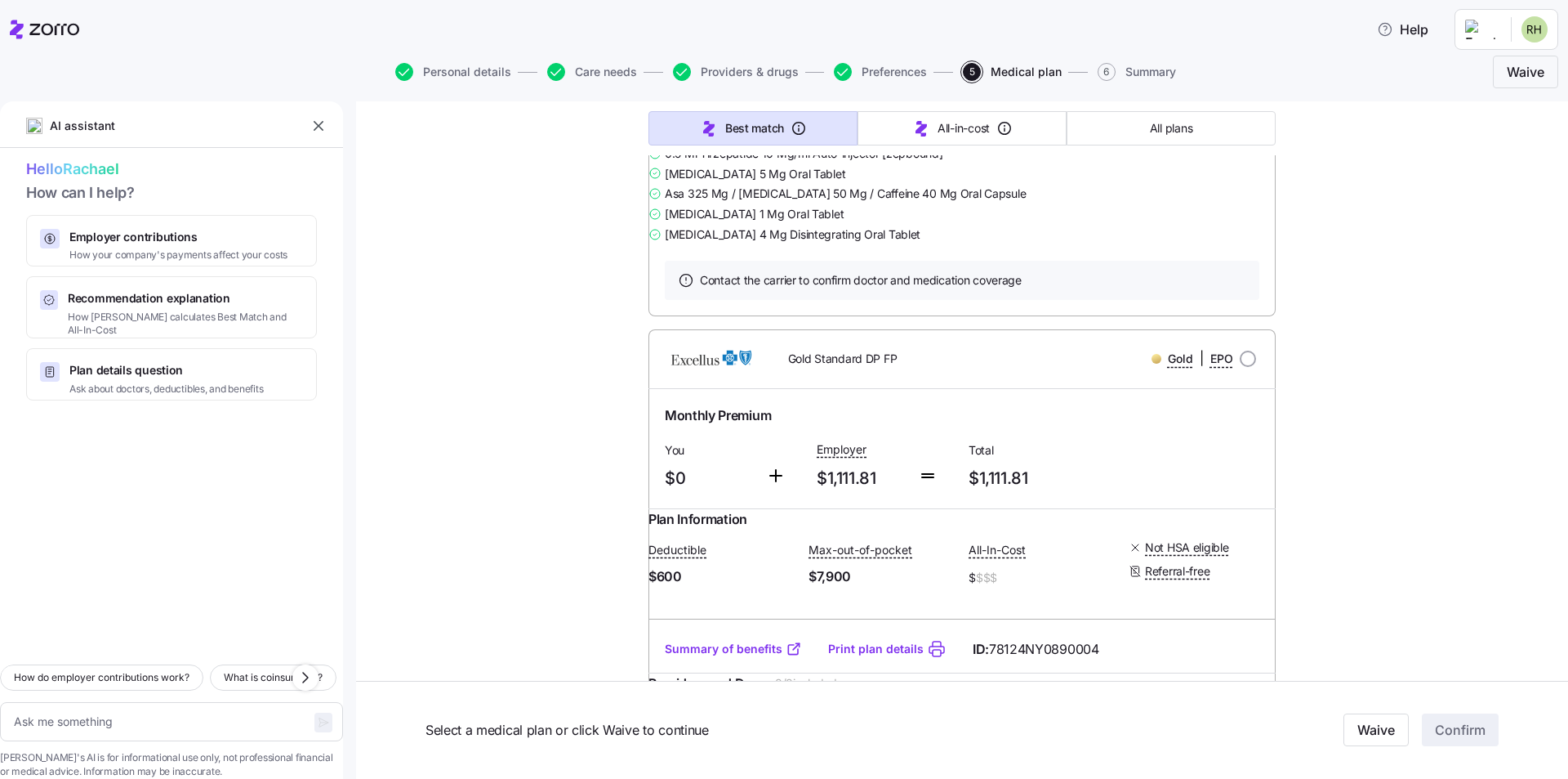
drag, startPoint x: 767, startPoint y: 272, endPoint x: 830, endPoint y: 282, distance: 63.8
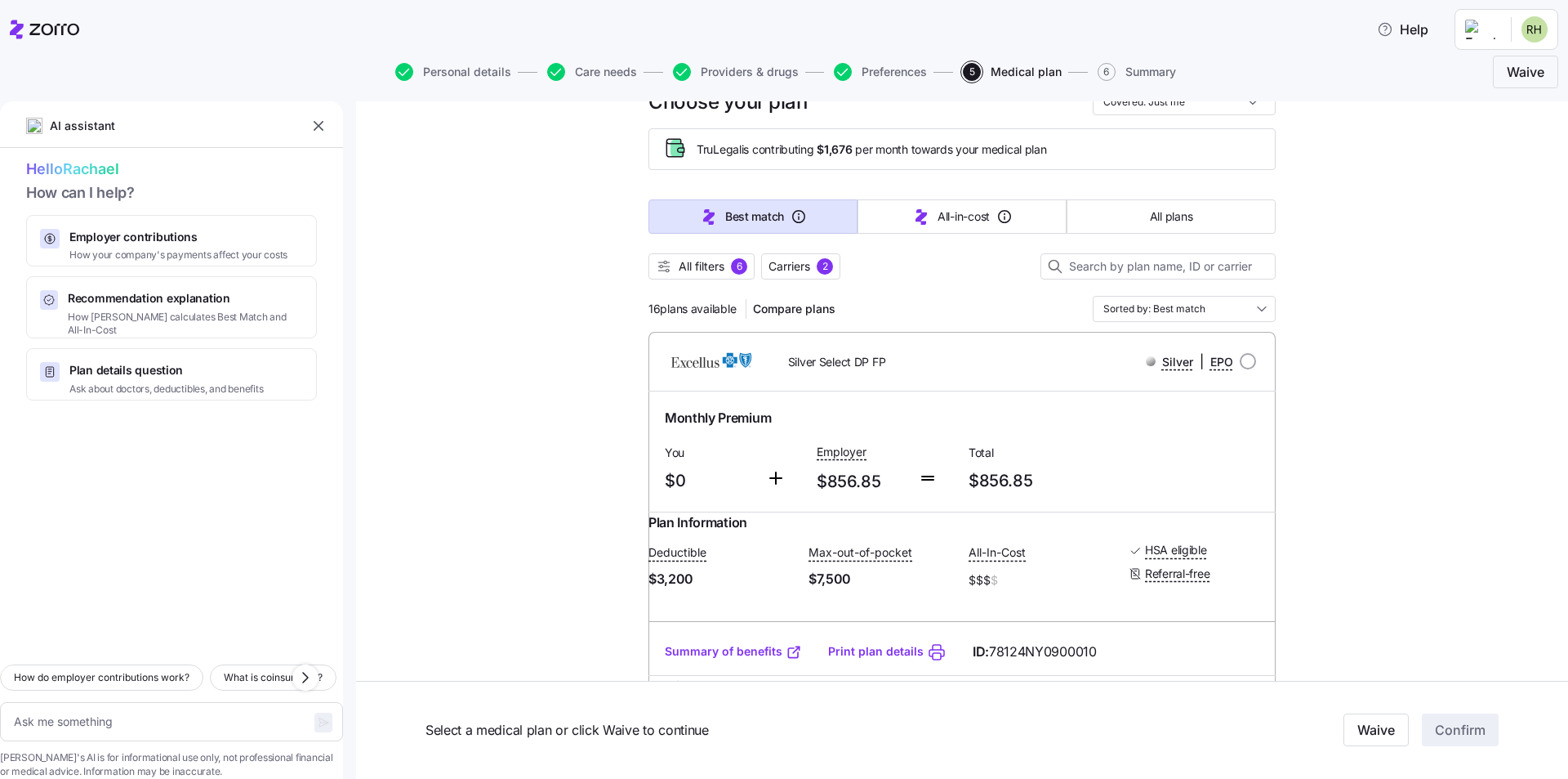
scroll to position [0, 0]
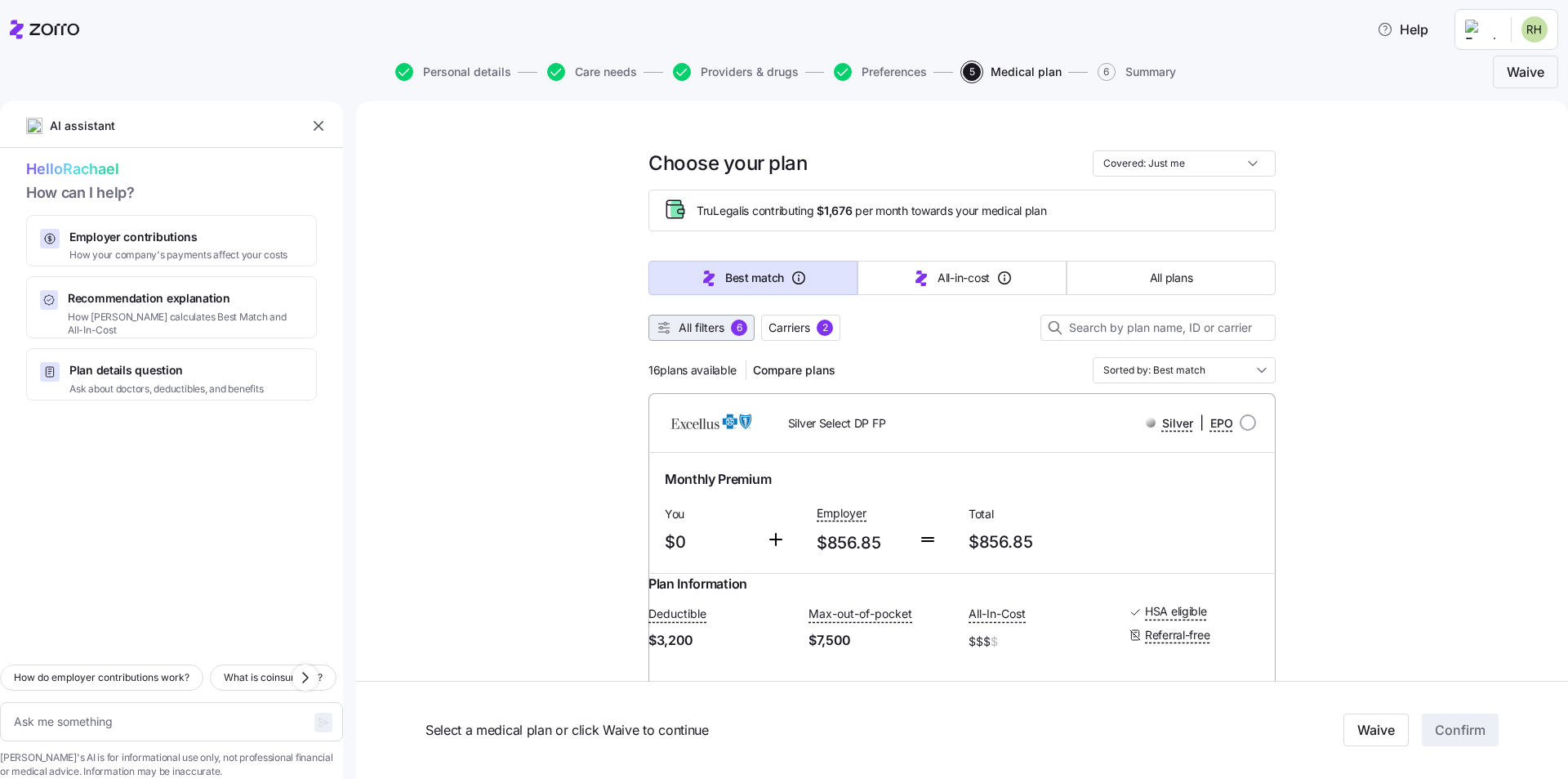
click at [678, 327] on span "All filters" at bounding box center [701, 327] width 45 height 17
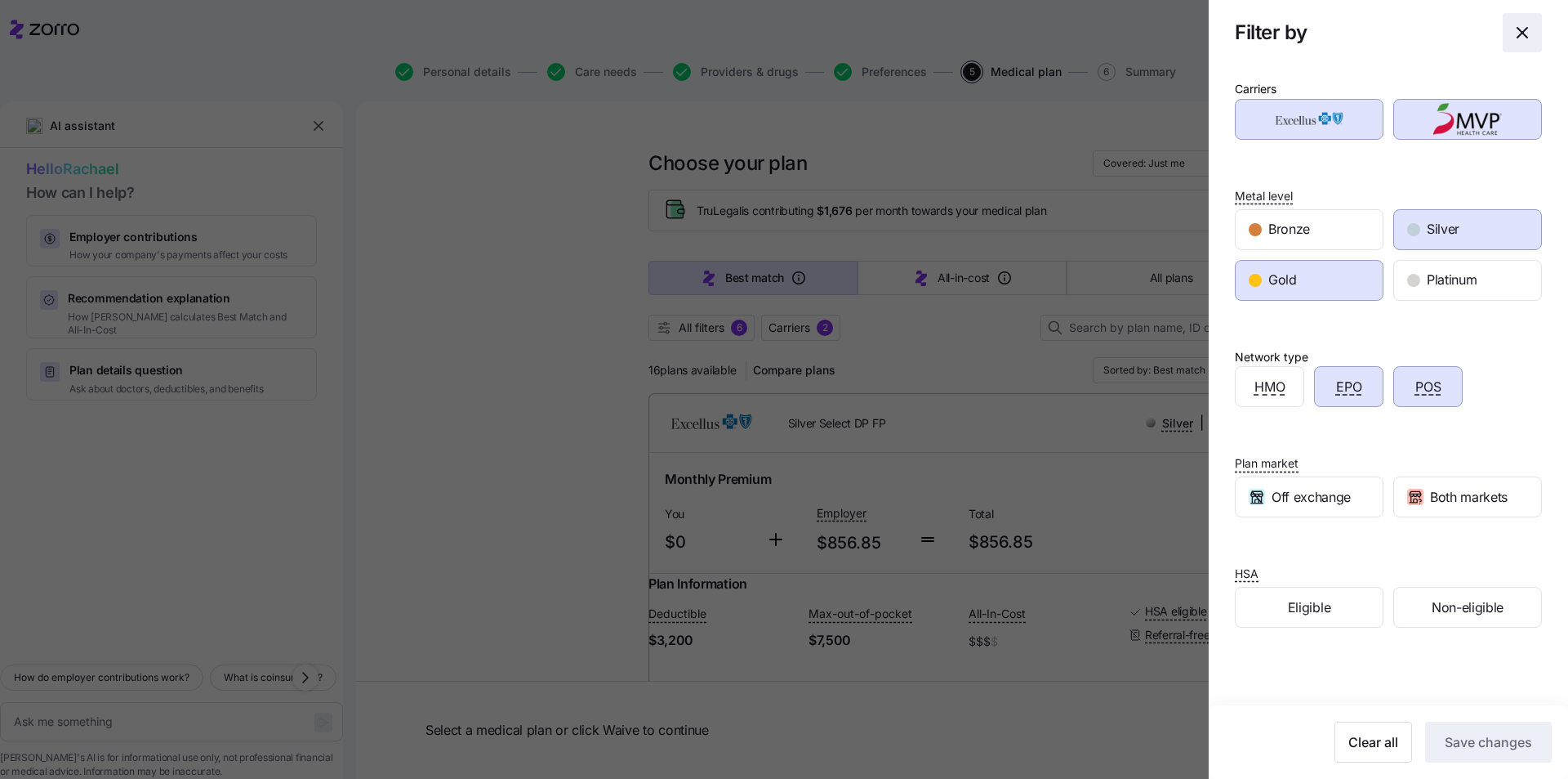
click at [1513, 35] on icon "button" at bounding box center [1523, 32] width 19 height 19
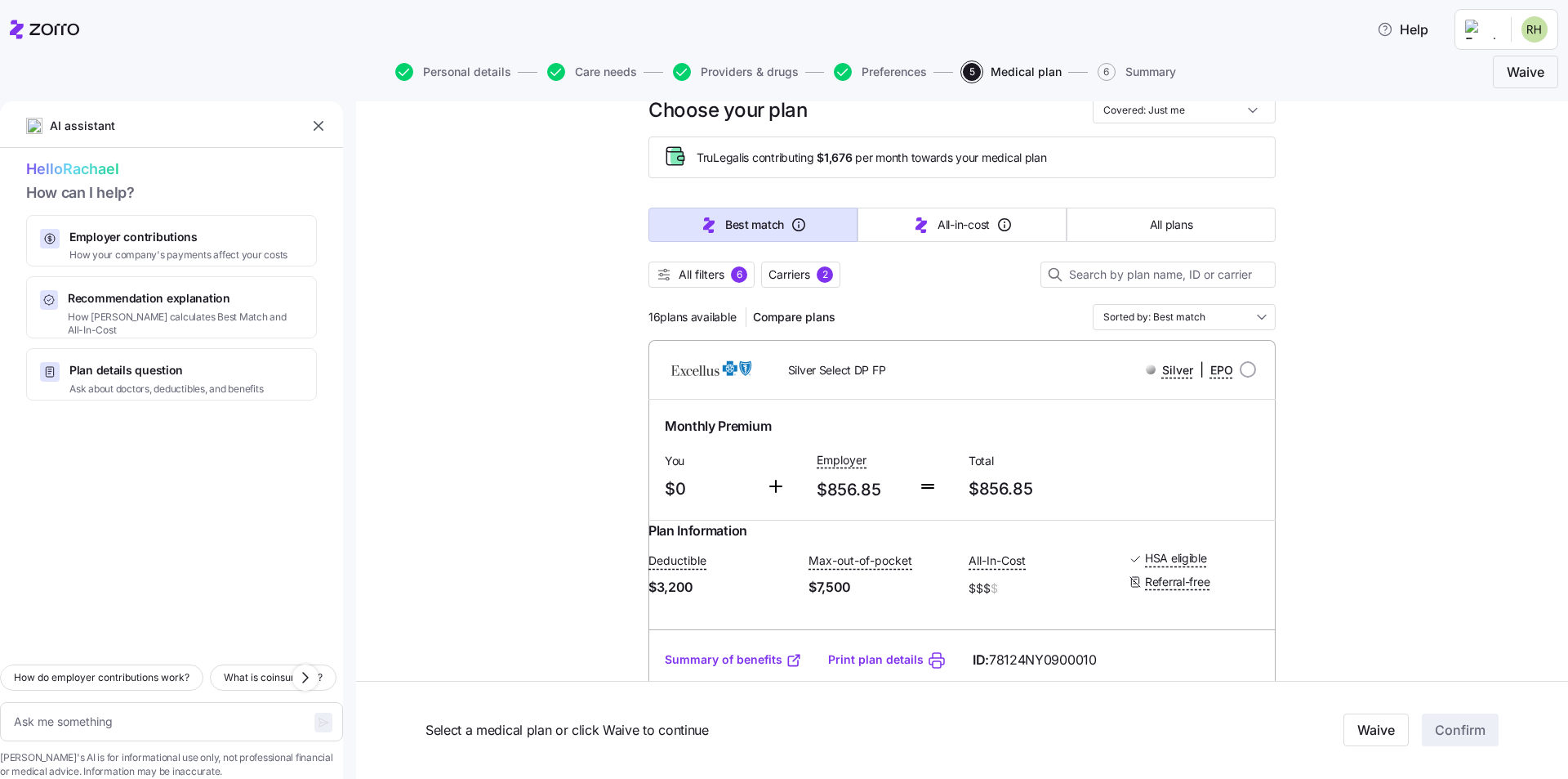
scroll to position [82, 0]
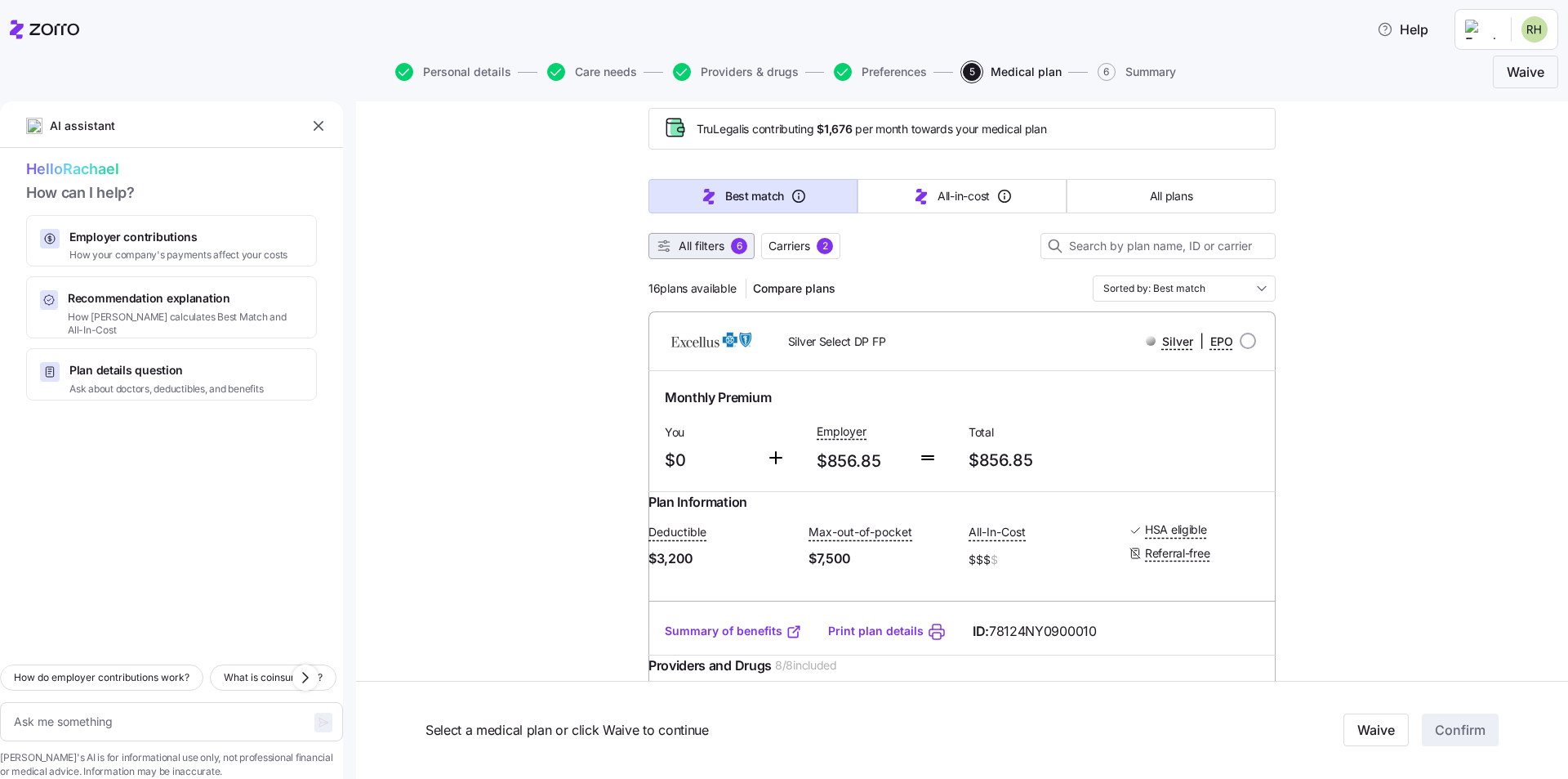
click at [693, 255] on button "All filters 6" at bounding box center [702, 246] width 107 height 26
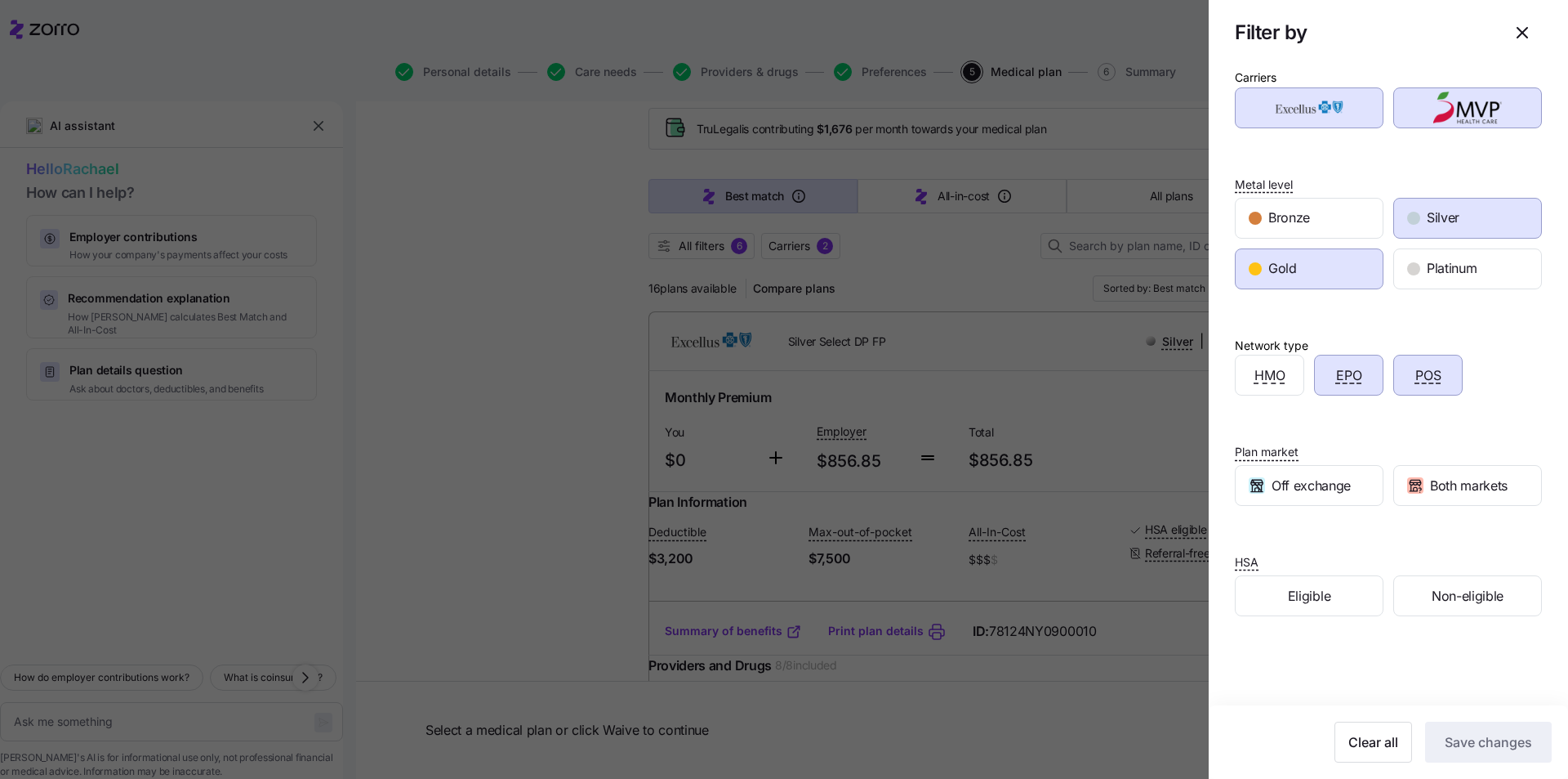
scroll to position [0, 0]
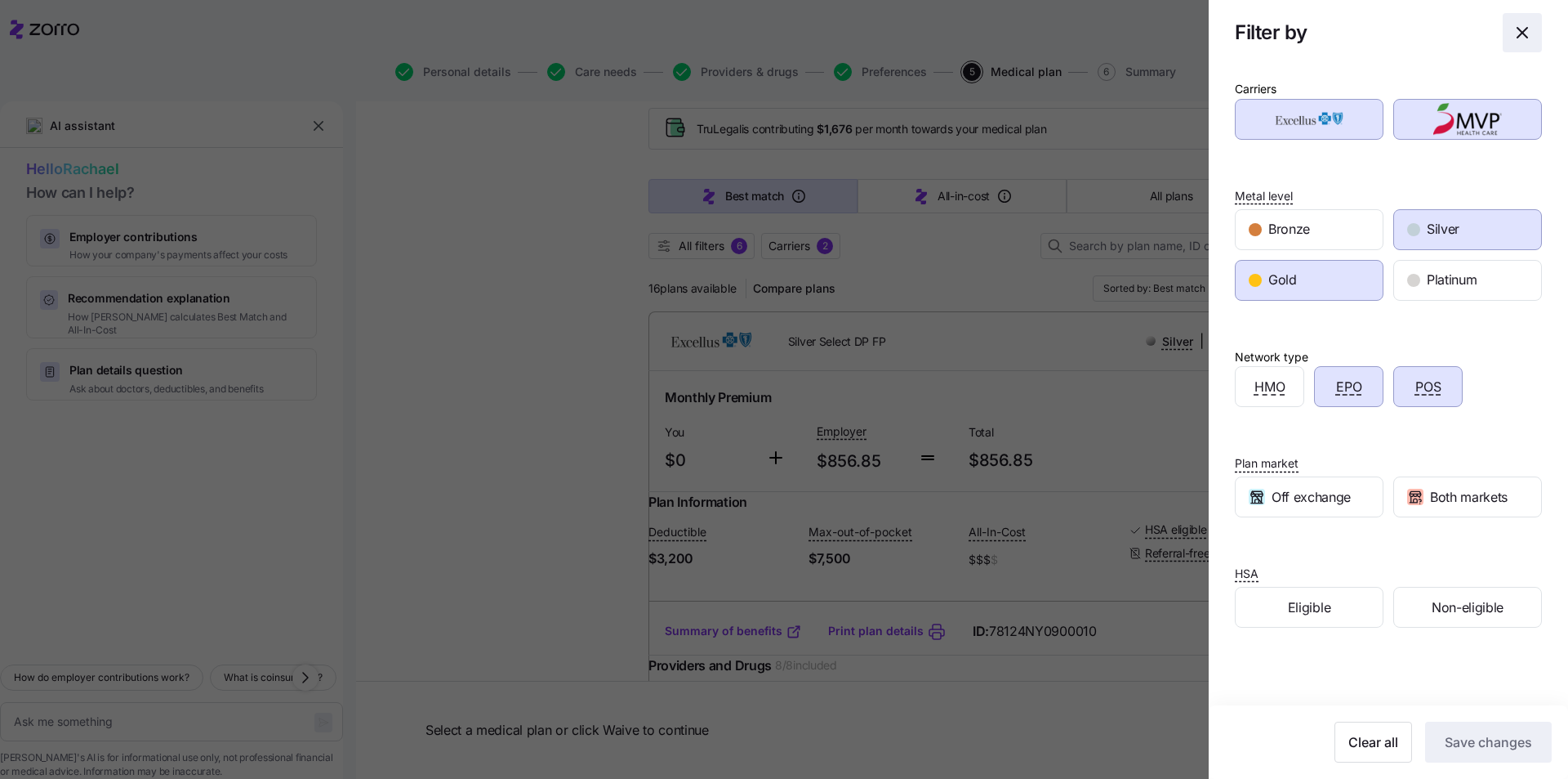
click at [1517, 35] on icon "button" at bounding box center [1522, 32] width 10 height 10
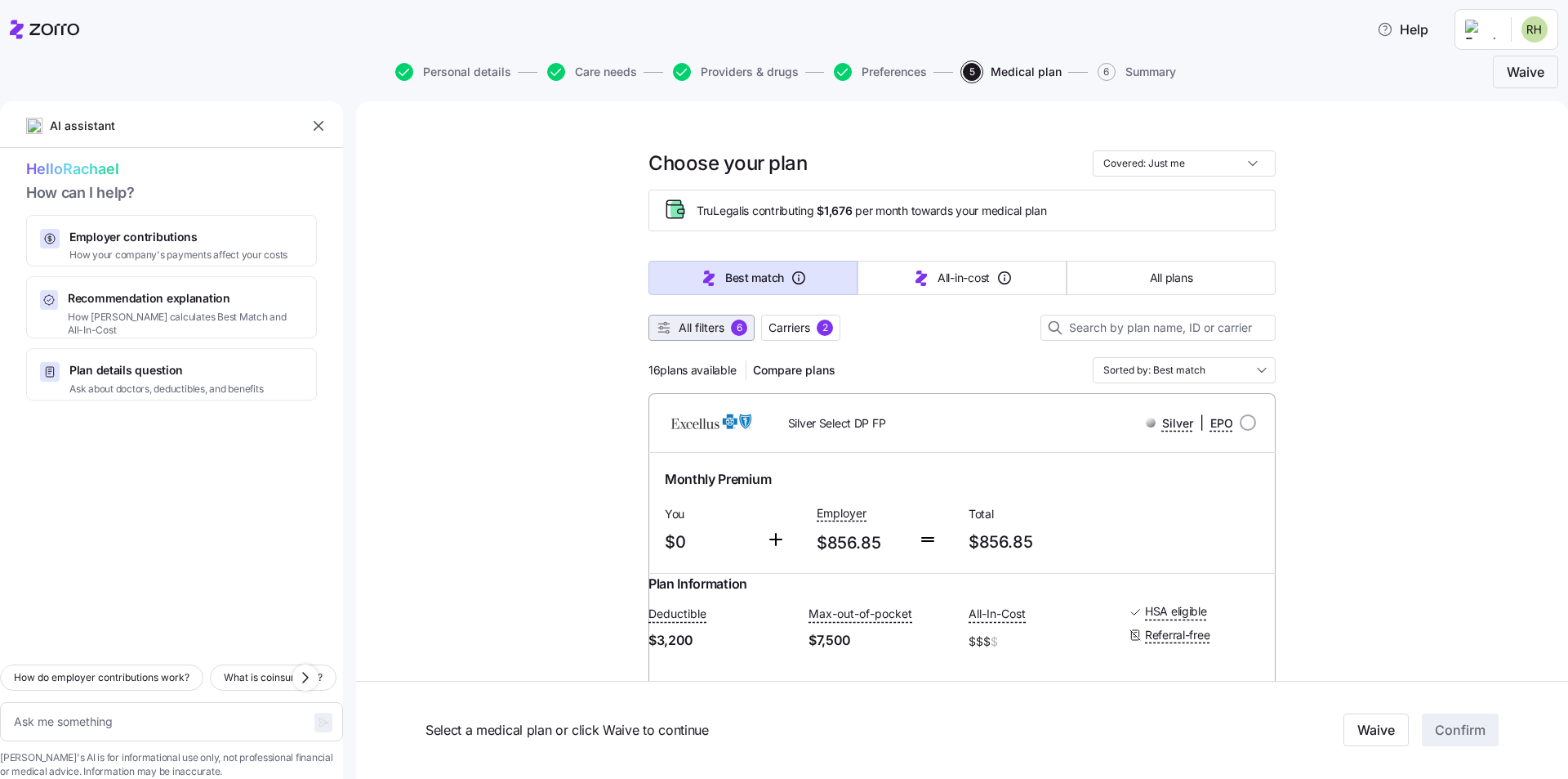
click at [725, 321] on span "All filters 6" at bounding box center [701, 327] width 92 height 17
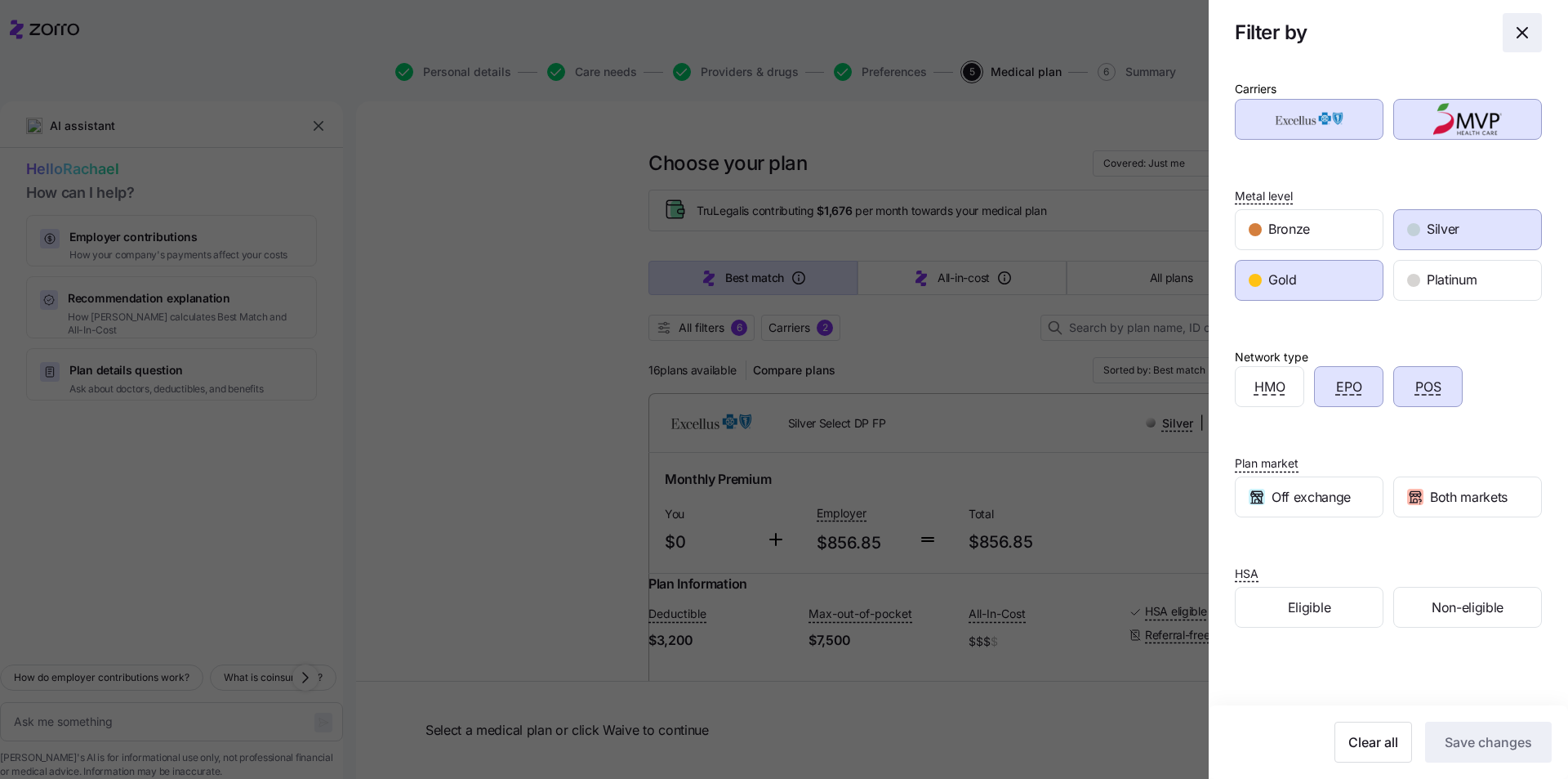
click at [1513, 36] on icon "button" at bounding box center [1523, 32] width 19 height 19
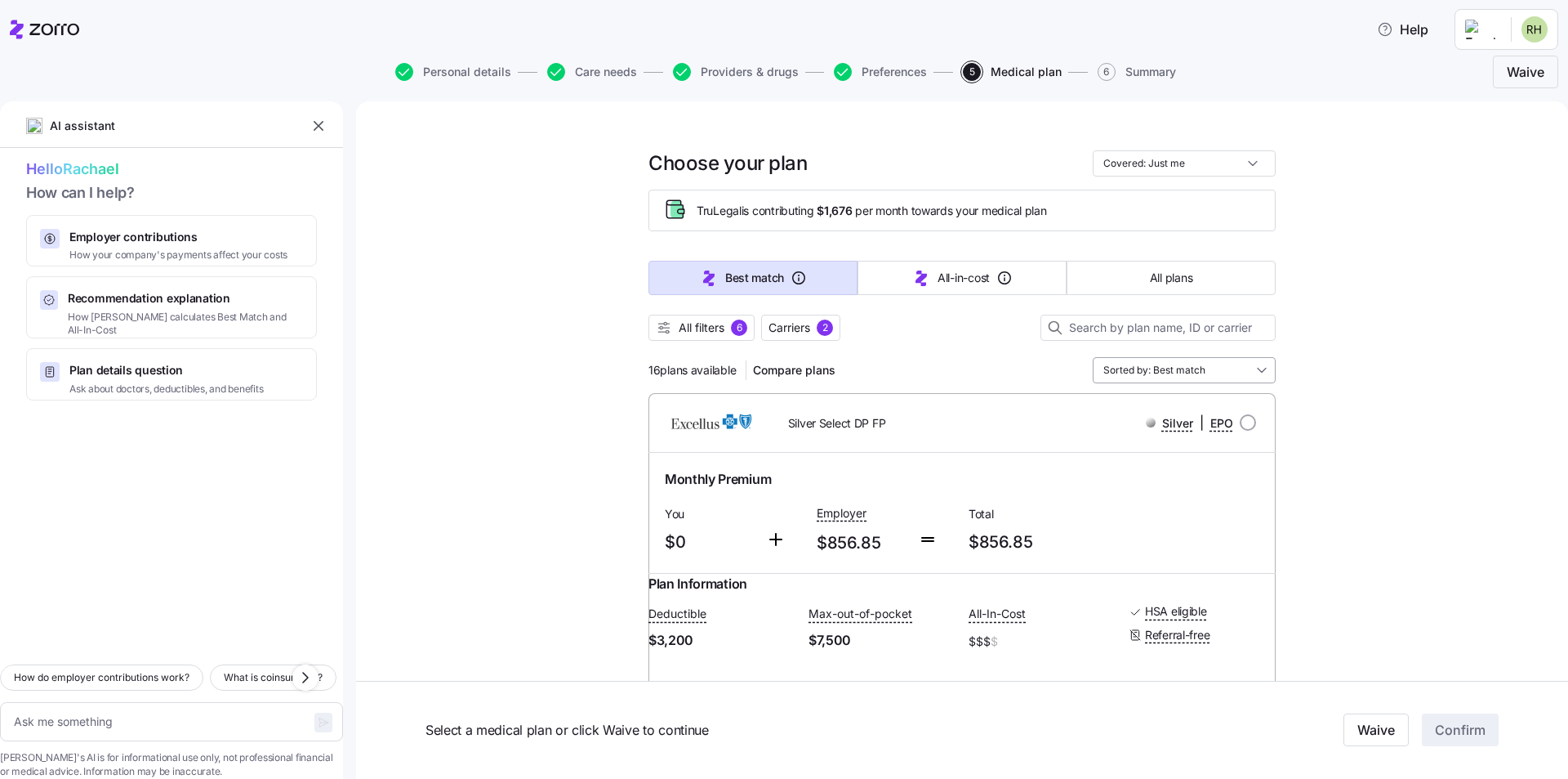
click at [1125, 374] on input "Sorted by: Best match" at bounding box center [1185, 370] width 183 height 26
click at [1146, 493] on div "Deductible" at bounding box center [1179, 493] width 170 height 28
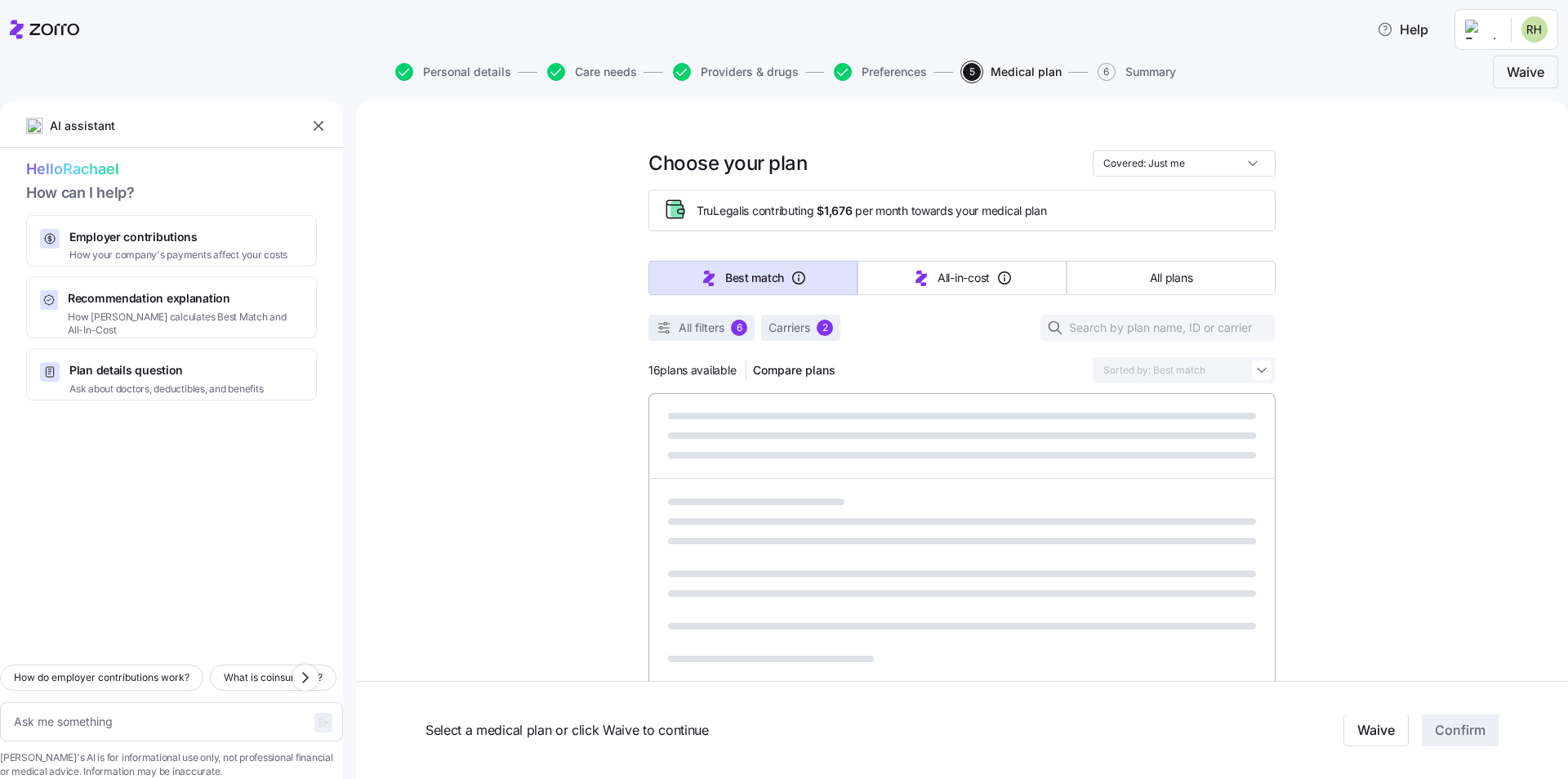
type textarea "x"
type input "Sorted by: Deductible"
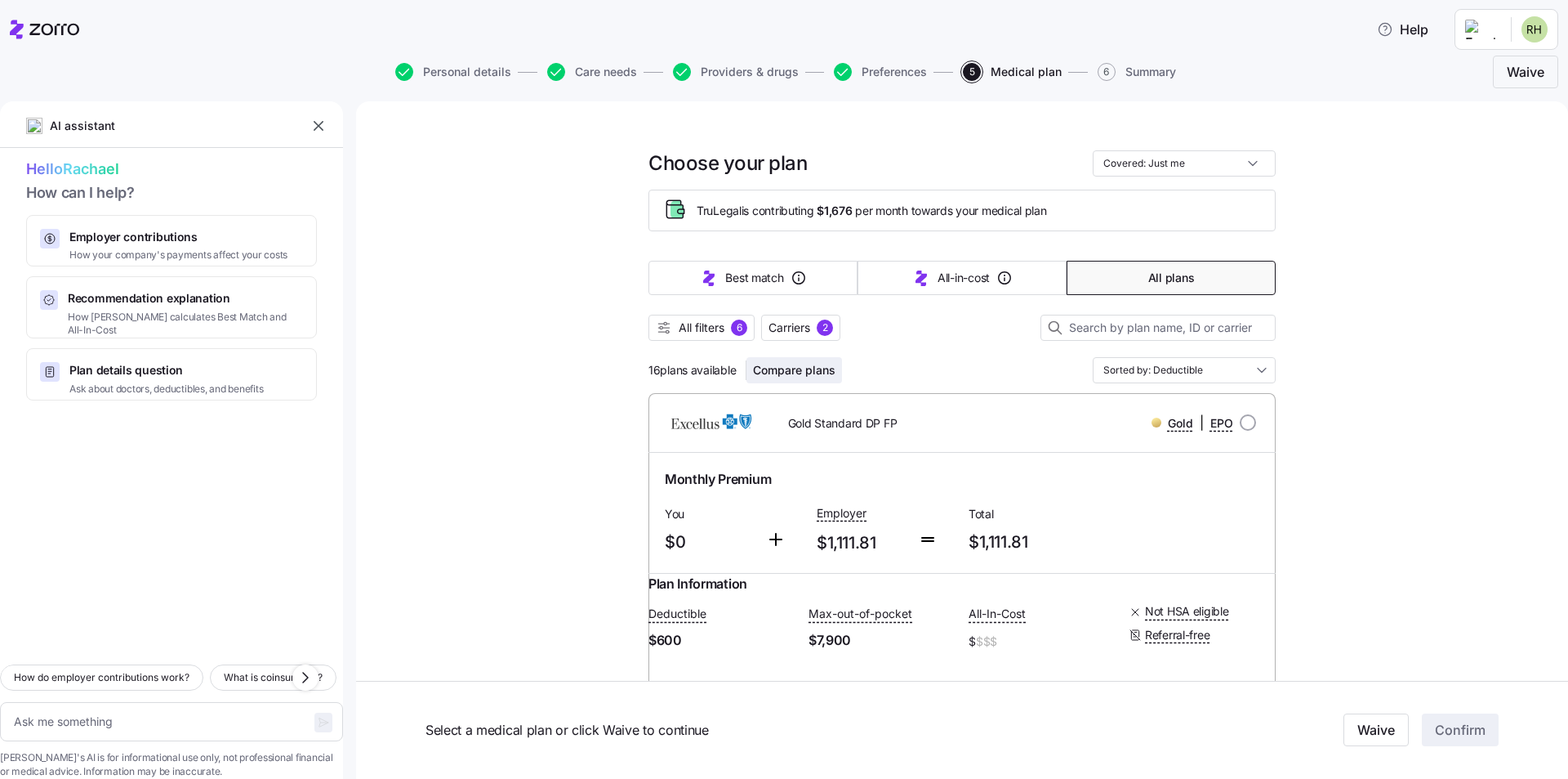
click at [781, 366] on span "Compare plans" at bounding box center [794, 369] width 82 height 17
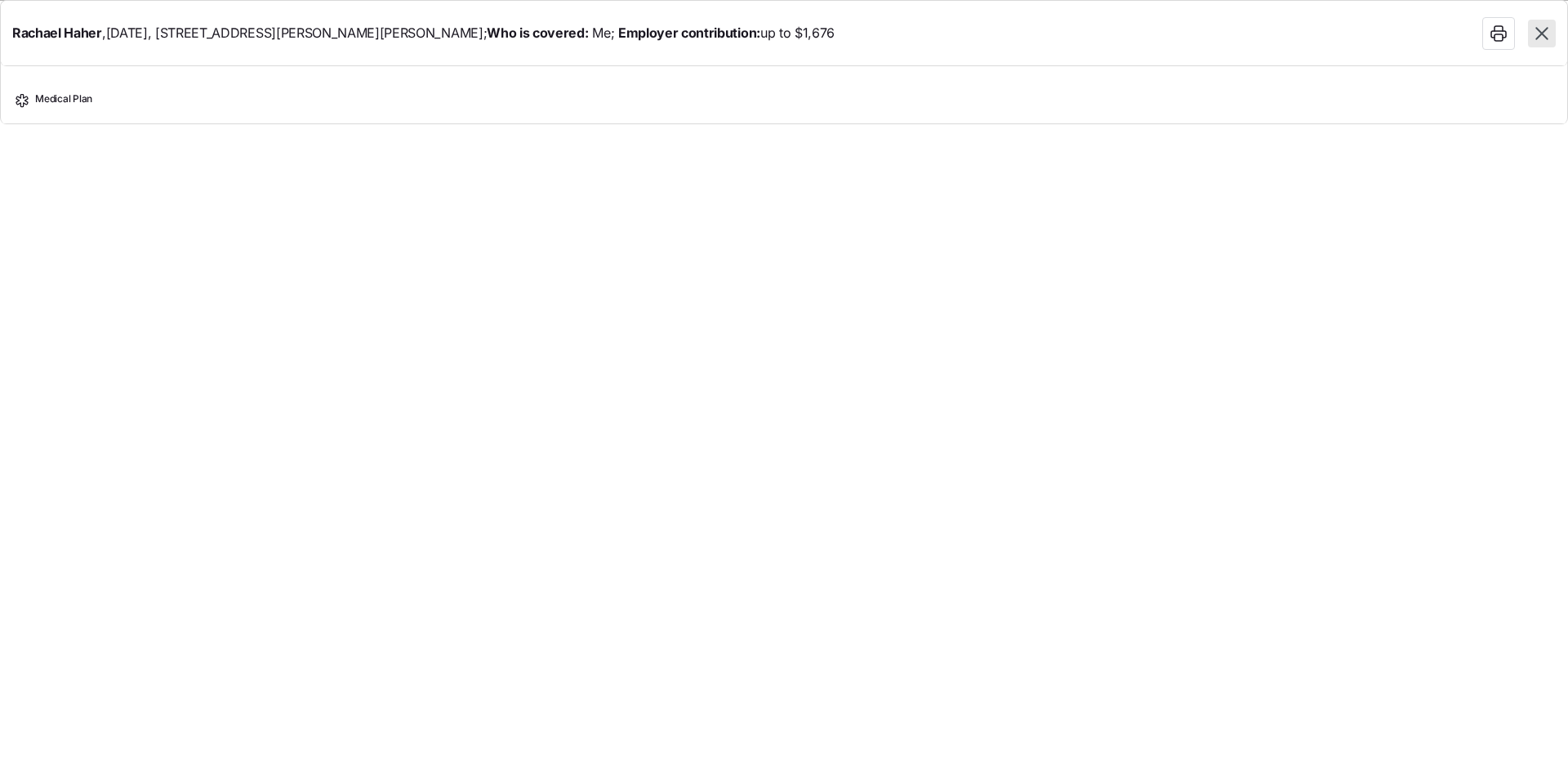
click at [82, 103] on span "Medical Plan" at bounding box center [63, 103] width 57 height 21
click at [39, 100] on span "Medical Plan" at bounding box center [63, 103] width 57 height 21
click at [31, 103] on div "Medical Plan" at bounding box center [784, 103] width 1540 height 21
click at [1551, 48] on div at bounding box center [1519, 33] width 73 height 32
click at [1550, 41] on icon "button" at bounding box center [1542, 33] width 21 height 21
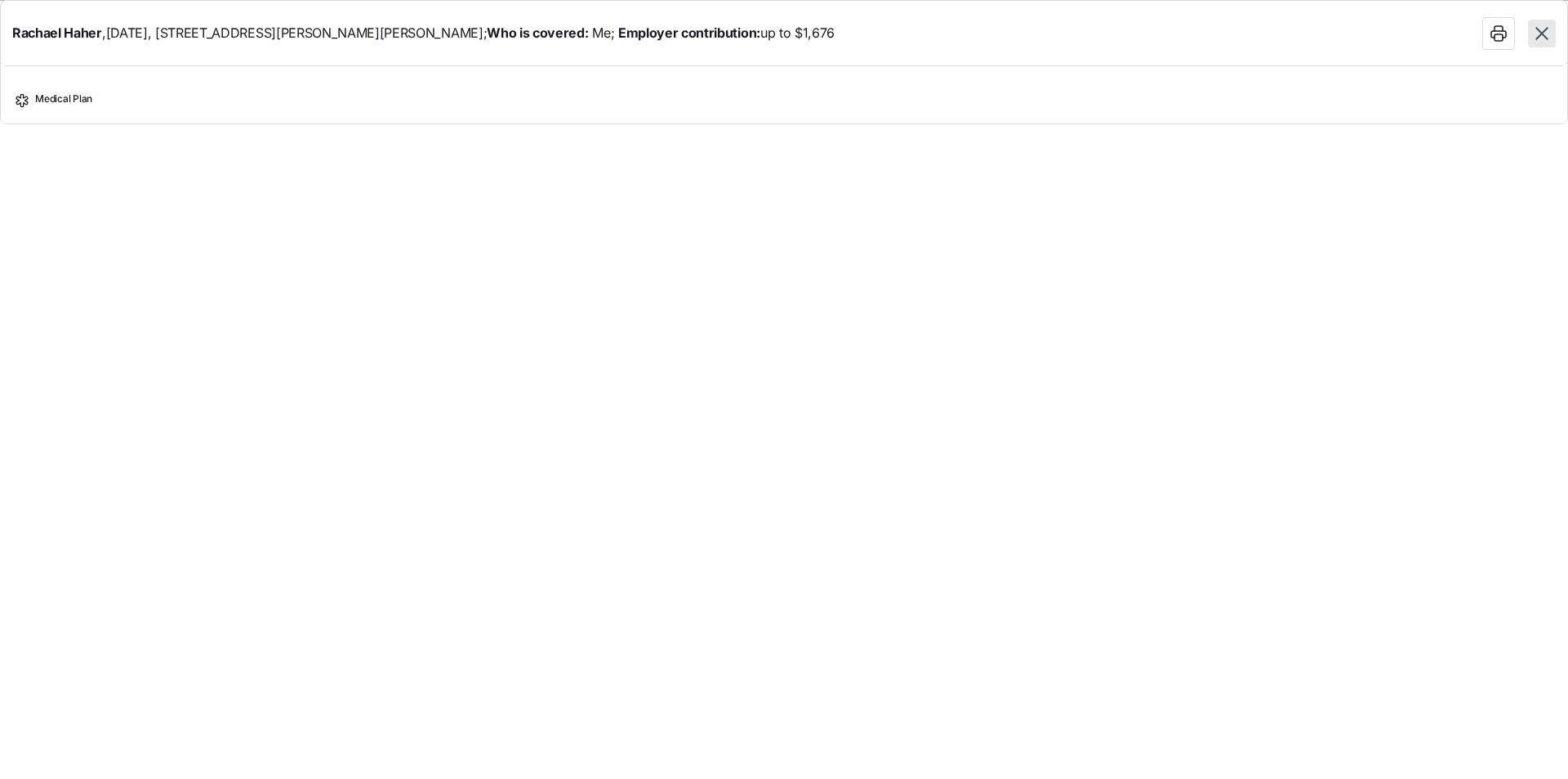
type textarea "x"
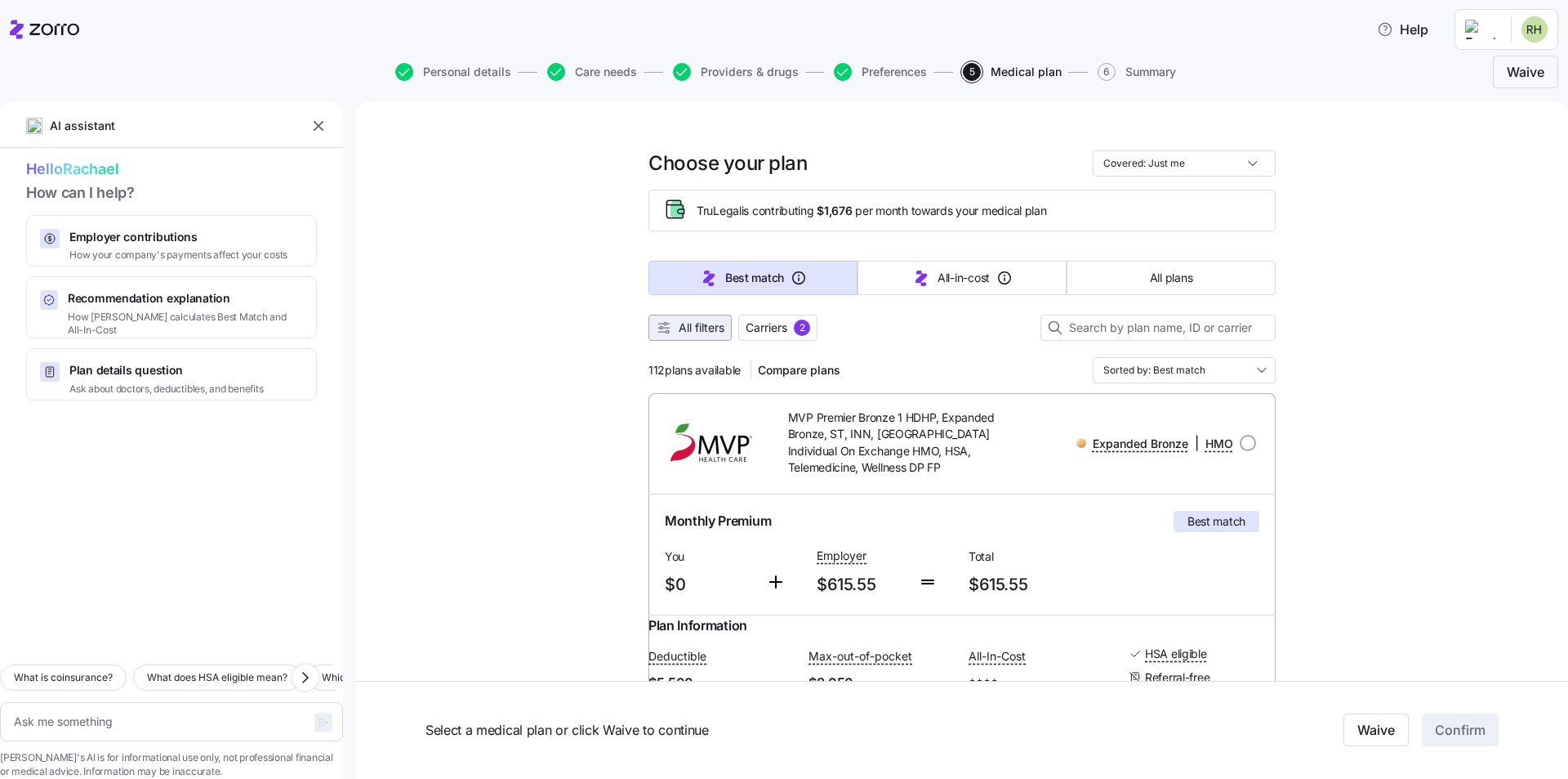
click at [709, 334] on span "All filters" at bounding box center [701, 327] width 45 height 17
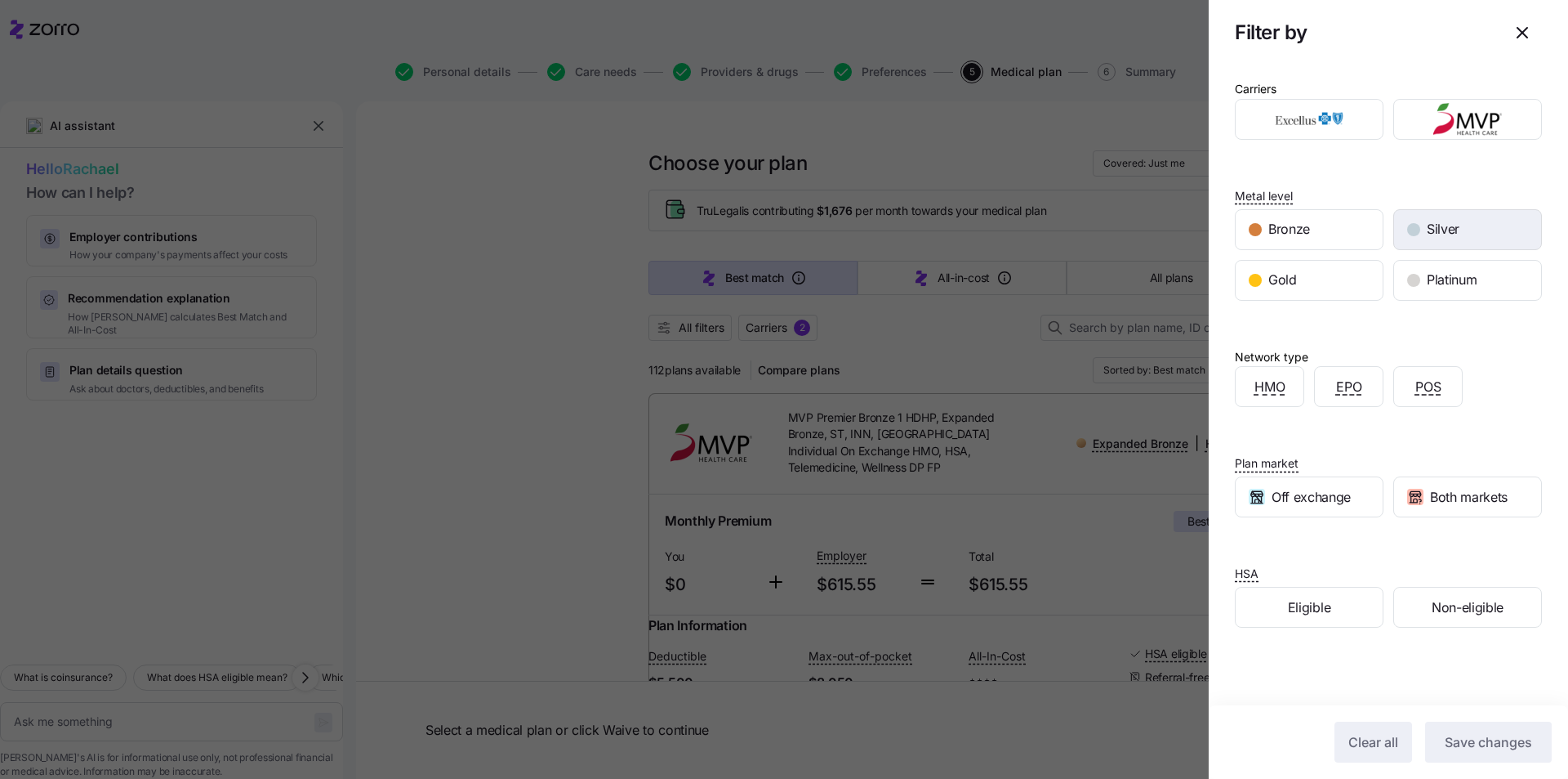
click at [1446, 228] on span "Silver" at bounding box center [1442, 229] width 32 height 20
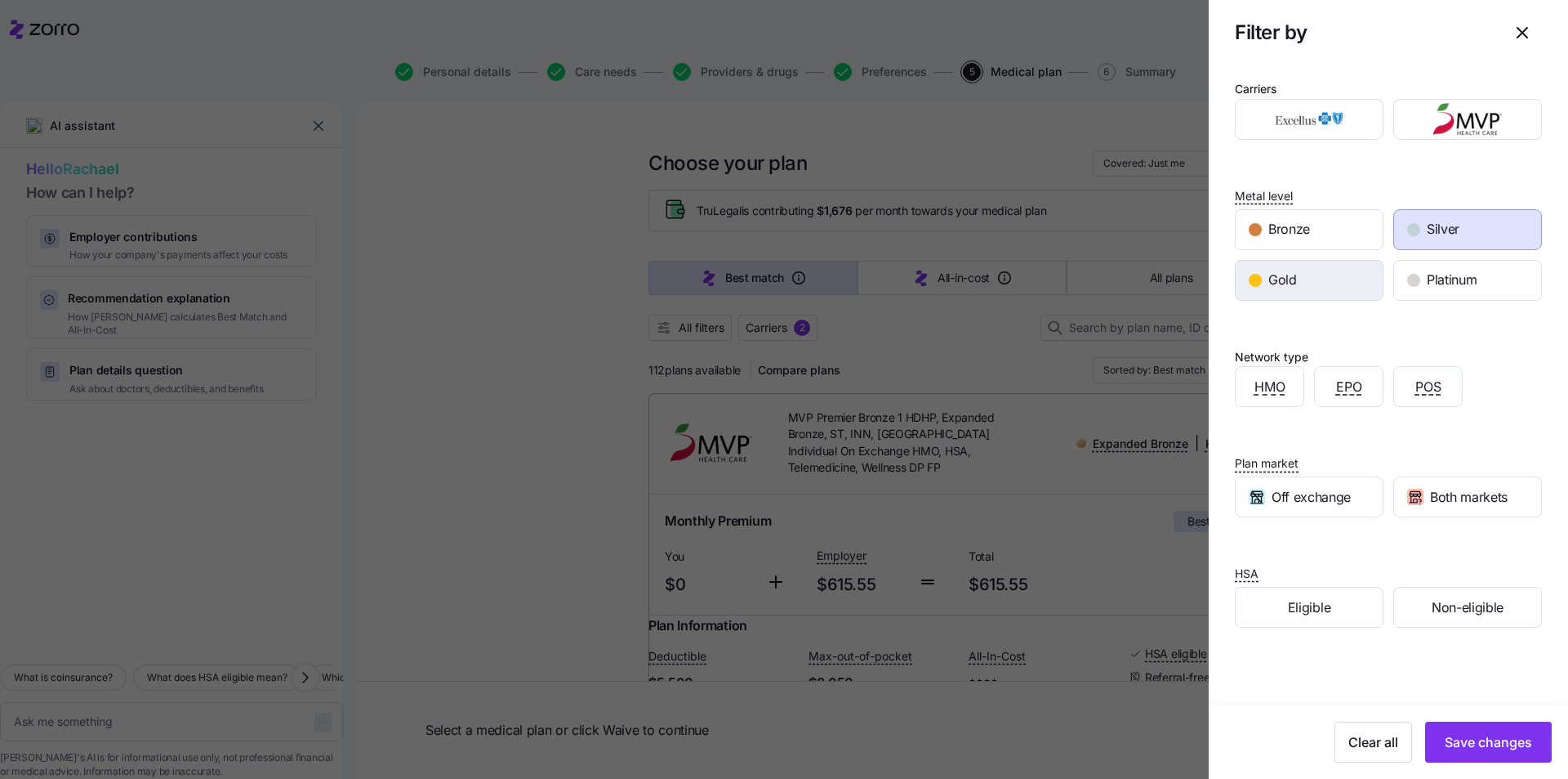
click at [1329, 272] on div "Gold" at bounding box center [1309, 279] width 147 height 39
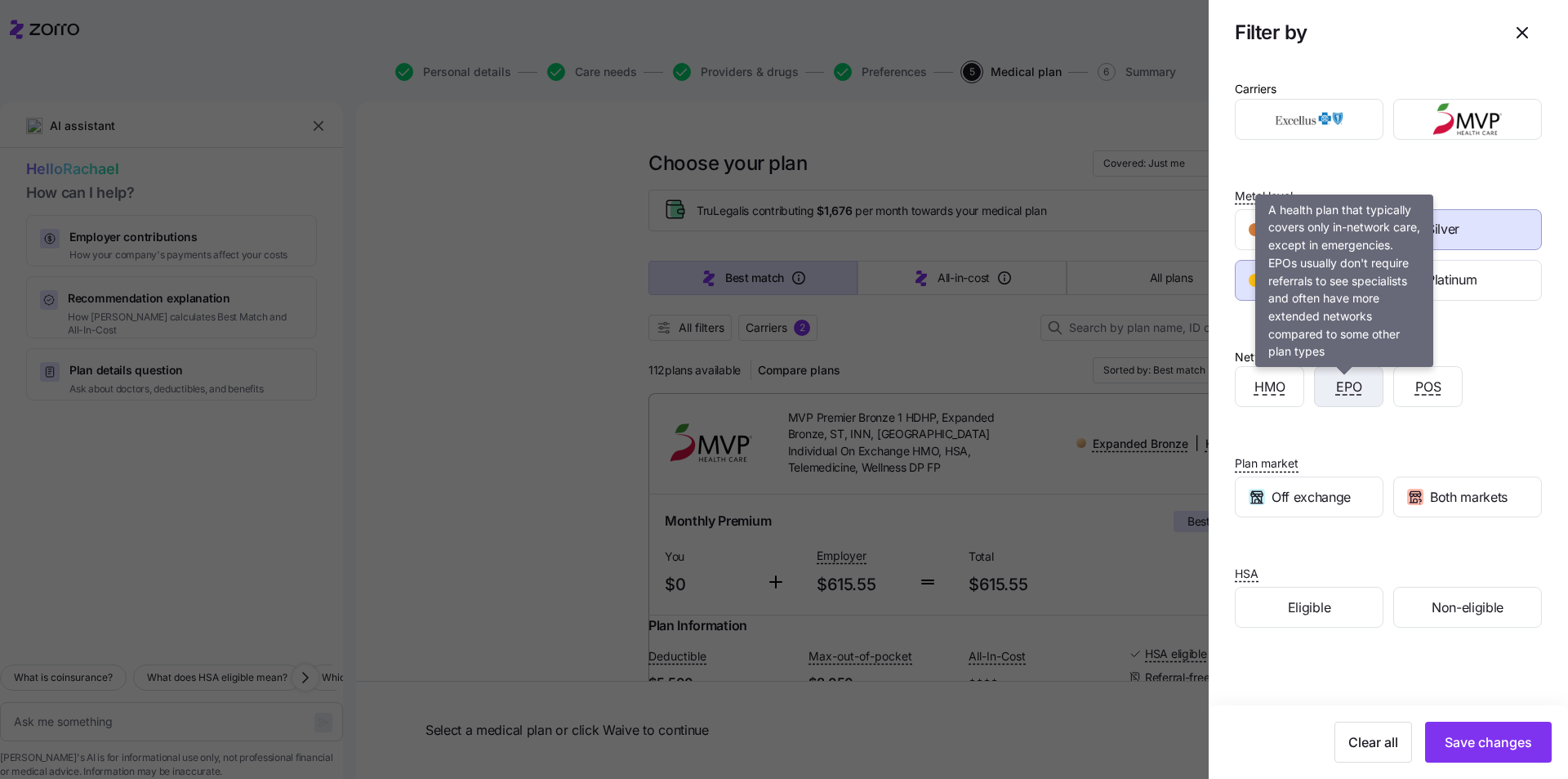
click at [1344, 396] on span "EPO" at bounding box center [1350, 386] width 26 height 20
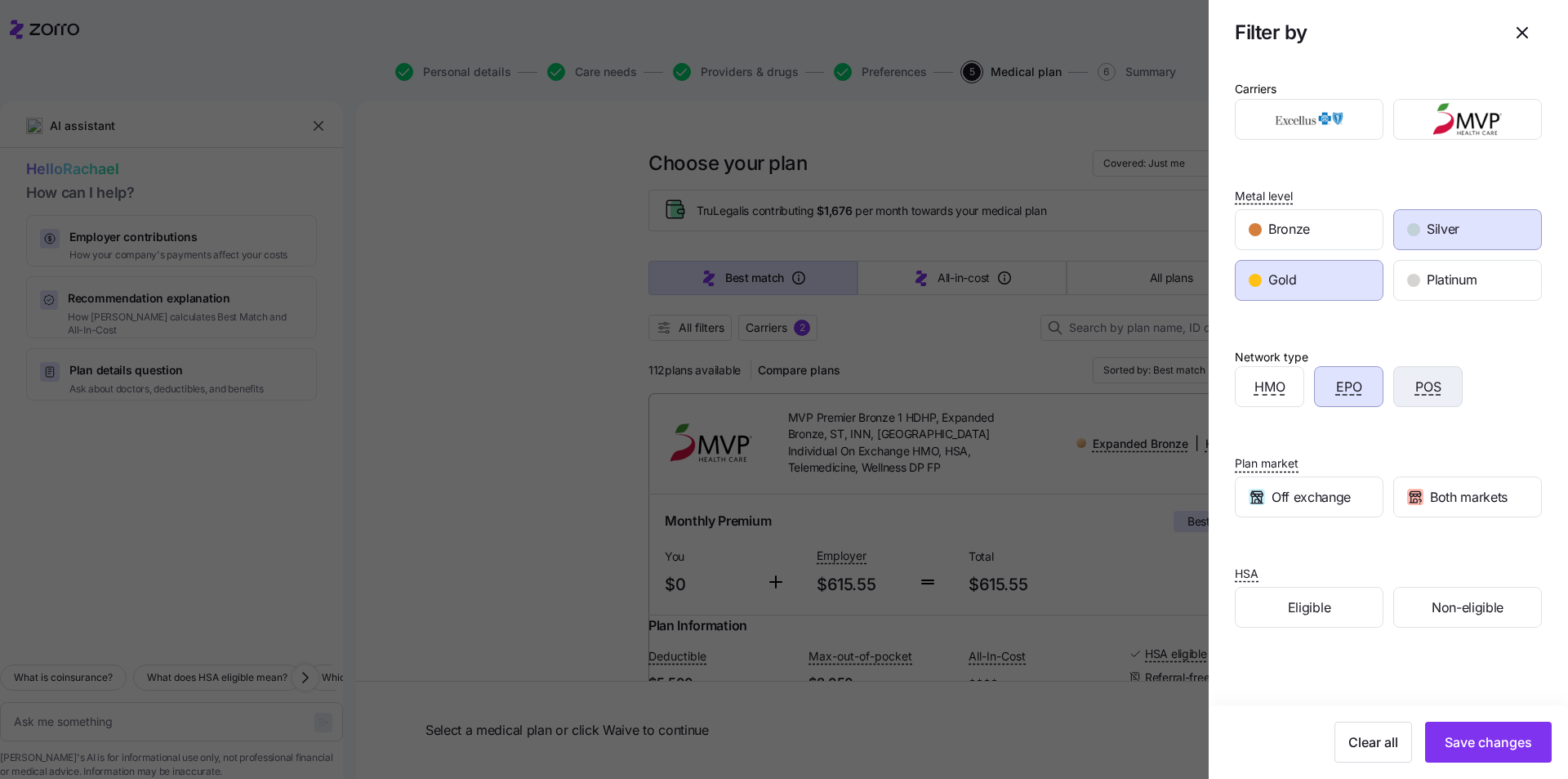
click at [1420, 404] on div "POS" at bounding box center [1428, 386] width 68 height 39
click at [1337, 119] on img "button" at bounding box center [1310, 119] width 120 height 32
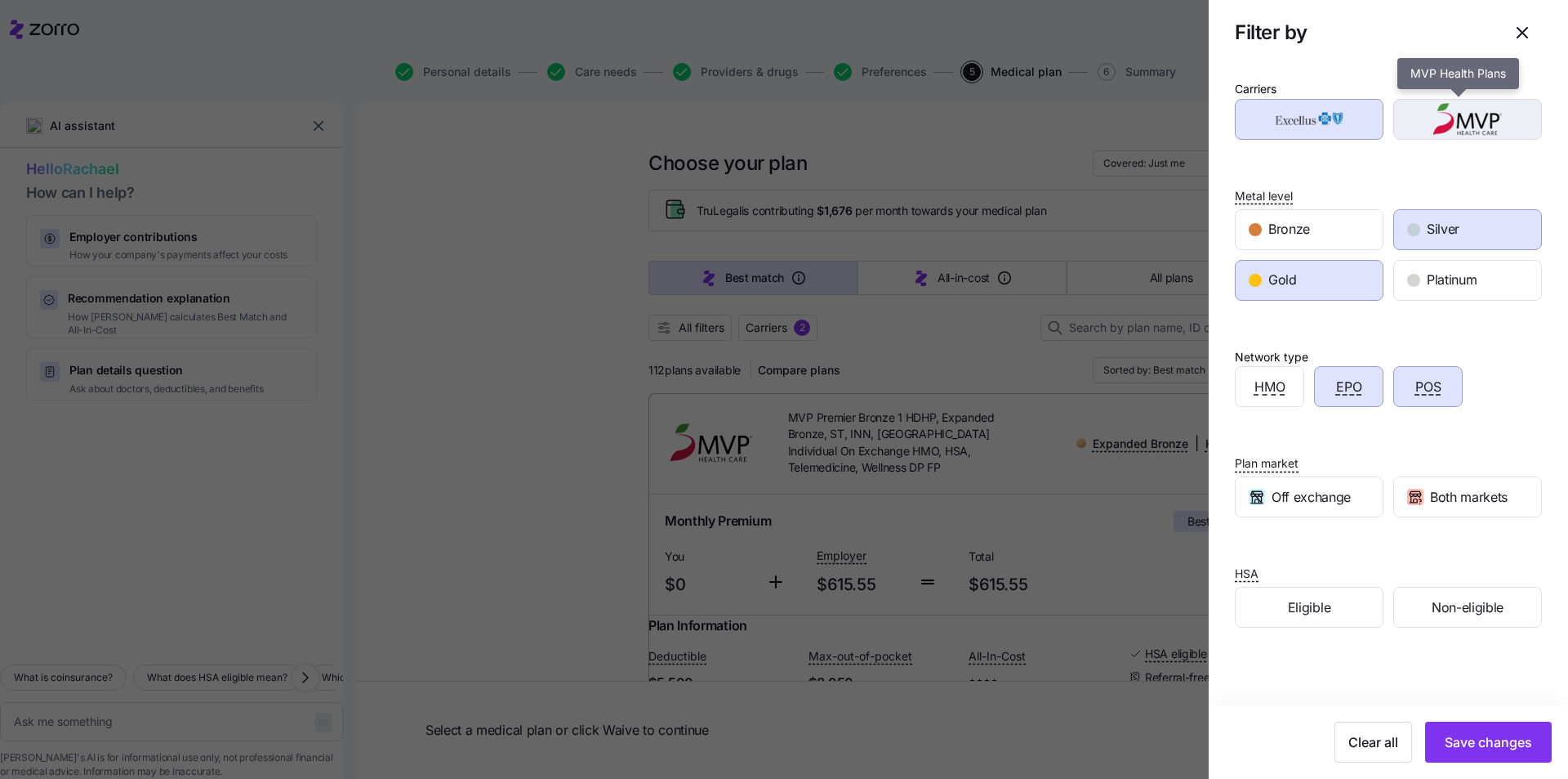
click at [1450, 126] on img "button" at bounding box center [1468, 119] width 120 height 32
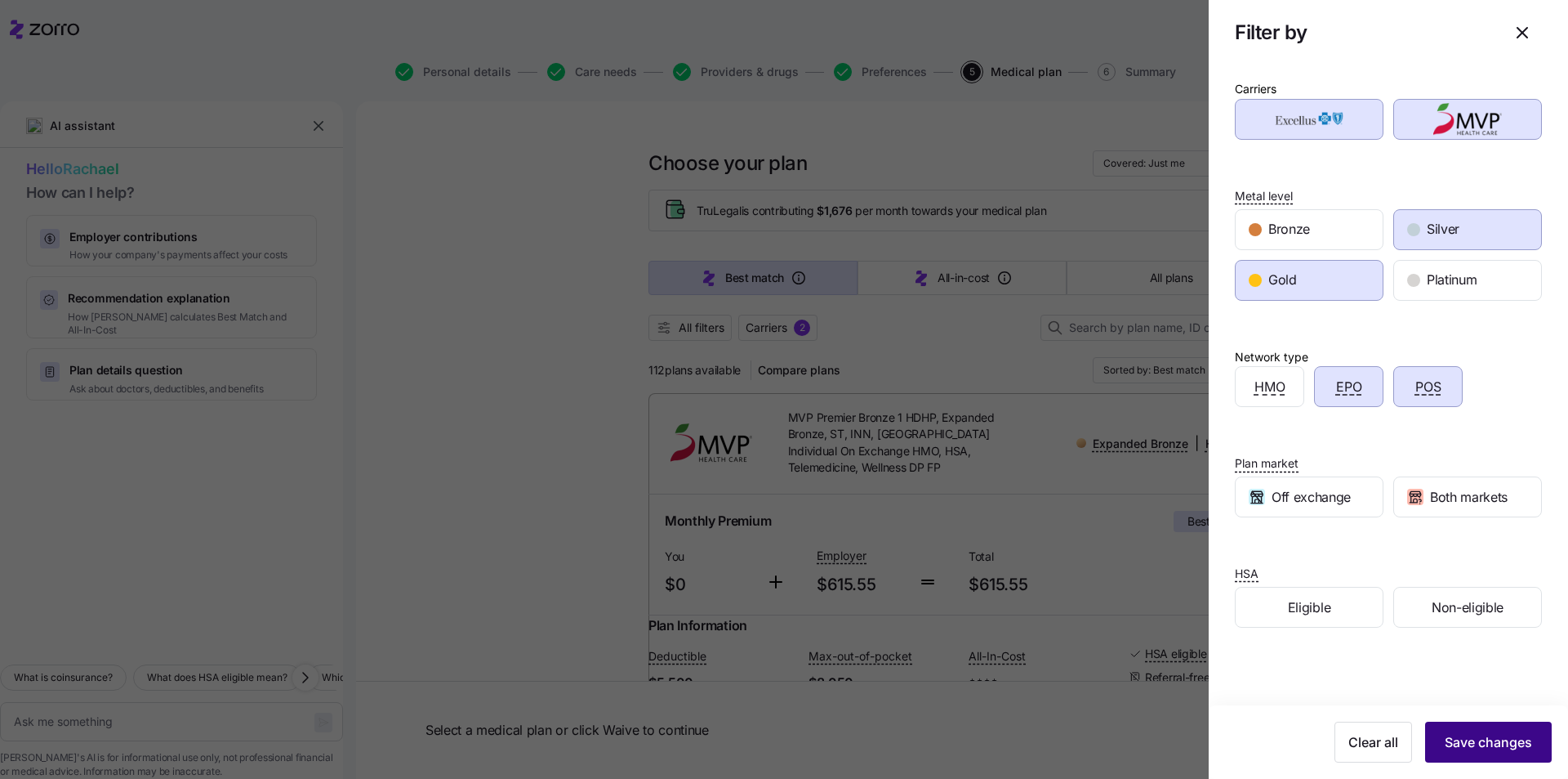
click at [1471, 742] on span "Save changes" at bounding box center [1489, 741] width 87 height 19
type textarea "x"
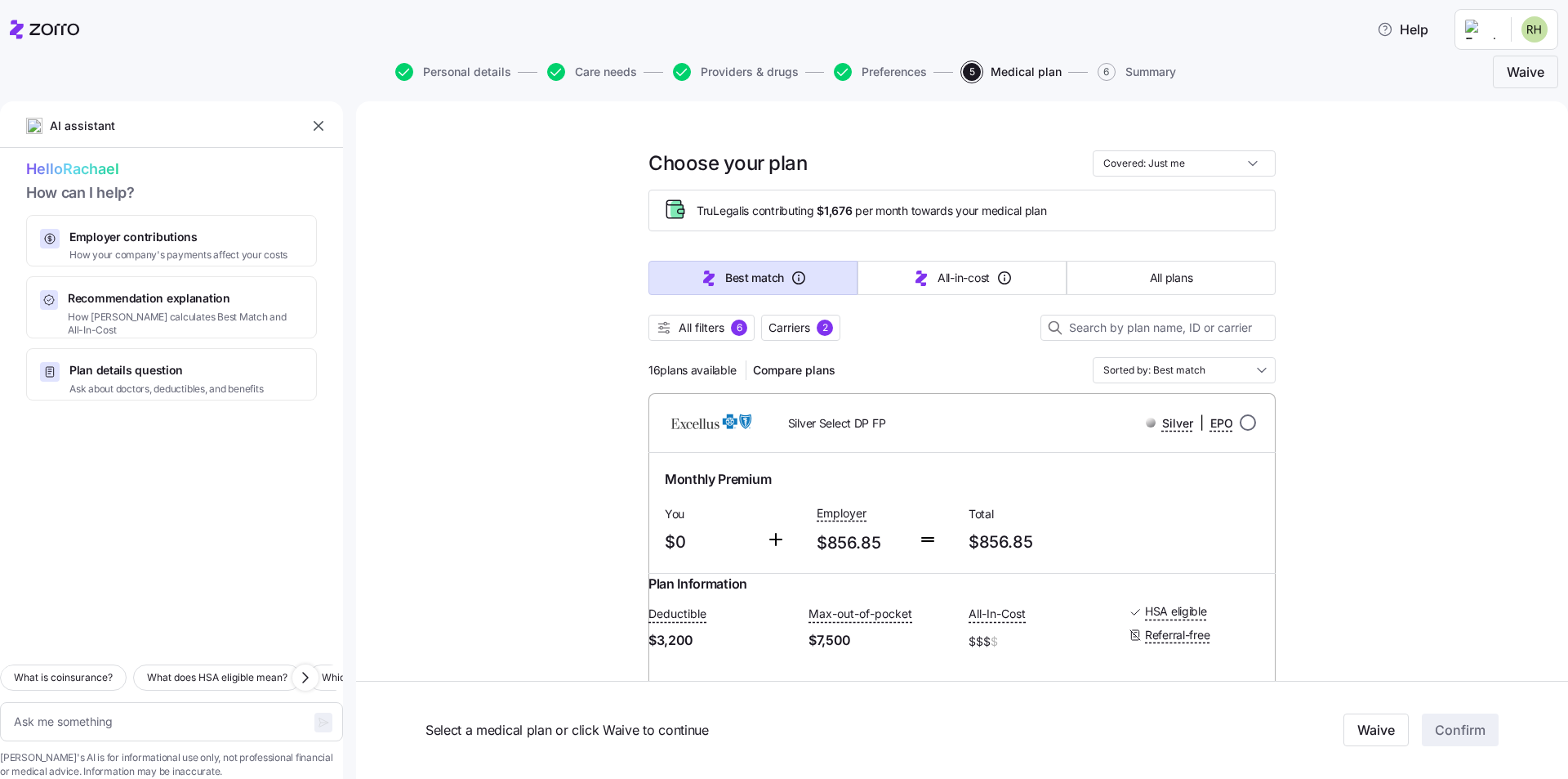
click at [1240, 424] on input "radio" at bounding box center [1248, 422] width 17 height 17
radio input "true"
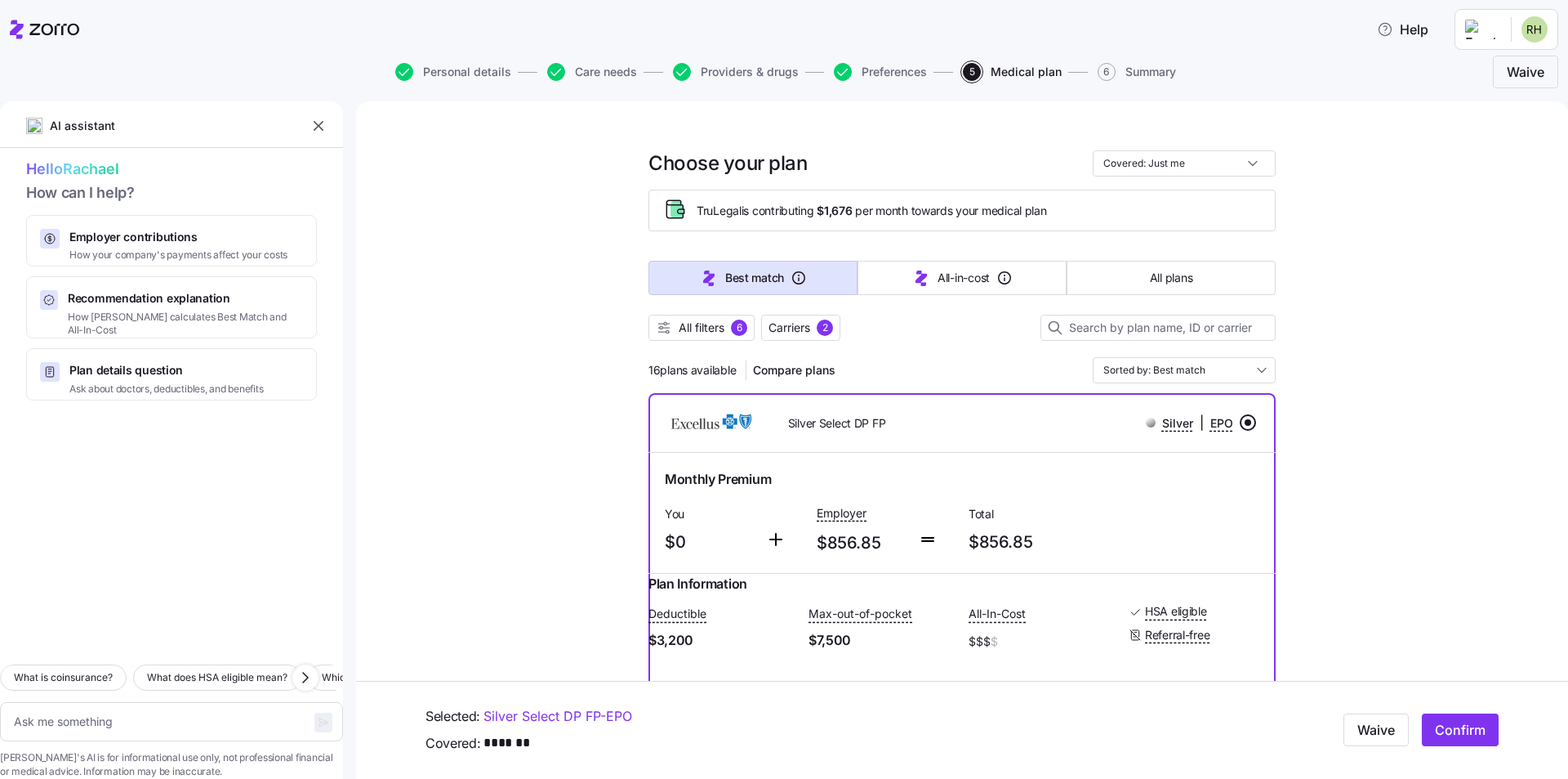
click at [1240, 424] on input "radio" at bounding box center [1248, 422] width 17 height 17
click at [1233, 377] on input "Sorted by: Best match" at bounding box center [1185, 370] width 183 height 26
click at [1182, 492] on div "Deductible" at bounding box center [1179, 493] width 170 height 28
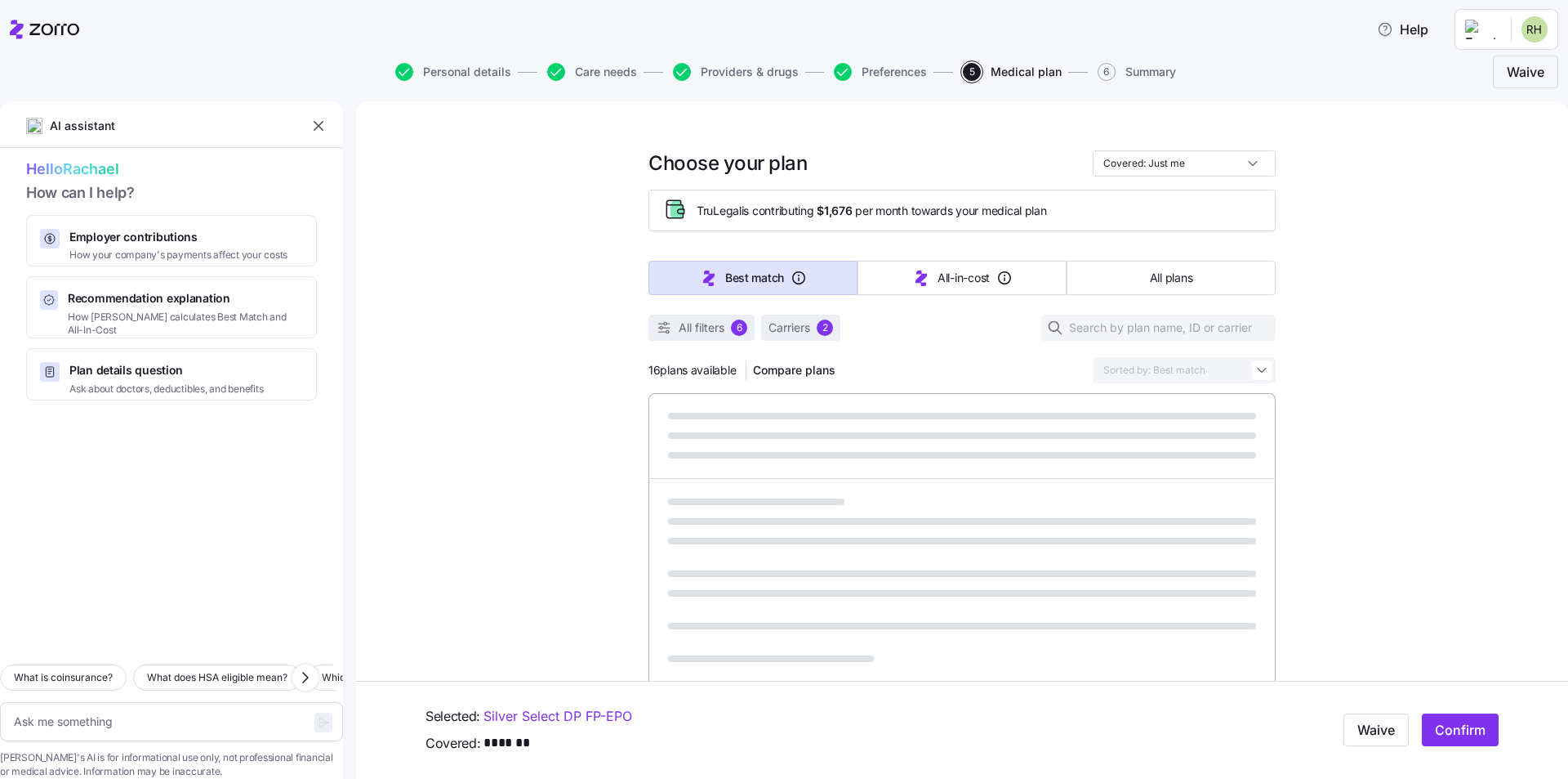
type textarea "x"
type input "Sorted by: Deductible"
type textarea "x"
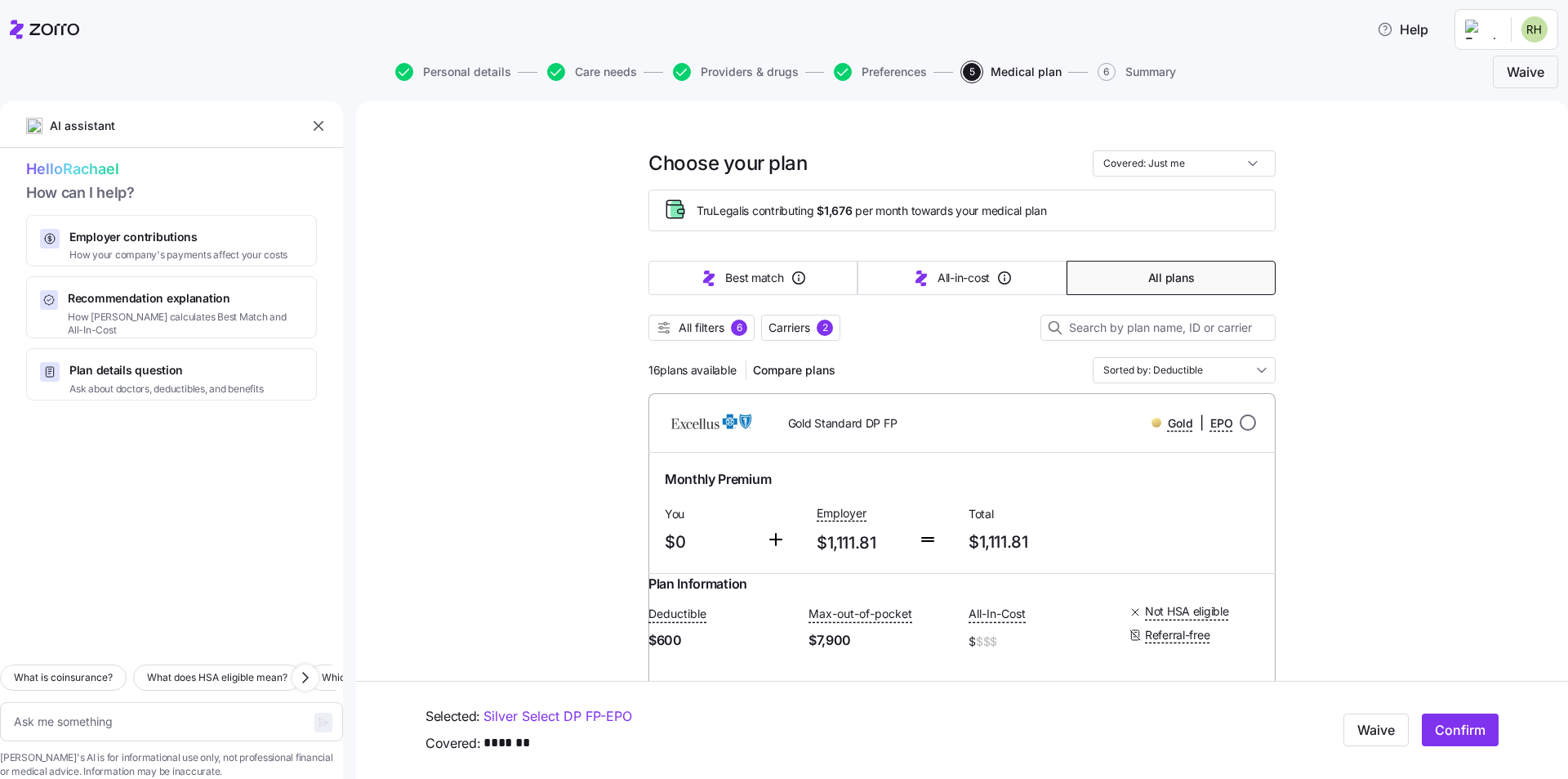
click at [1240, 425] on input "radio" at bounding box center [1248, 422] width 17 height 17
radio input "true"
type textarea "x"
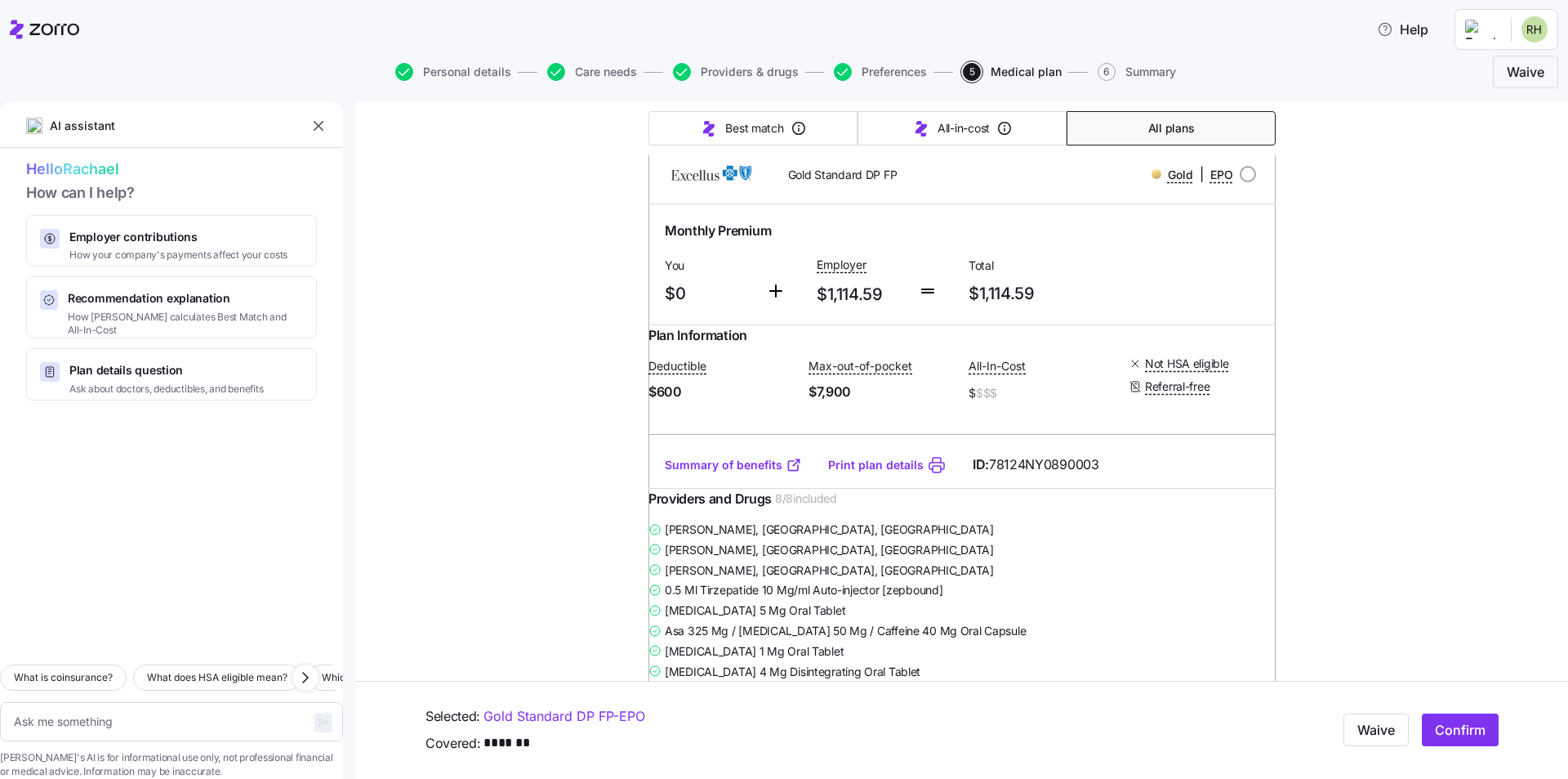
scroll to position [899, 0]
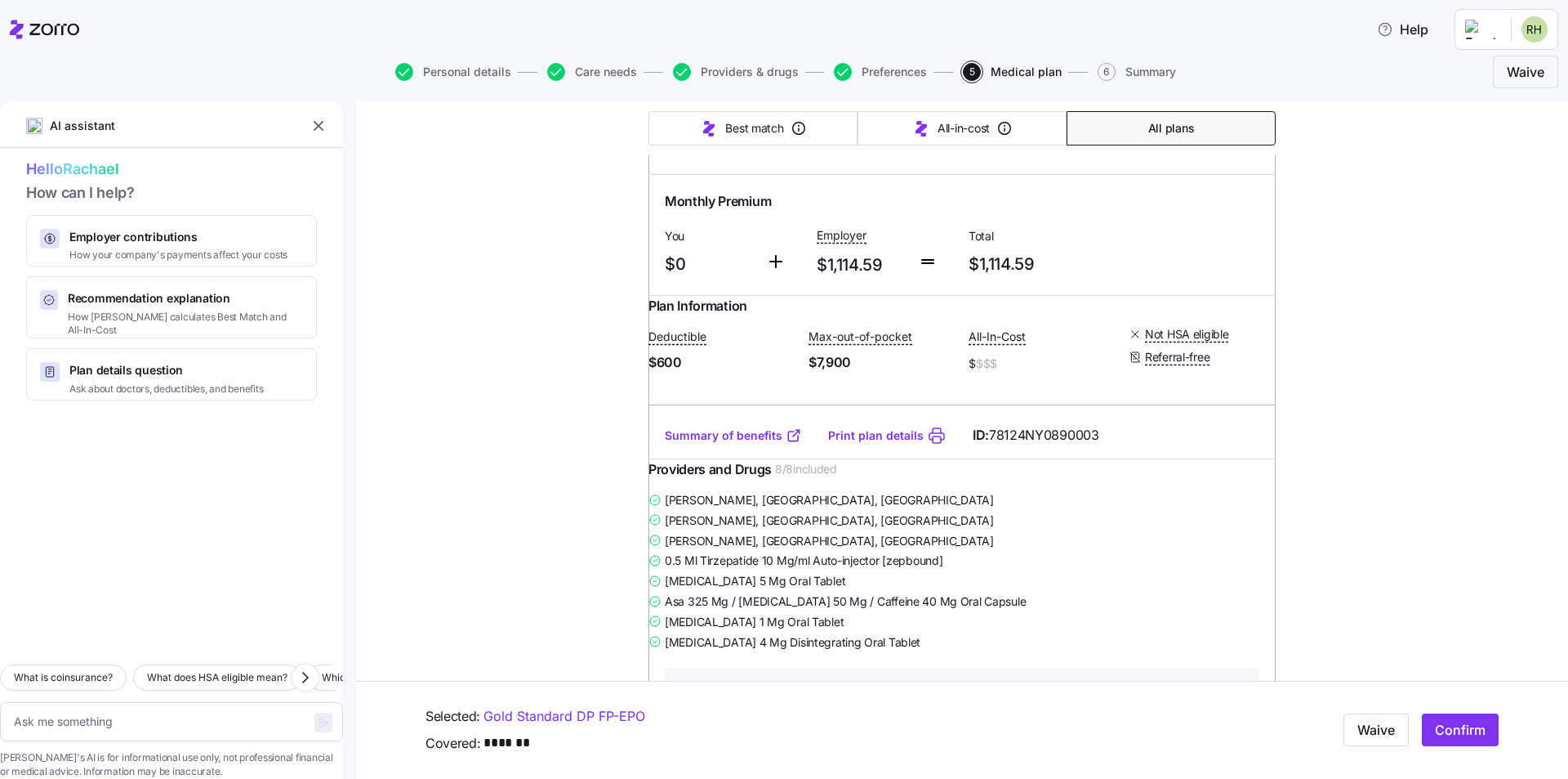
click at [1246, 153] on input "radio" at bounding box center [1248, 144] width 17 height 17
radio input "true"
type textarea "x"
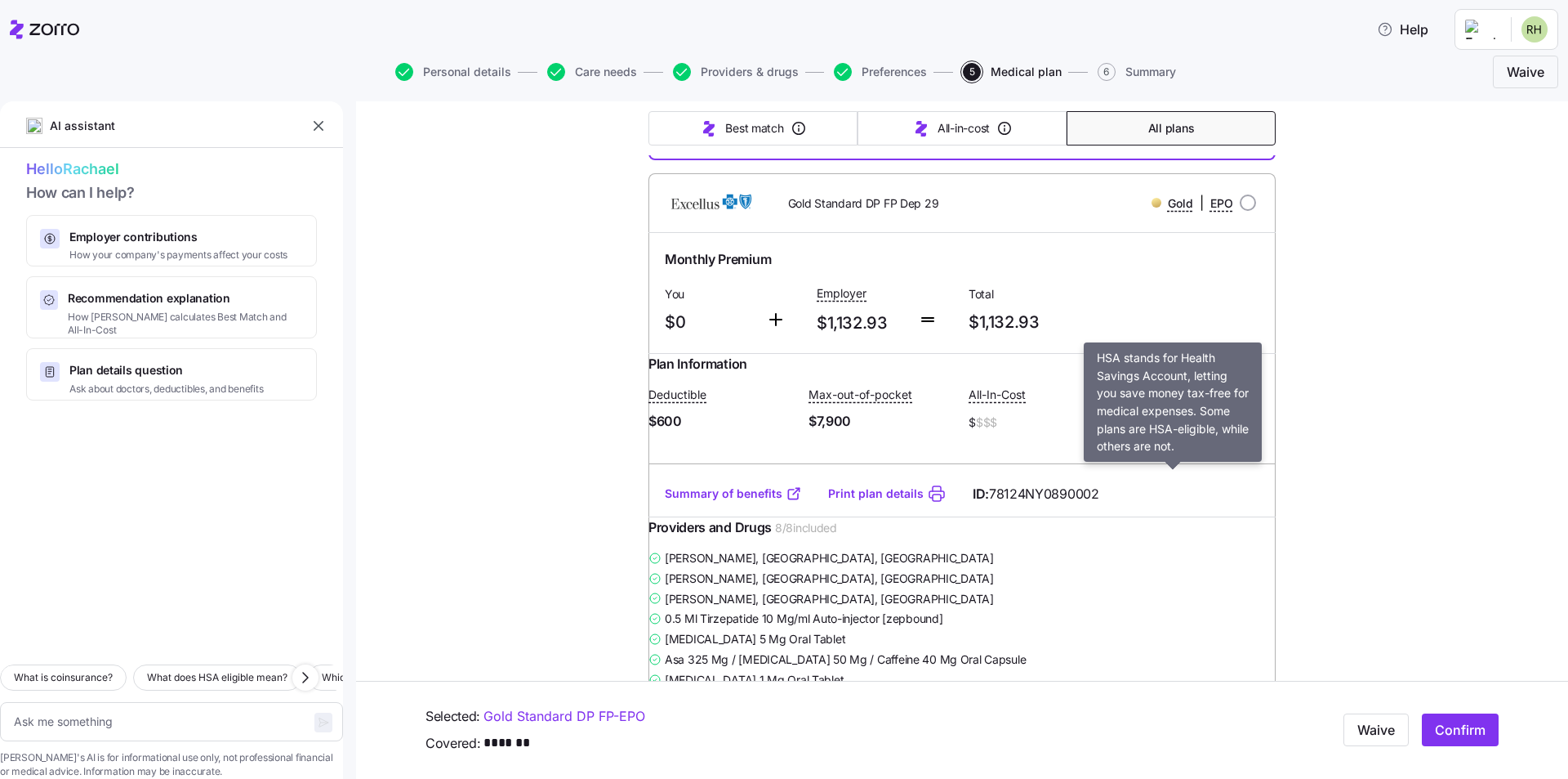
scroll to position [1471, 0]
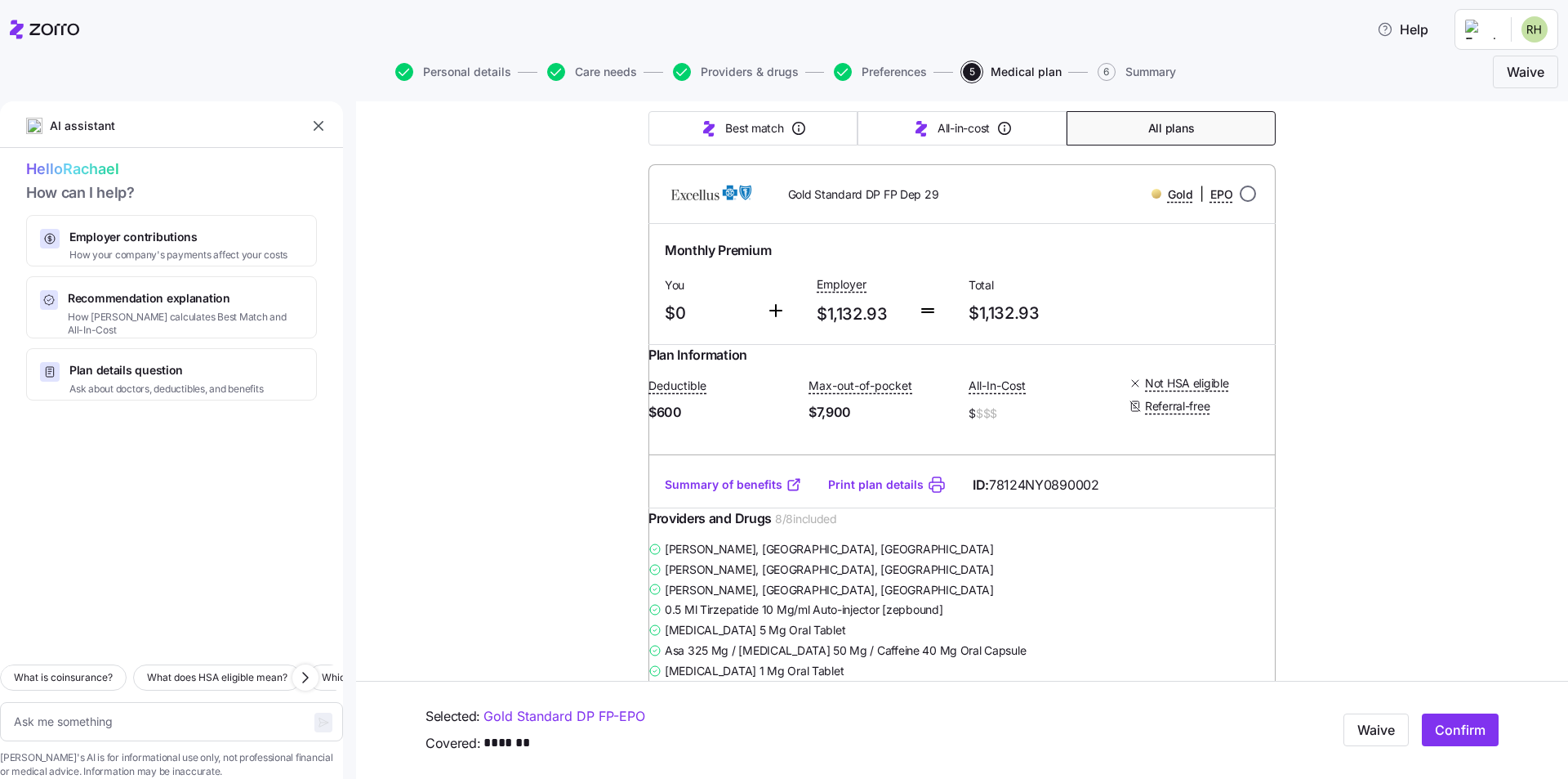
click at [1240, 202] on input "radio" at bounding box center [1248, 193] width 17 height 17
radio input "true"
type textarea "x"
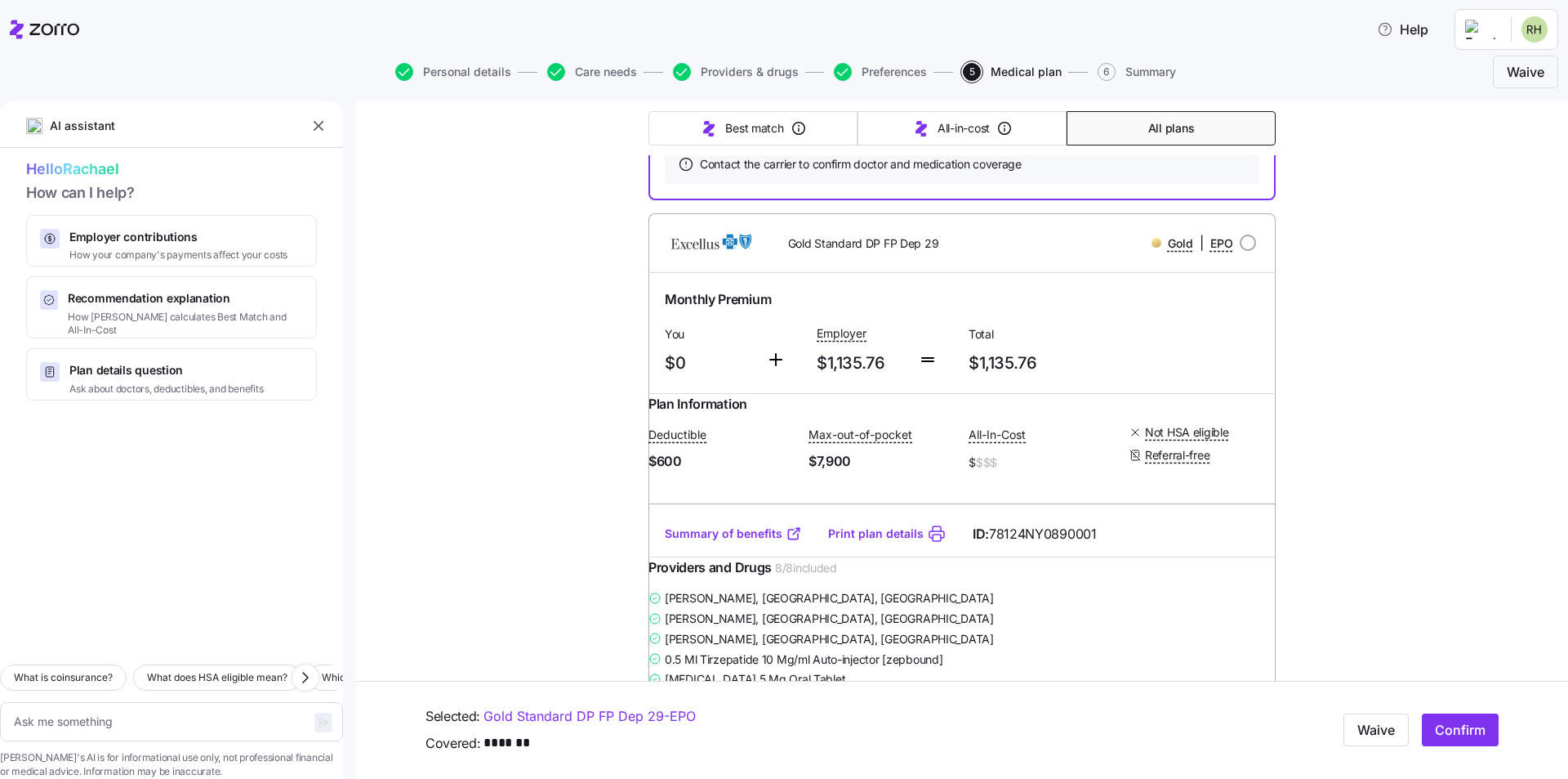
scroll to position [2124, 0]
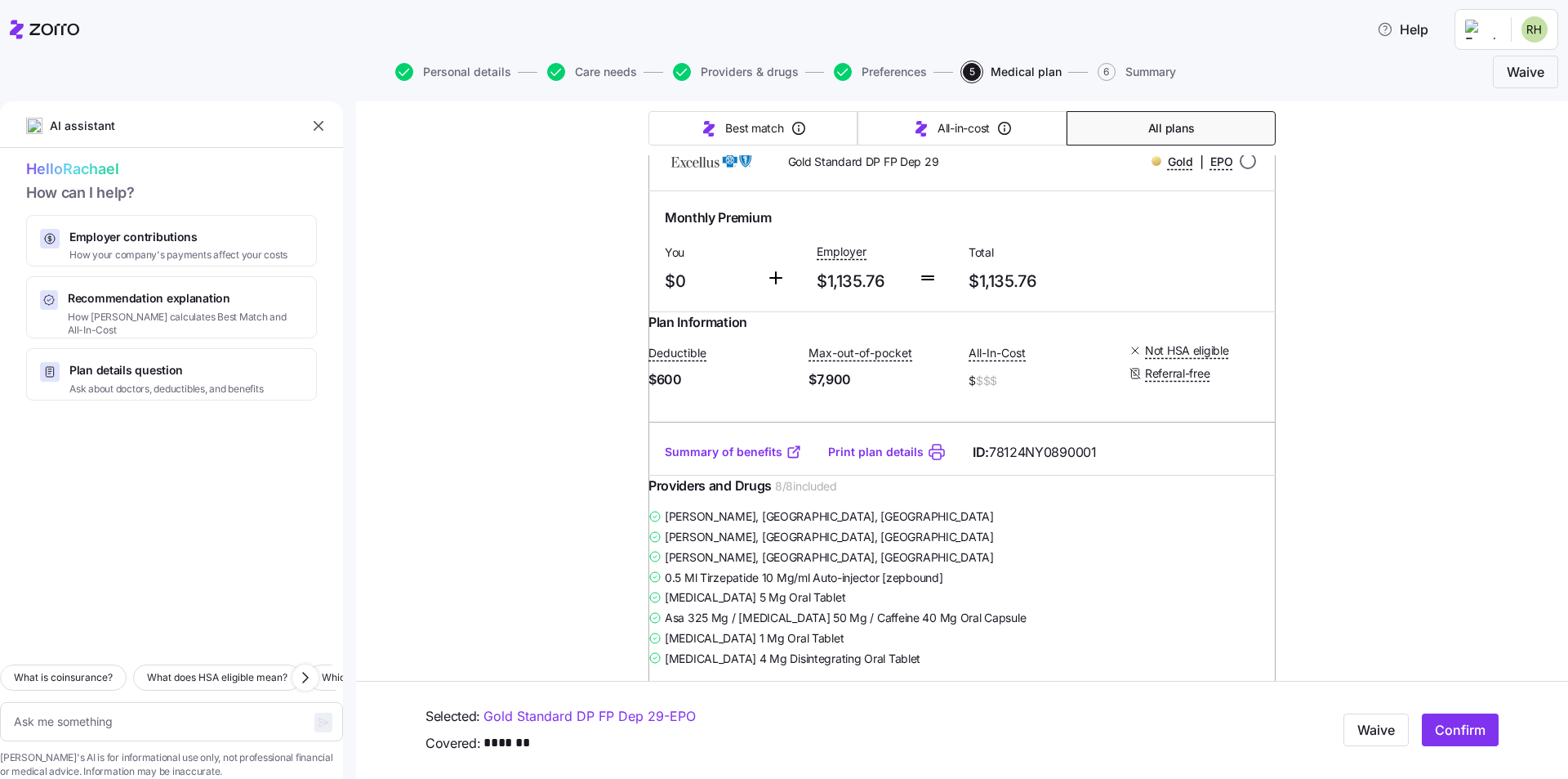
click at [1241, 169] on input "radio" at bounding box center [1248, 161] width 17 height 17
radio input "true"
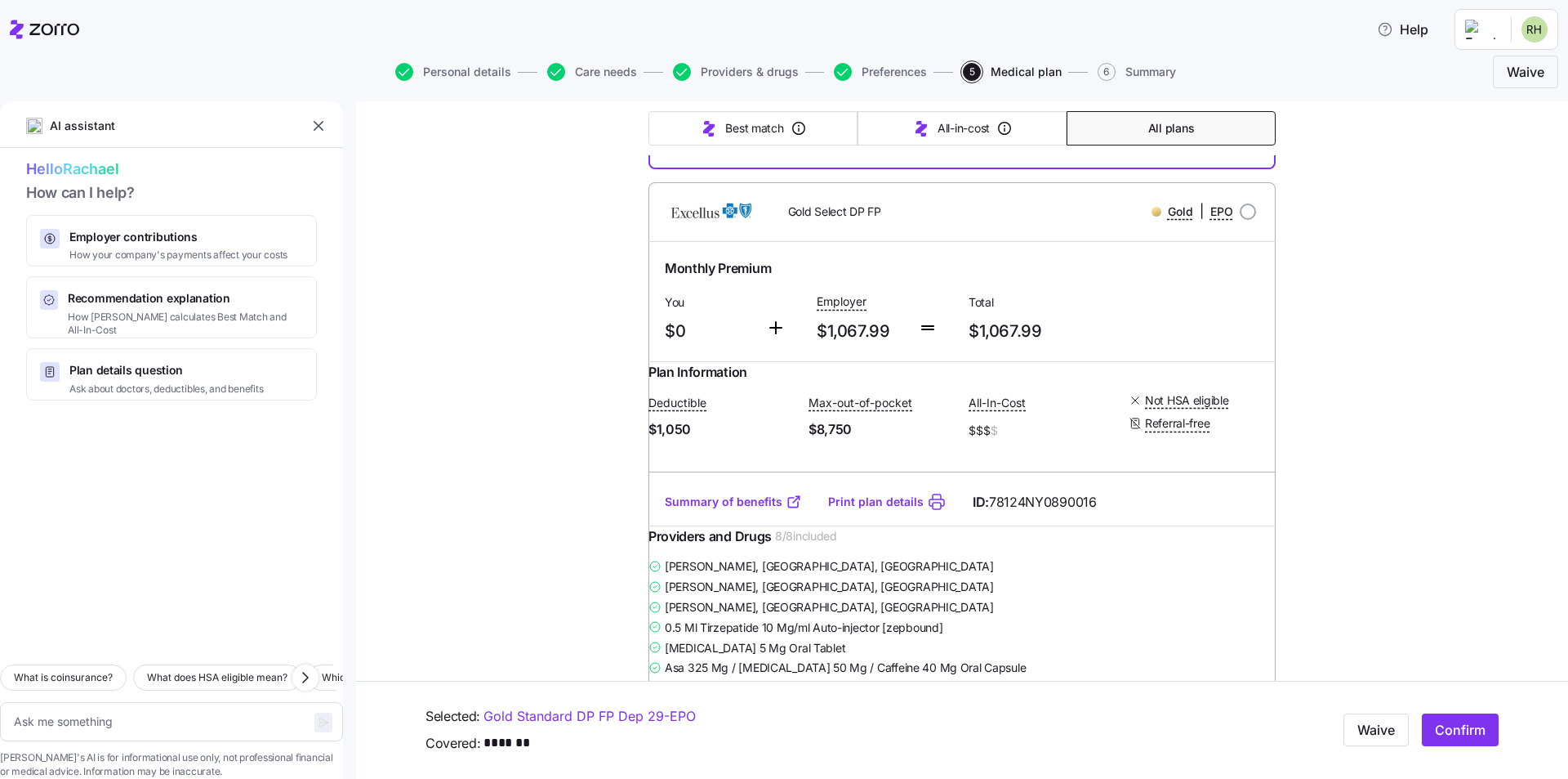
type textarea "x"
click at [1243, 219] on input "radio" at bounding box center [1248, 210] width 17 height 17
radio input "true"
type textarea "x"
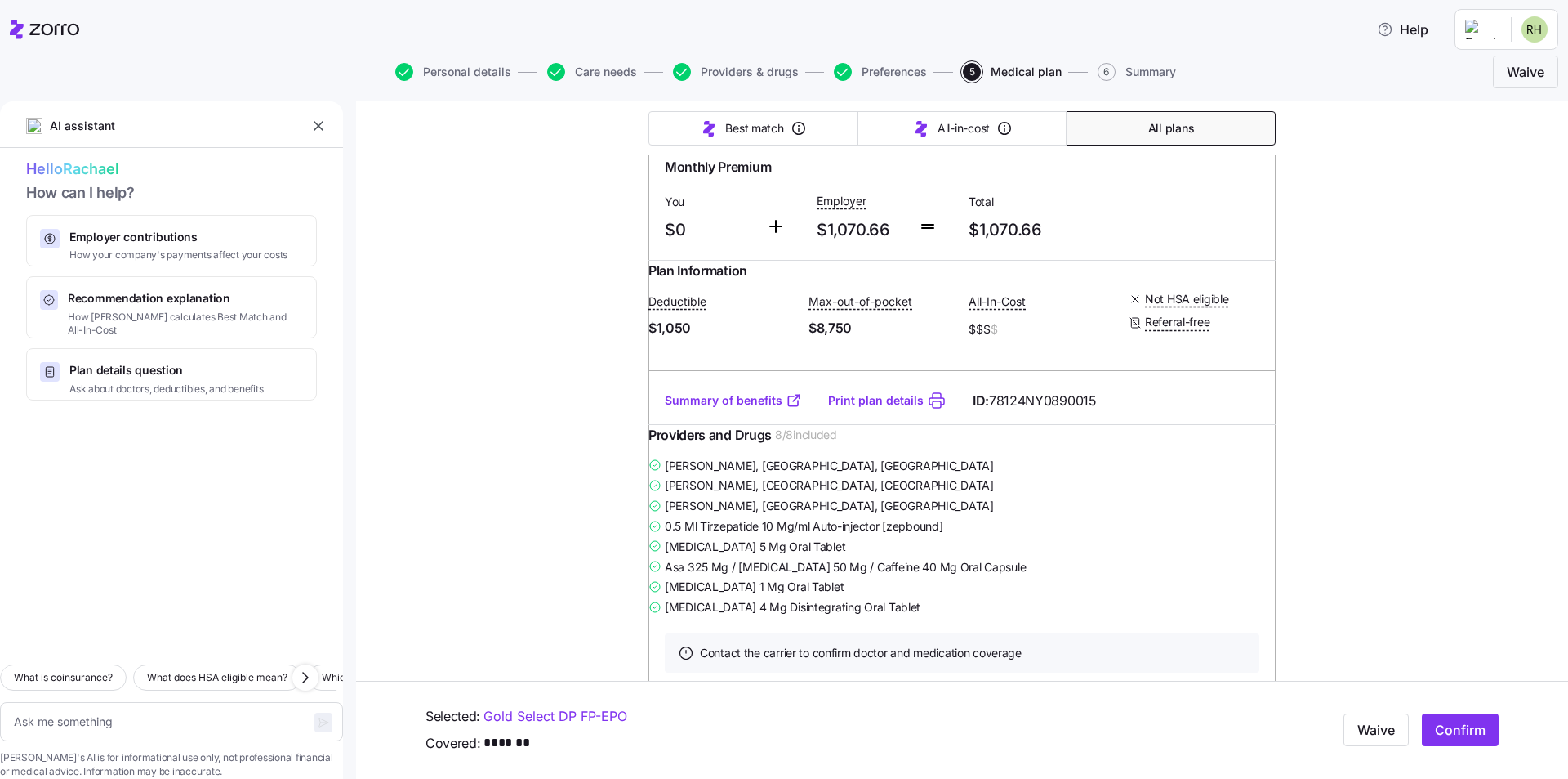
scroll to position [3431, 0]
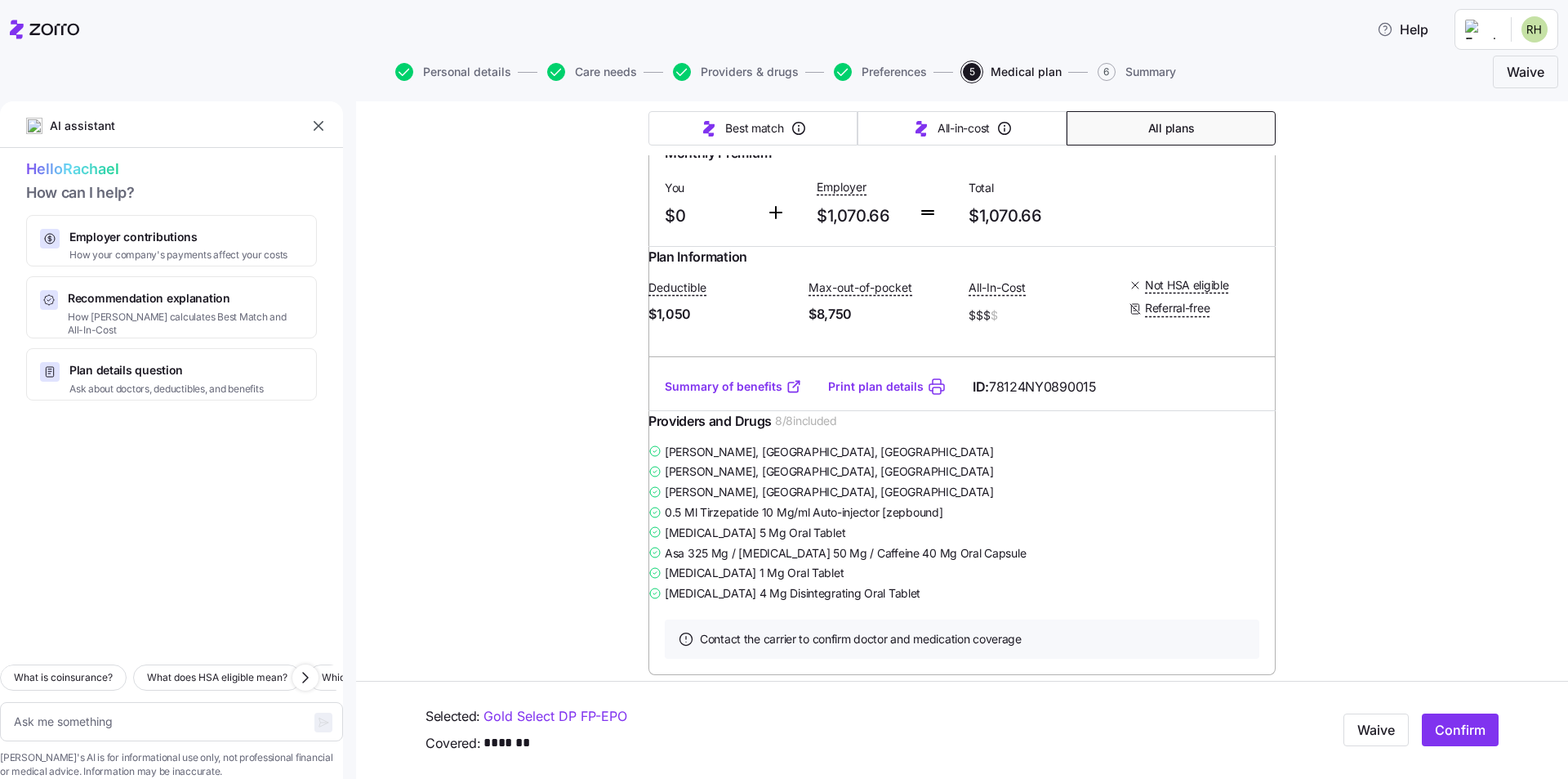
click at [1247, 105] on input "radio" at bounding box center [1248, 96] width 17 height 17
radio input "true"
type textarea "x"
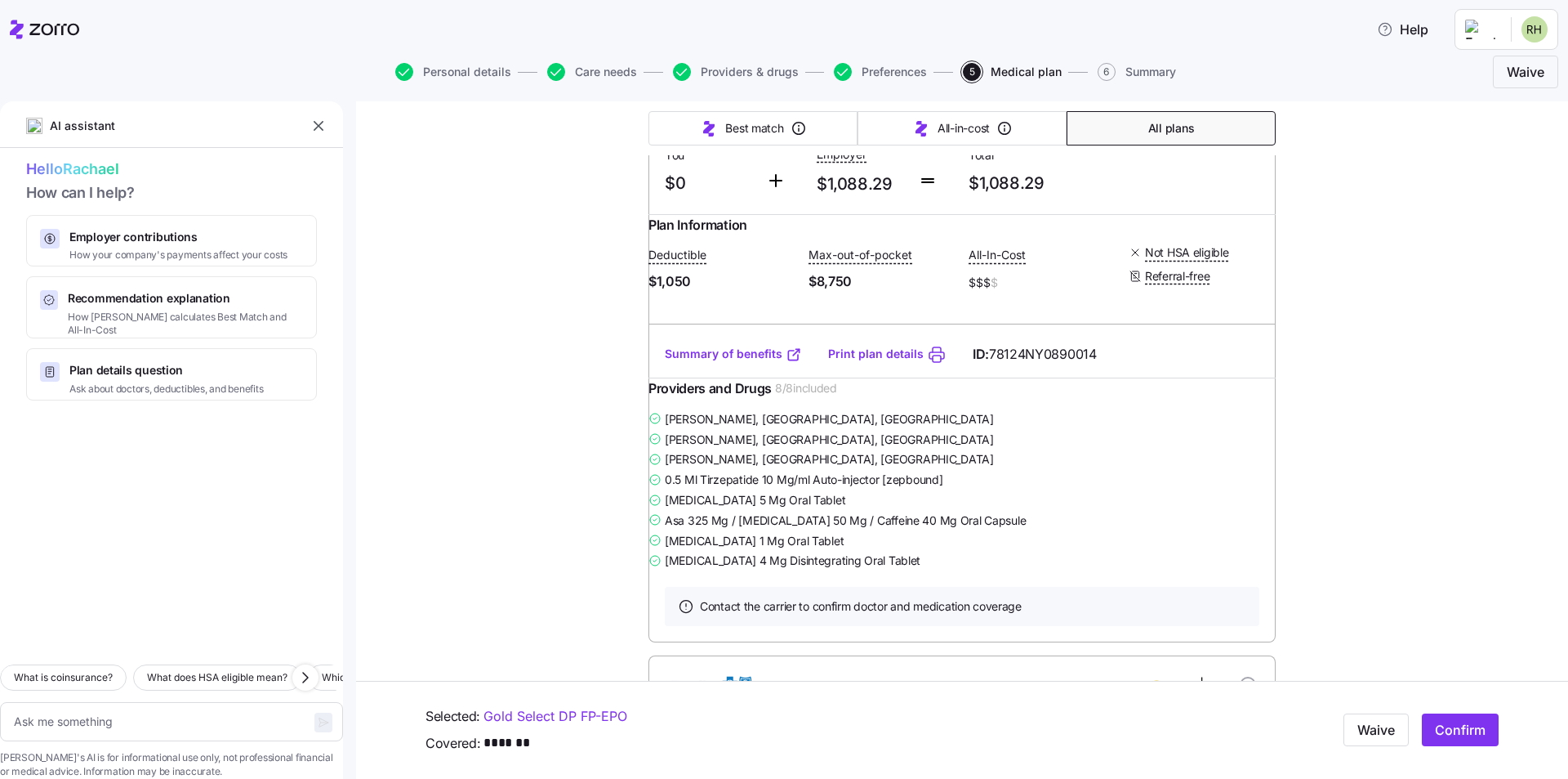
click at [1246, 72] on input "radio" at bounding box center [1248, 64] width 17 height 17
radio input "true"
type textarea "x"
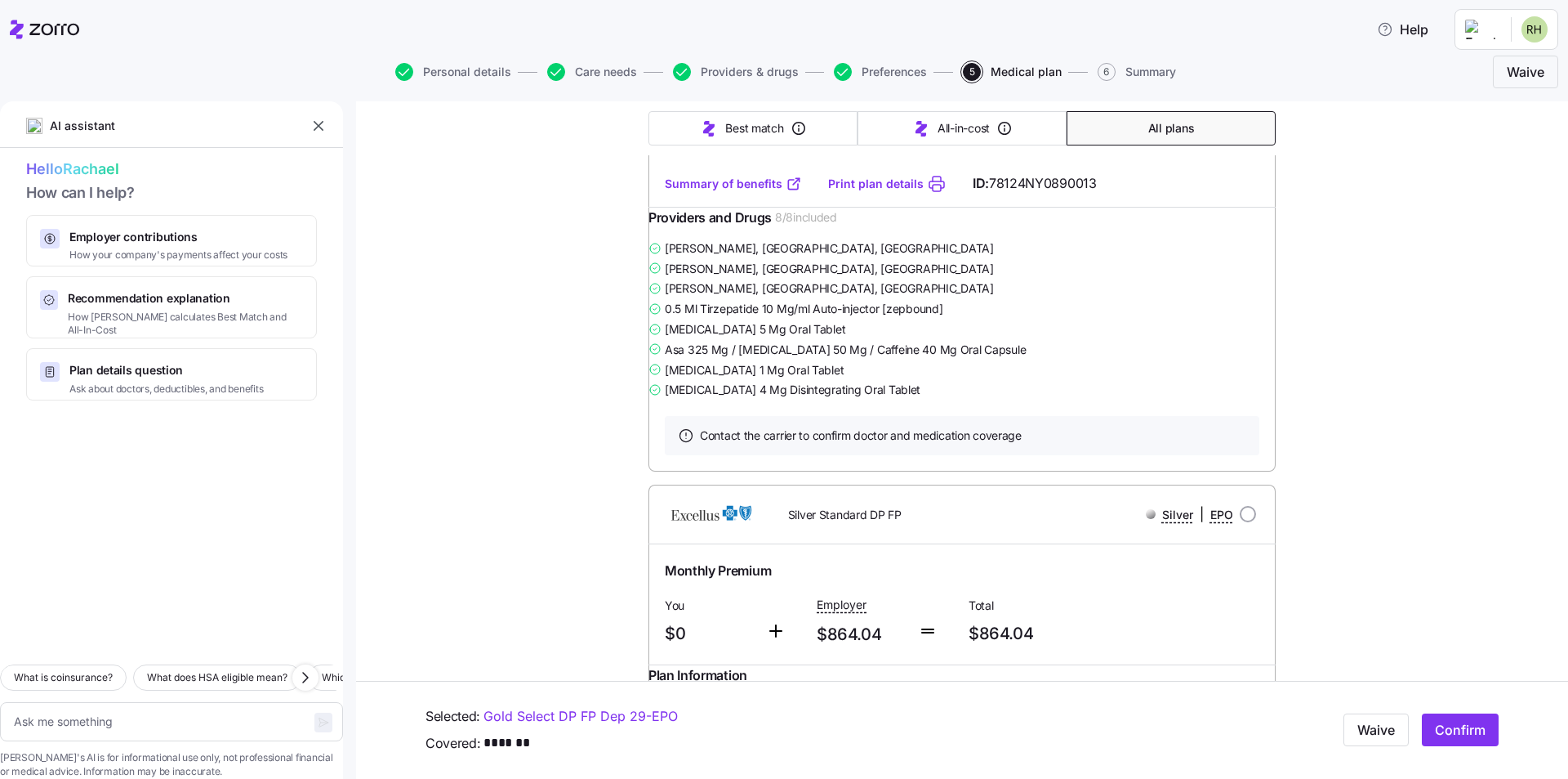
scroll to position [4902, 0]
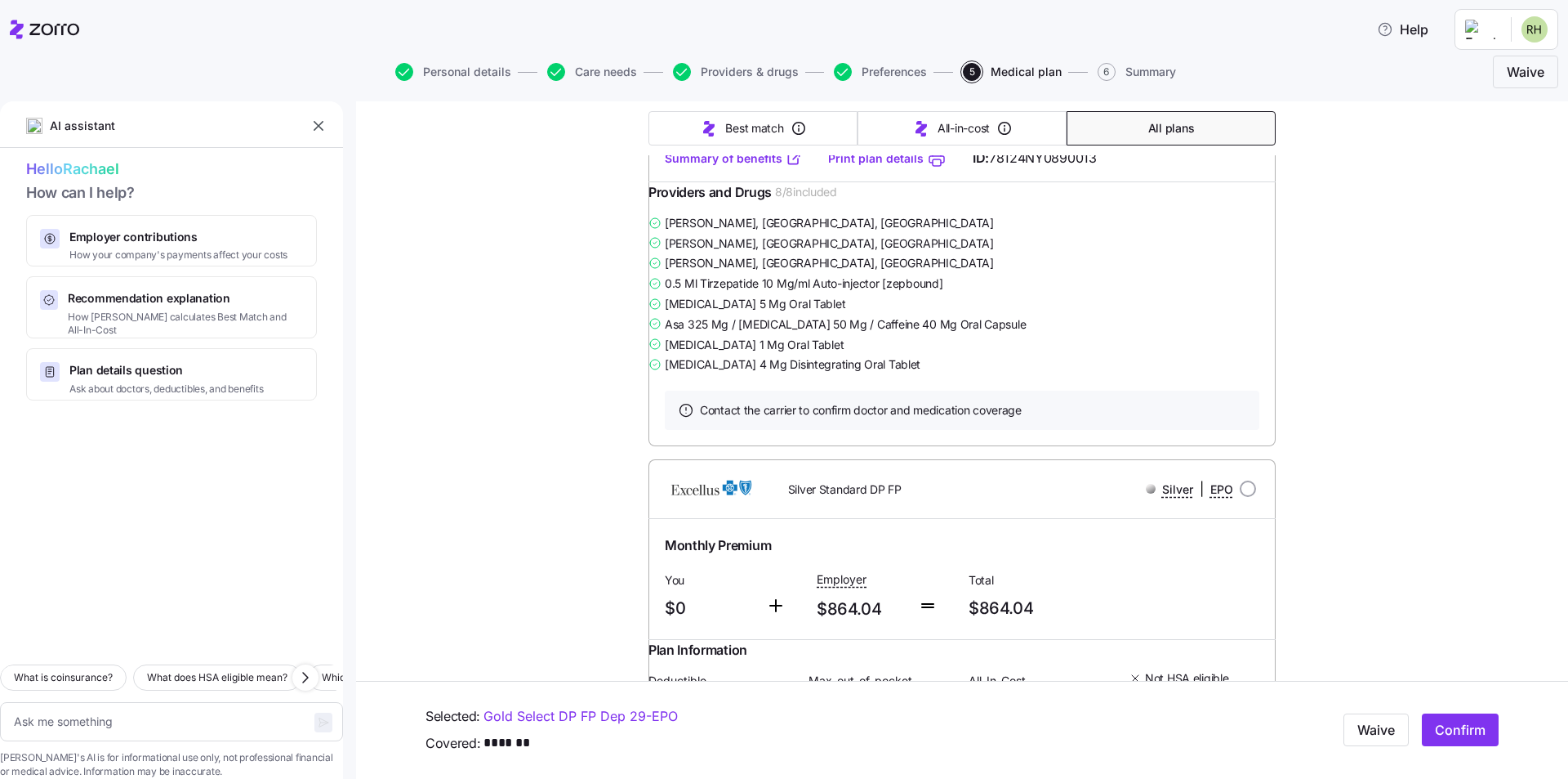
radio input "true"
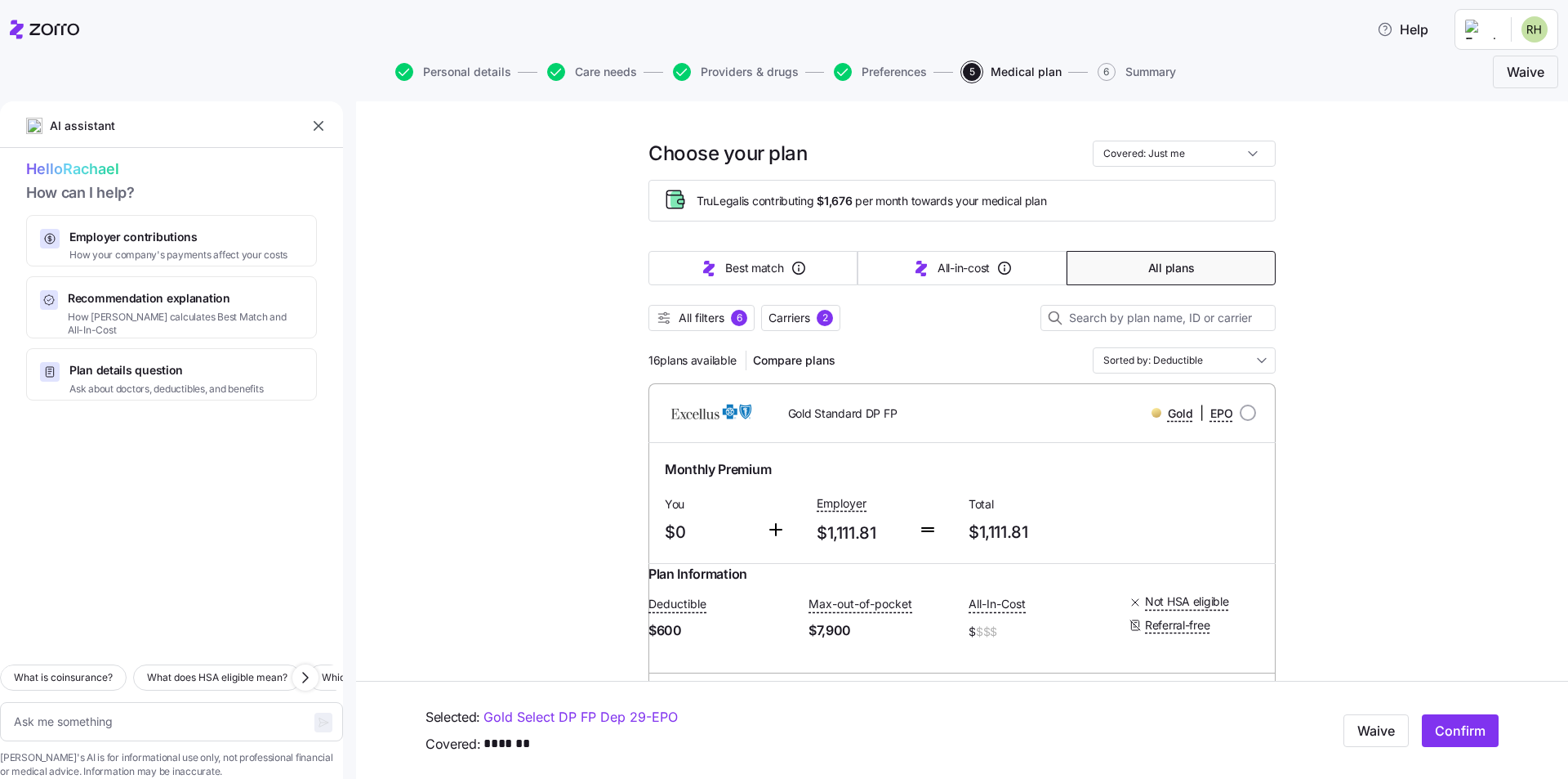
scroll to position [0, 0]
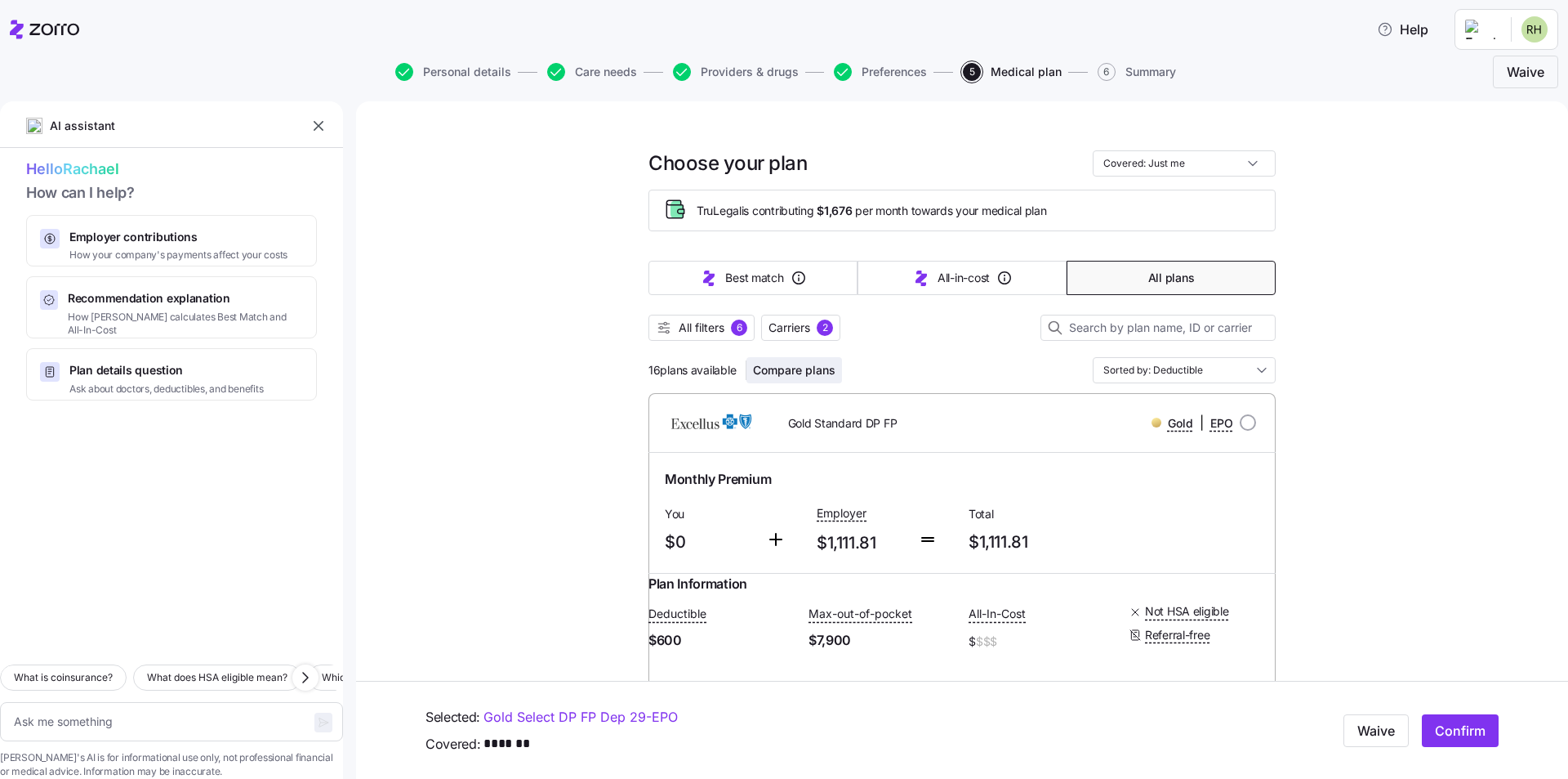
click at [819, 376] on span "Compare plans" at bounding box center [794, 369] width 82 height 17
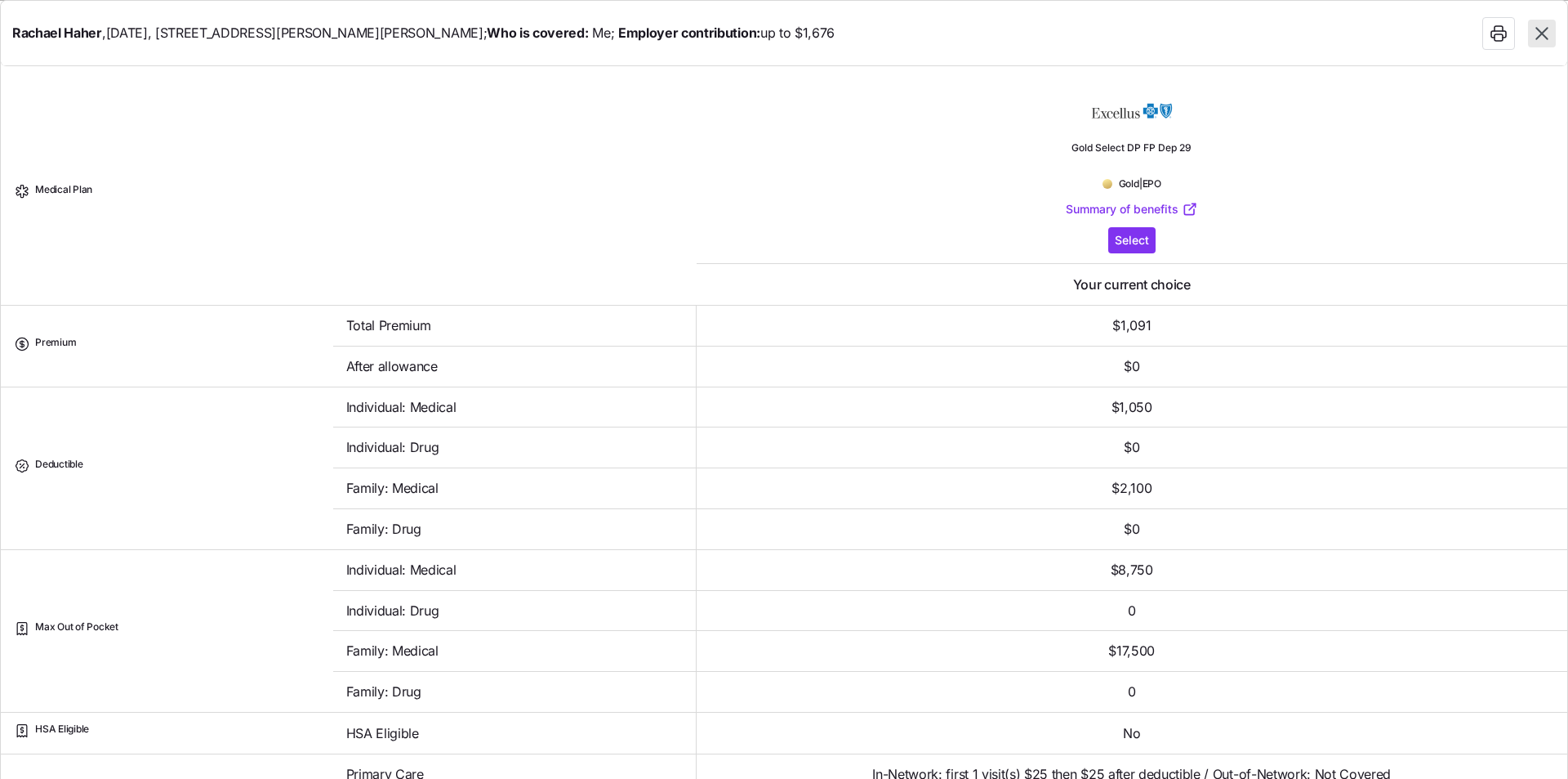
click at [1535, 38] on icon "button" at bounding box center [1542, 33] width 21 height 21
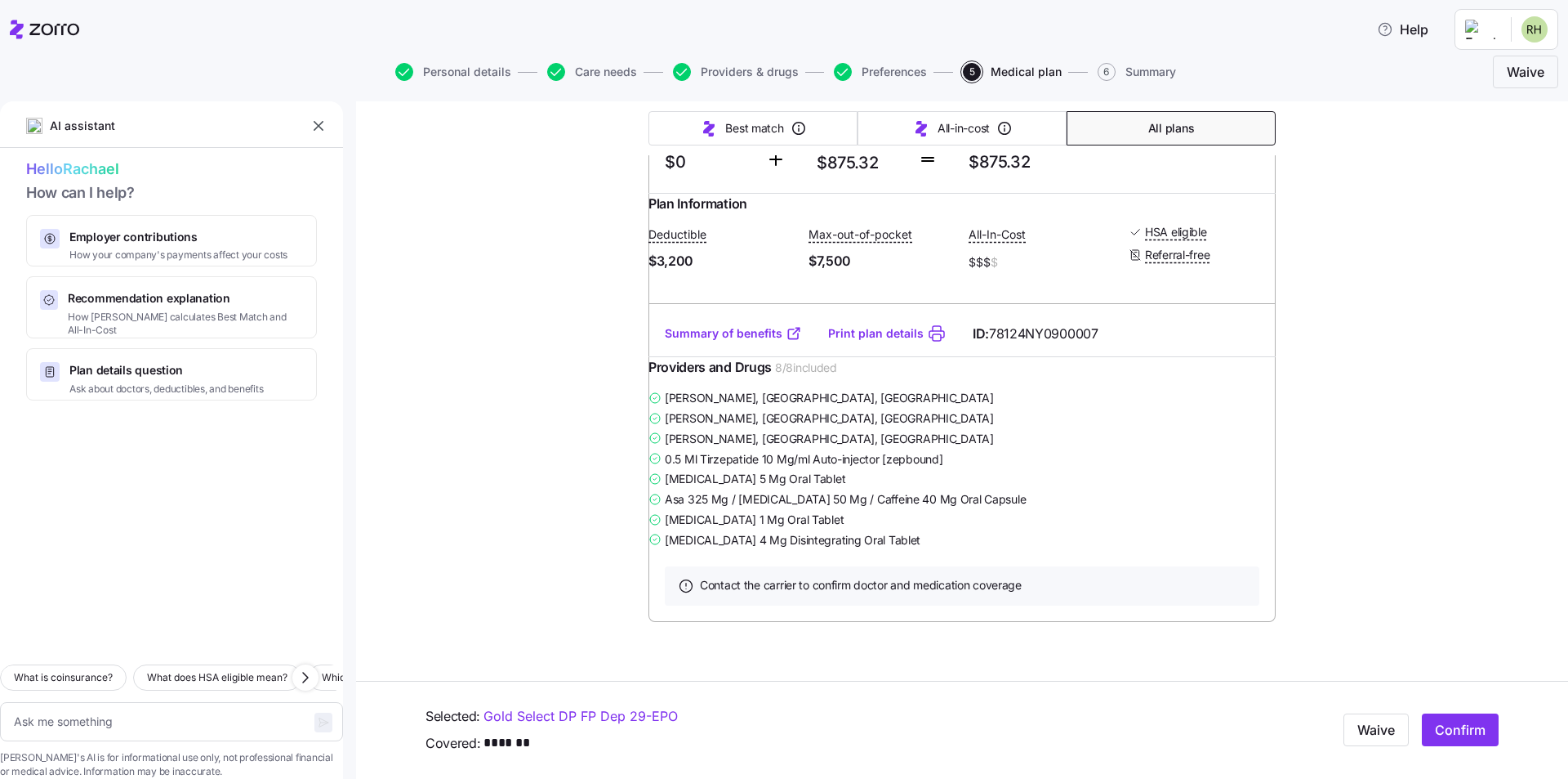
scroll to position [9613, 0]
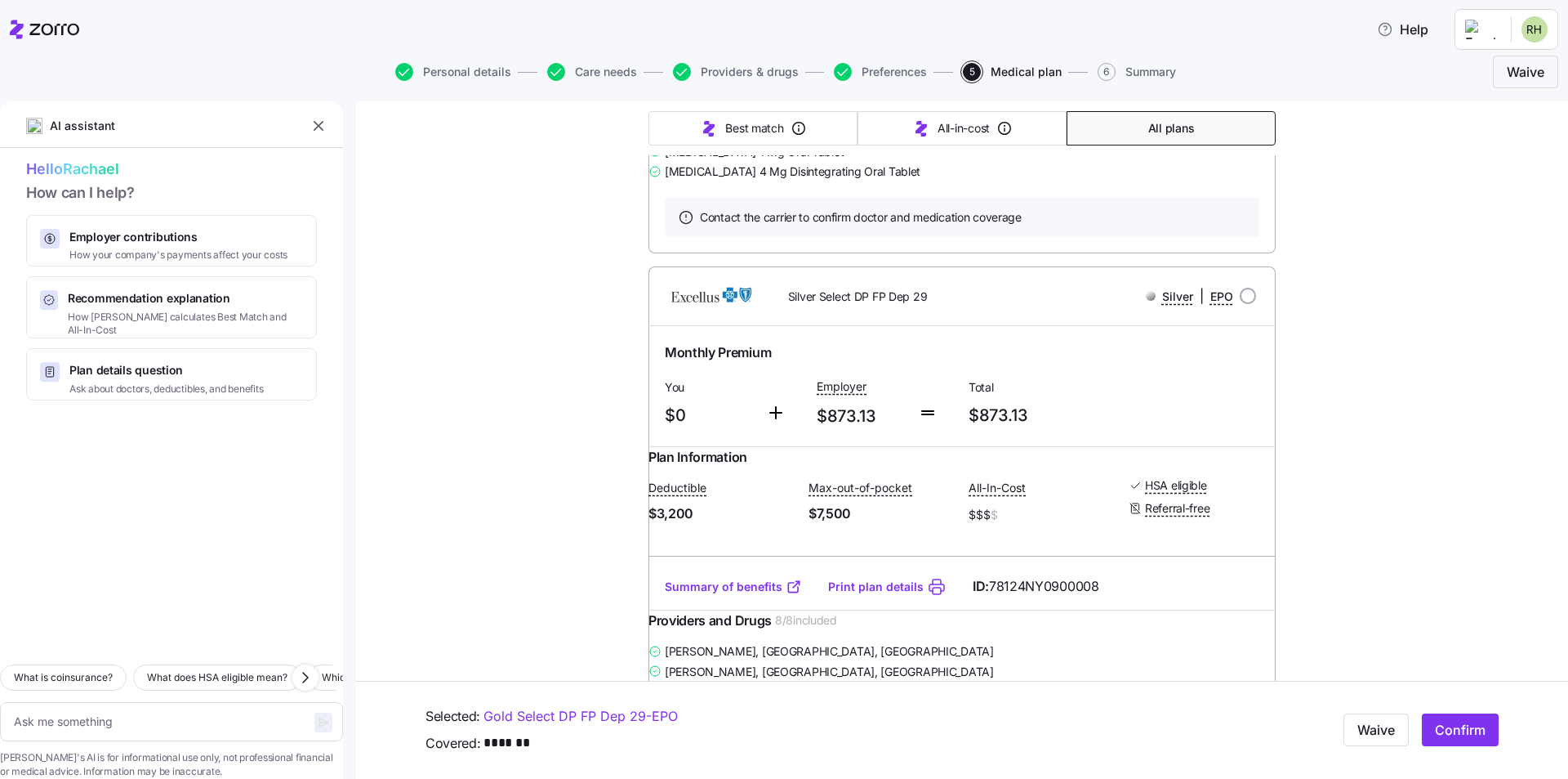
type textarea "x"
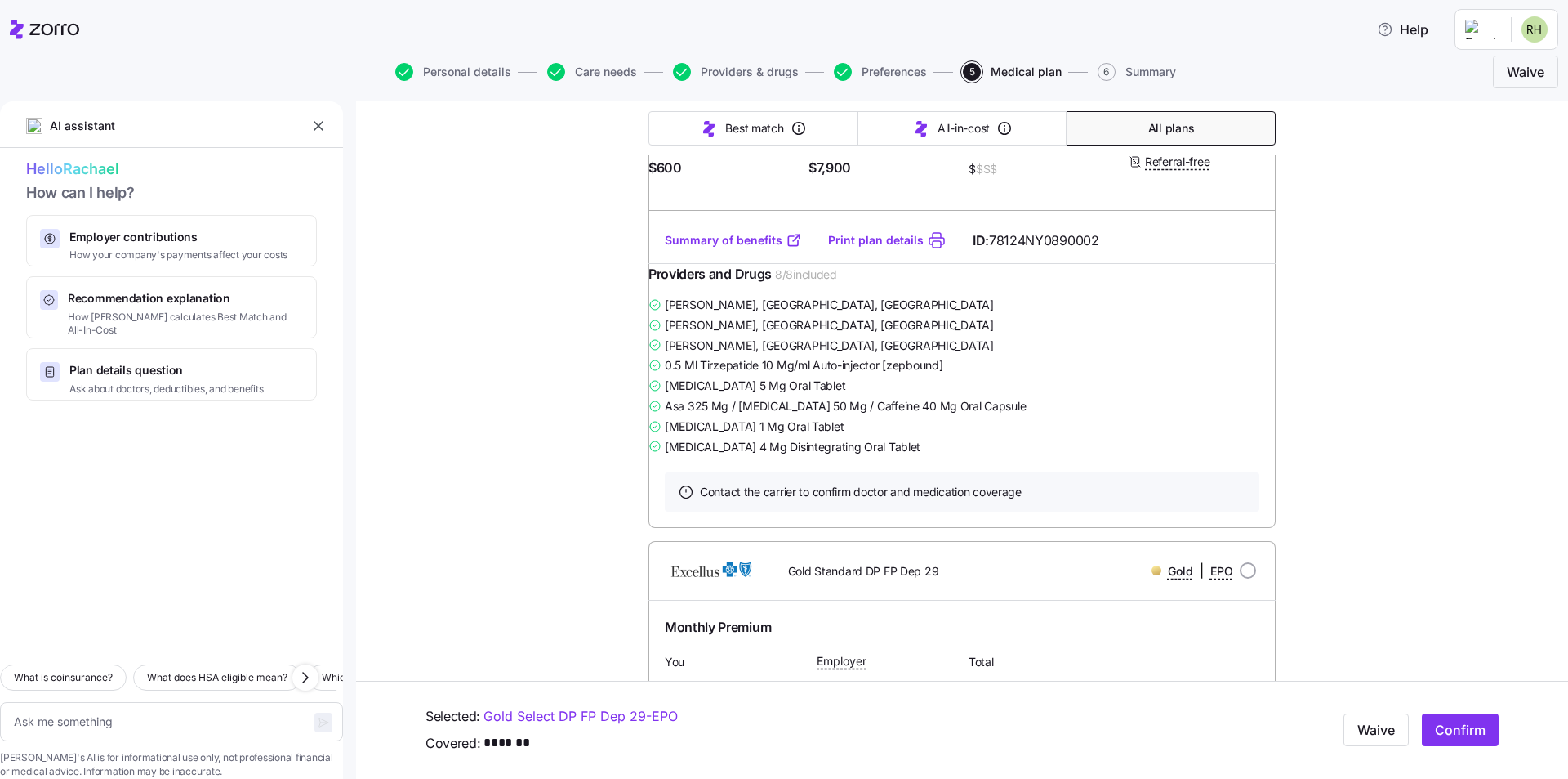
scroll to position [1716, 0]
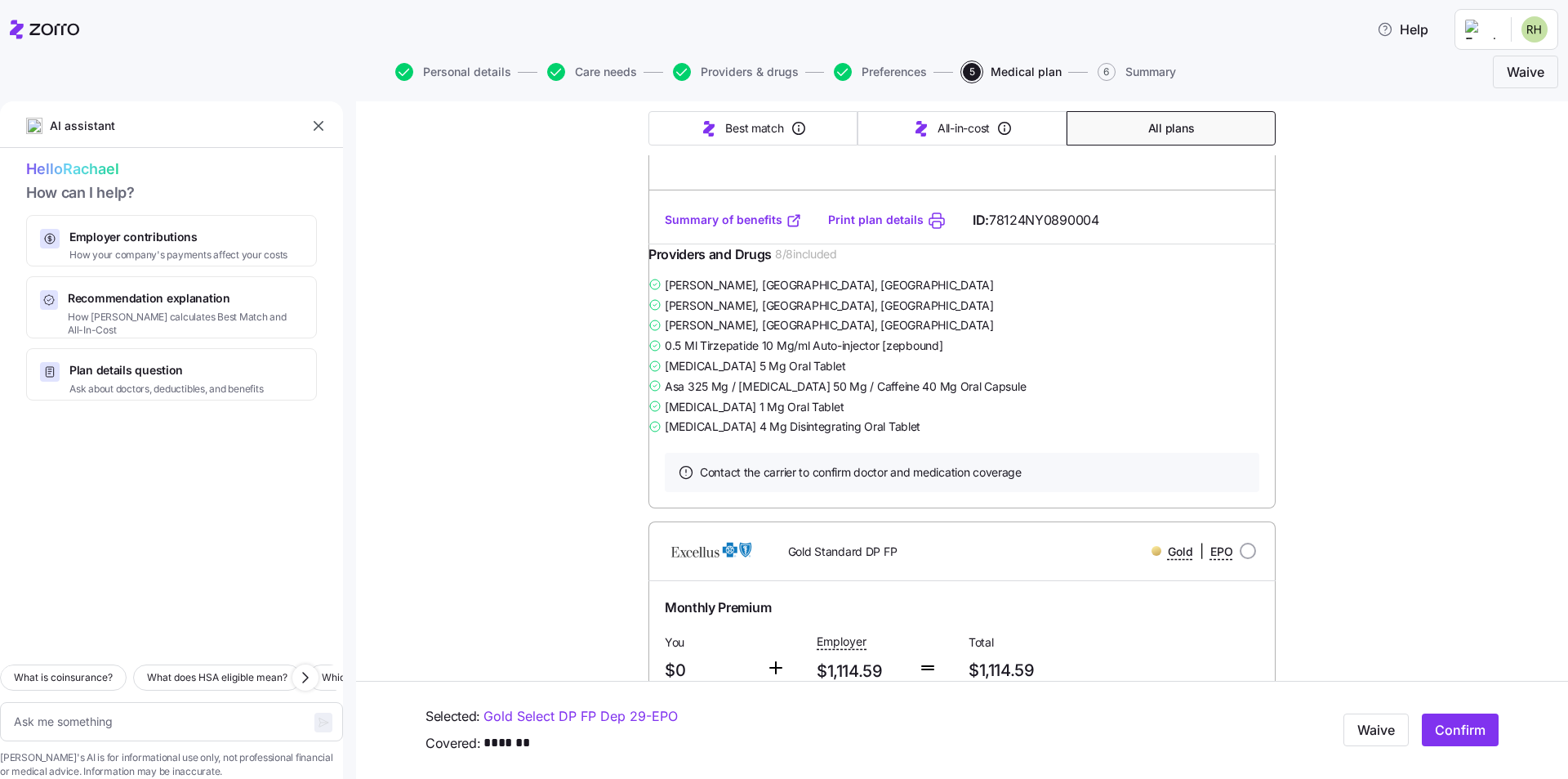
scroll to position [490, 0]
